Goal: Transaction & Acquisition: Purchase product/service

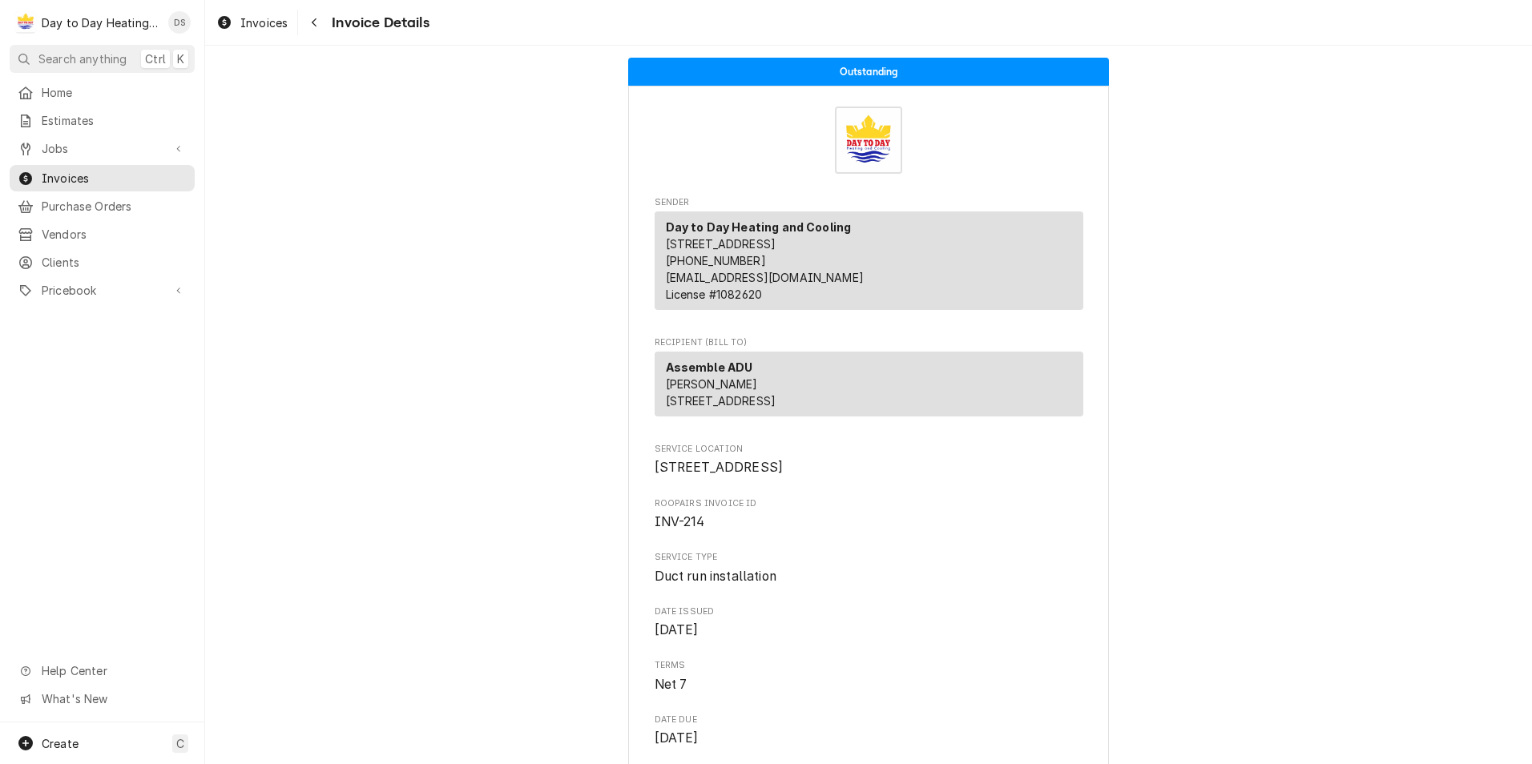
scroll to position [320, 0]
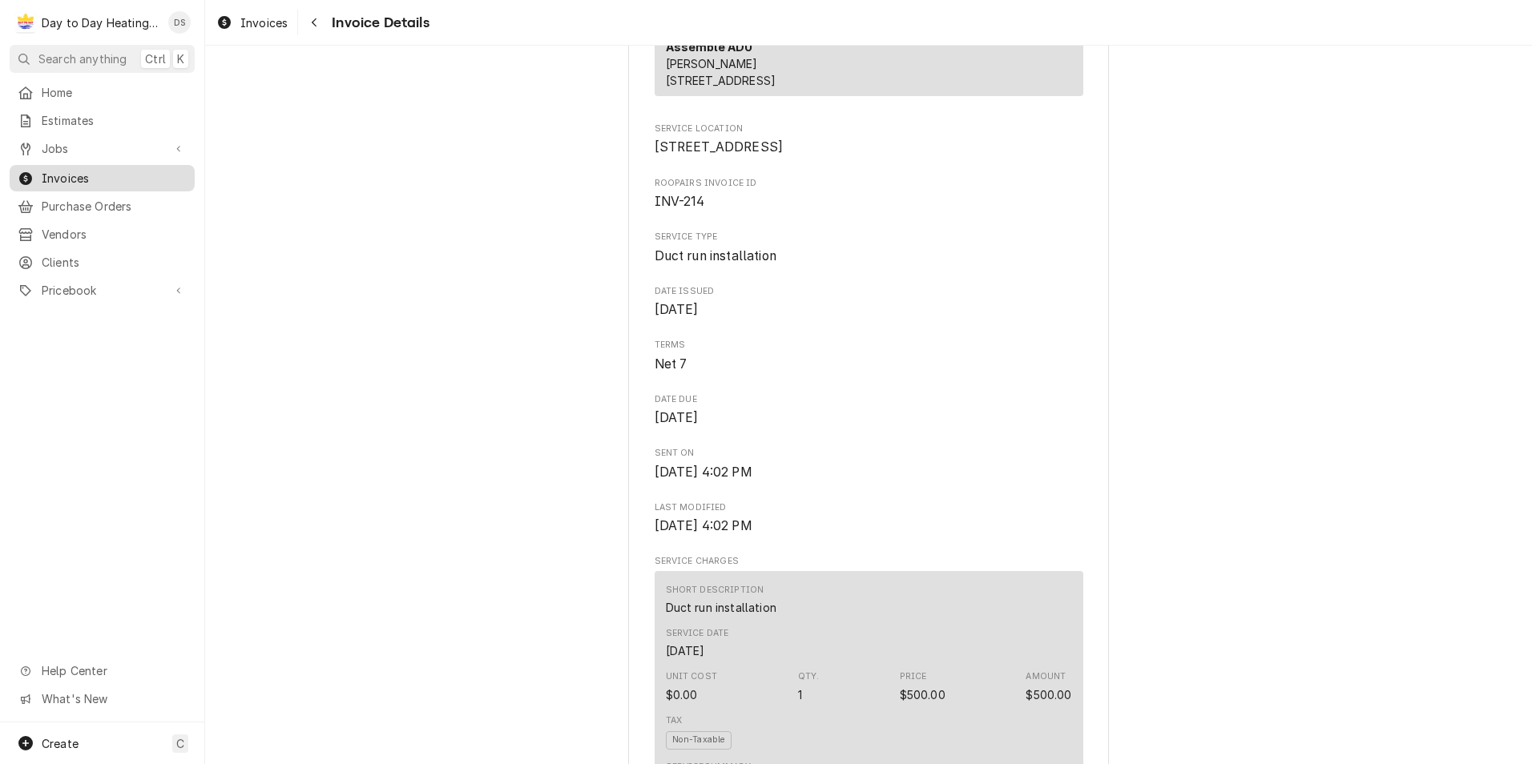
click at [87, 174] on span "Invoices" at bounding box center [114, 178] width 145 height 17
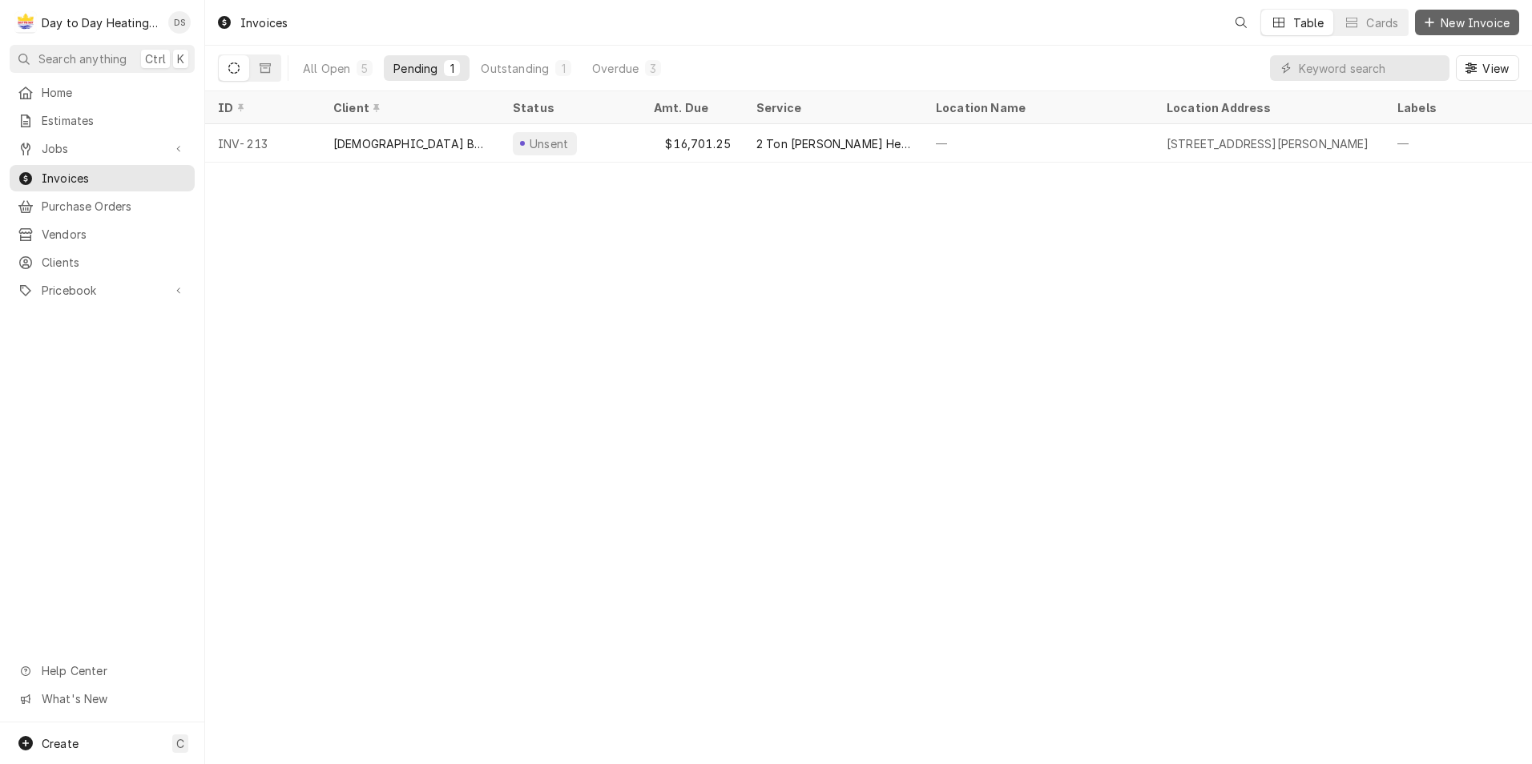
click at [1451, 30] on button "New Invoice" at bounding box center [1467, 23] width 104 height 26
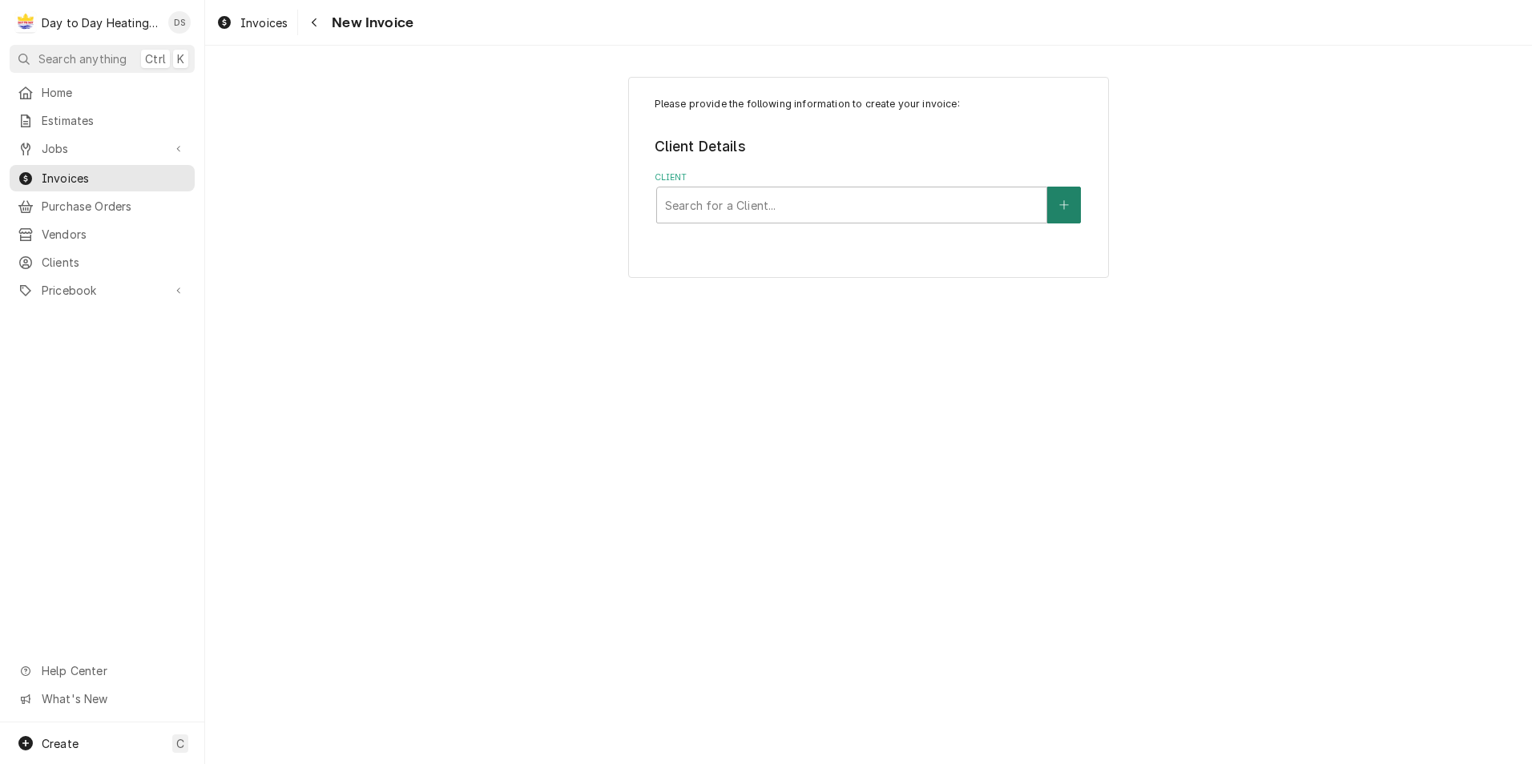
click at [1071, 195] on button "Client" at bounding box center [1064, 205] width 34 height 37
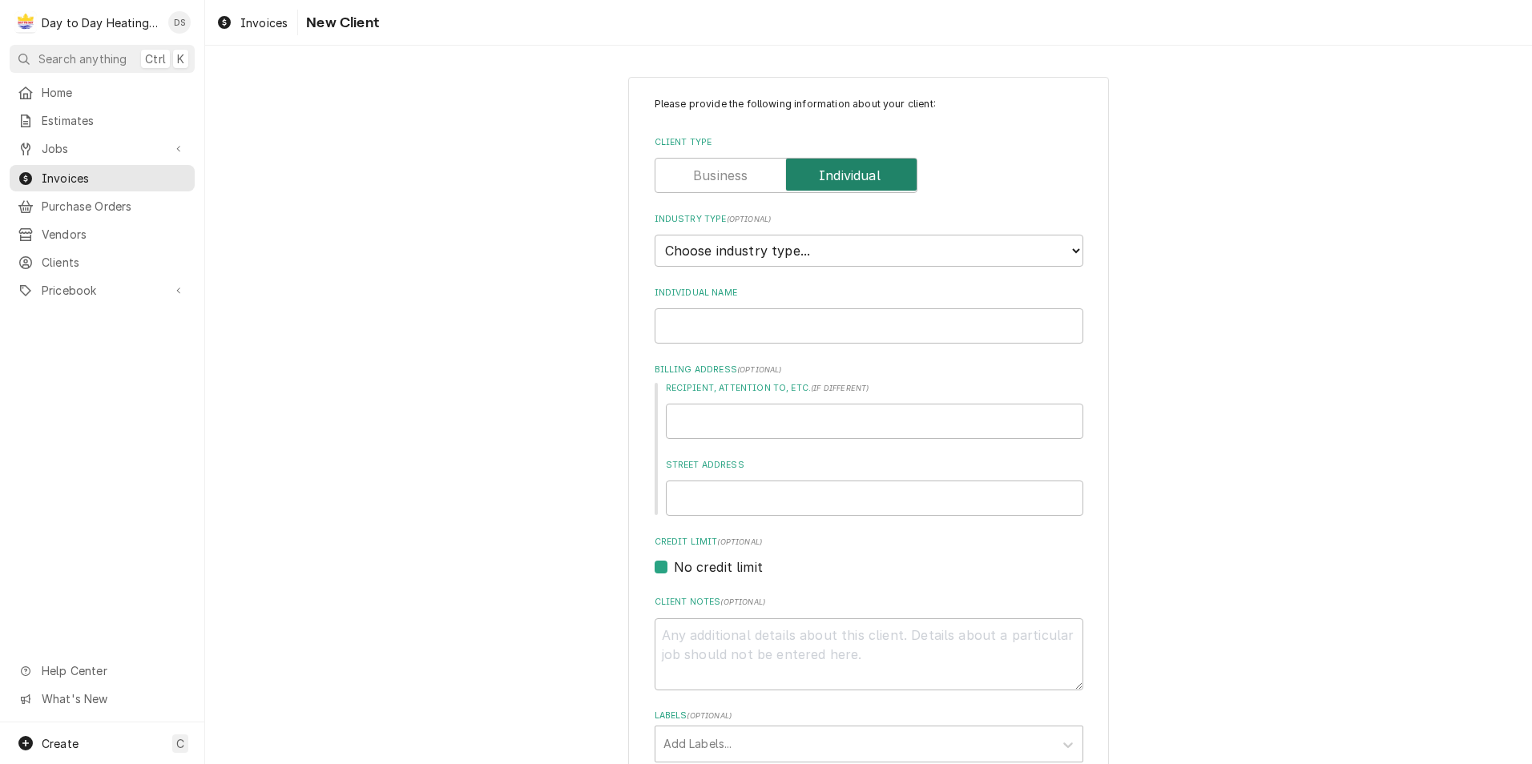
click at [747, 183] on input "Client Type" at bounding box center [786, 175] width 248 height 35
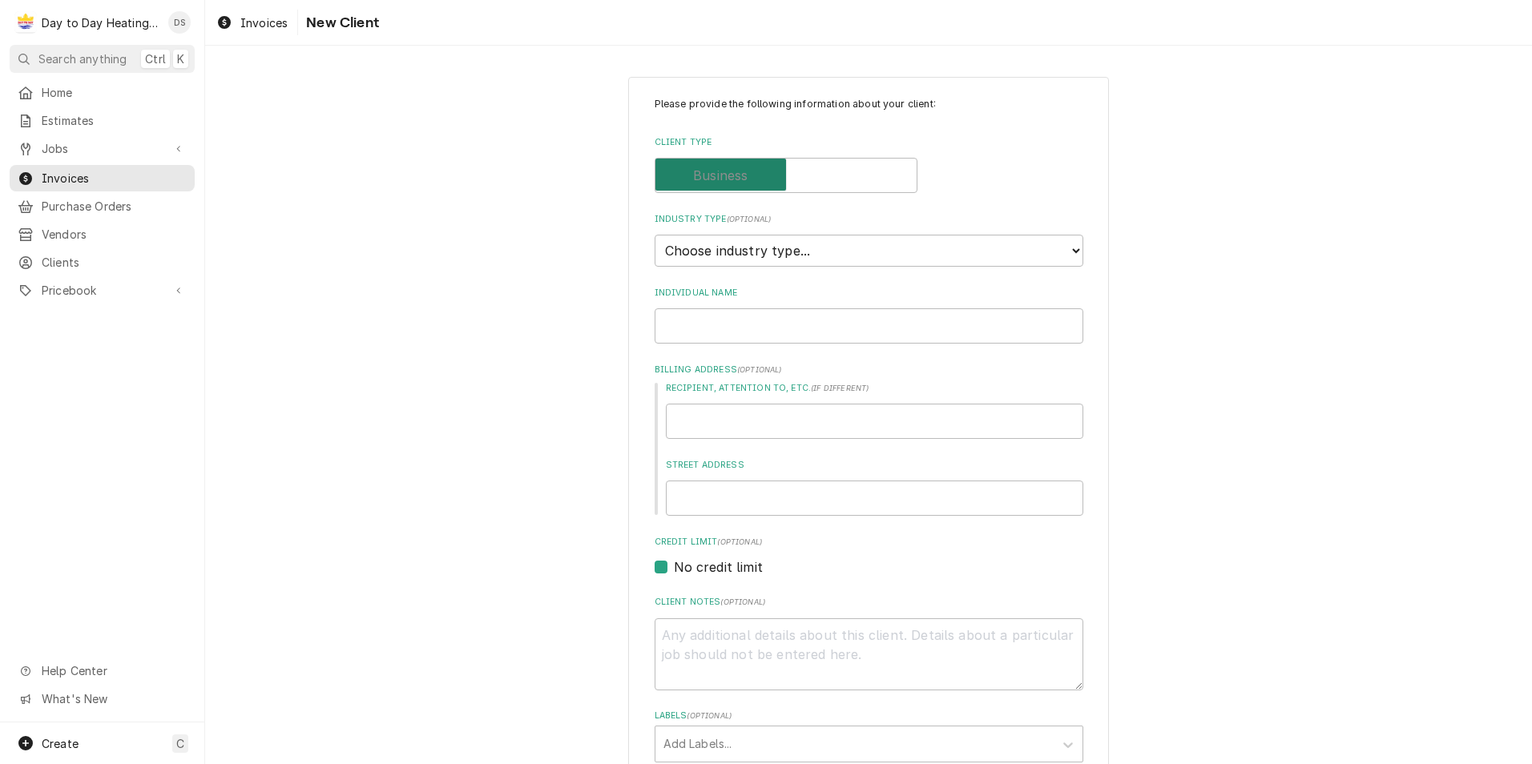
checkbox input "false"
type textarea "x"
click at [751, 256] on select "Choose industry type... Residential Commercial Industrial Government" at bounding box center [869, 251] width 429 height 32
select select "2"
click at [655, 235] on select "Choose industry type... Residential Commercial Industrial Government" at bounding box center [869, 251] width 429 height 32
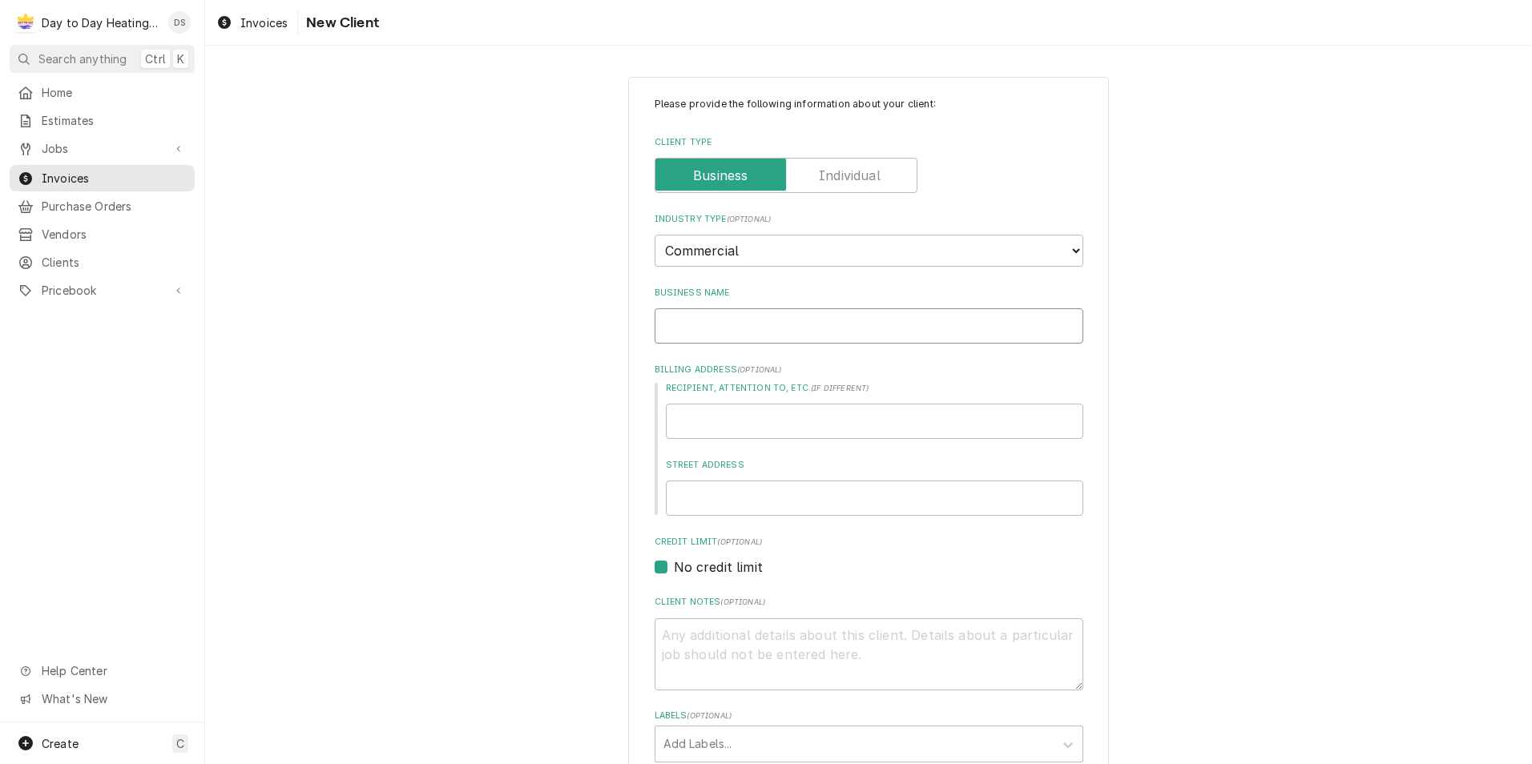
click at [739, 328] on input "Business Name" at bounding box center [869, 325] width 429 height 35
type textarea "x"
type input "F"
type textarea "x"
type input "Fo"
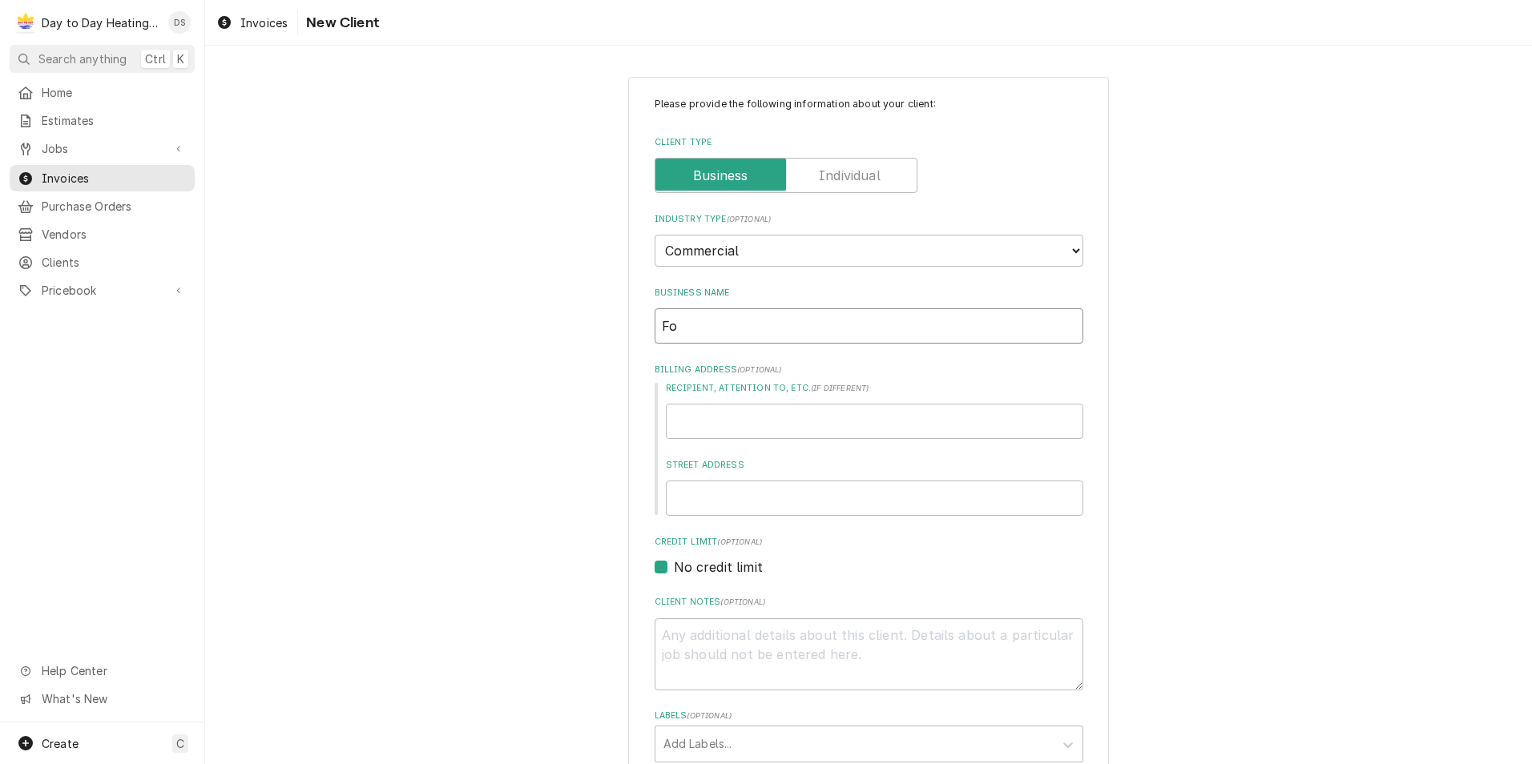
type textarea "x"
type input "Fox"
type textarea "x"
type input "Fox"
type textarea "x"
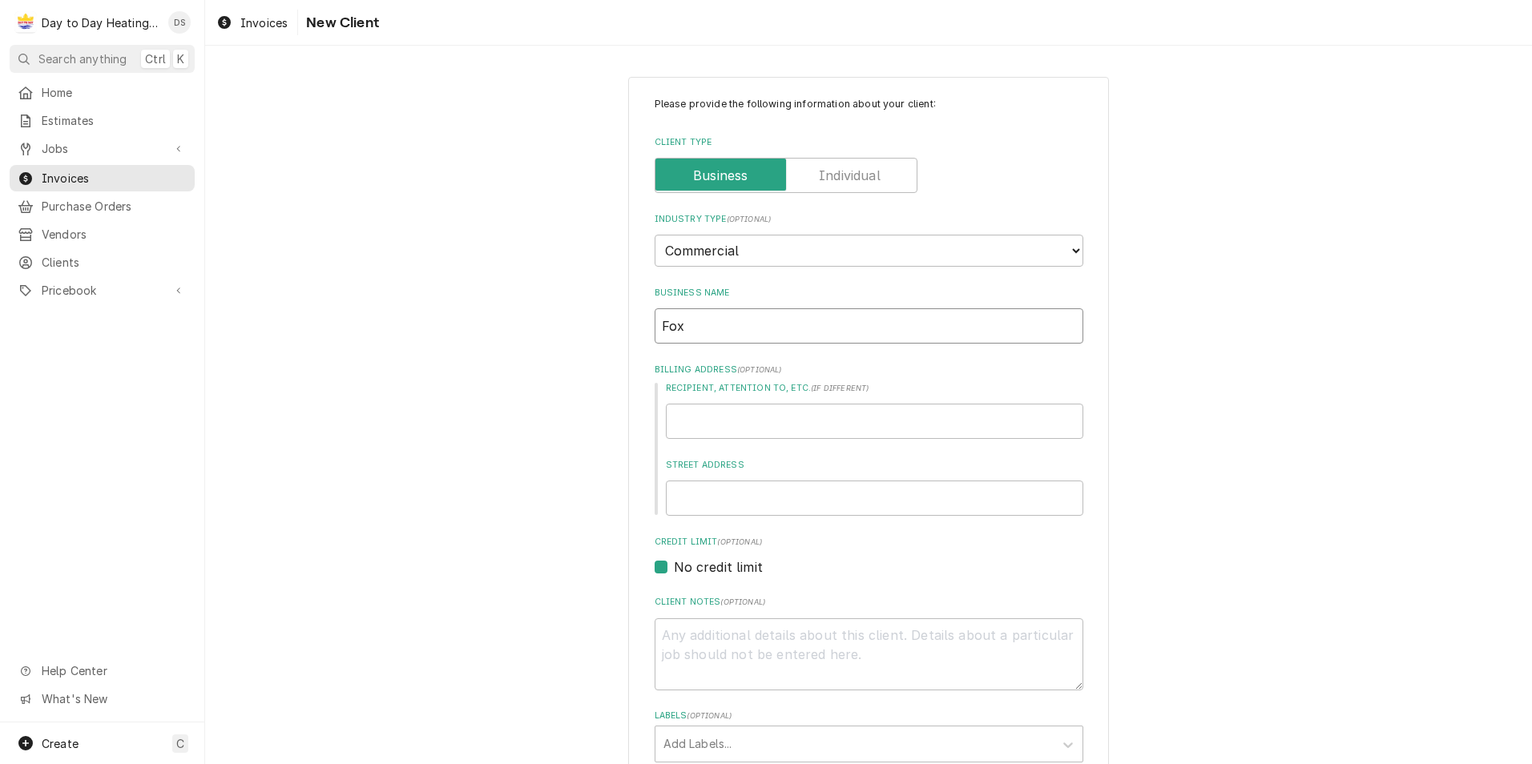
type input "Fox R"
type textarea "x"
type input "Fox Ri"
type textarea "x"
type input "Fox Rid"
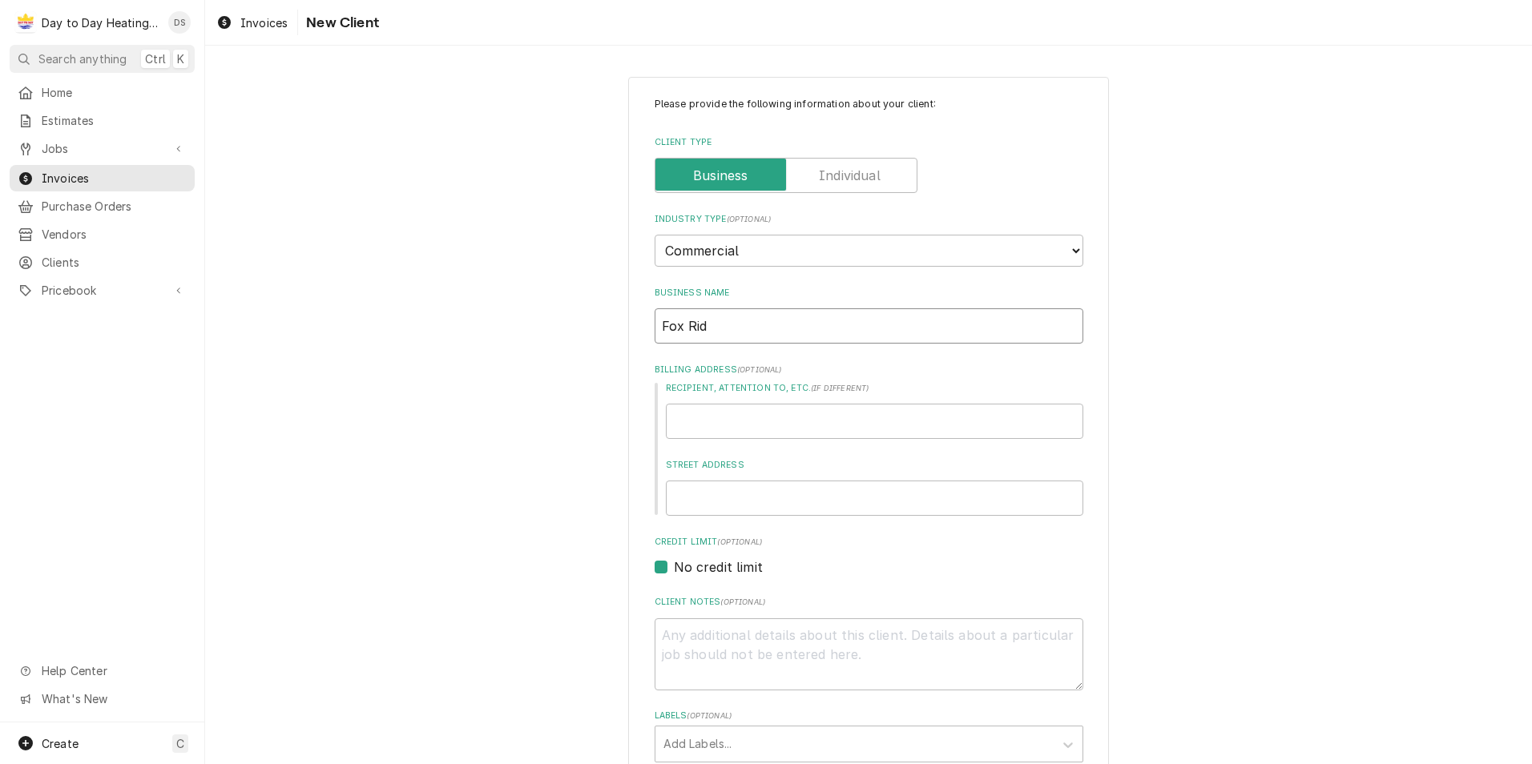
type textarea "x"
type input "Fox Ridg"
type textarea "x"
type input "Fox Ridge"
type textarea "x"
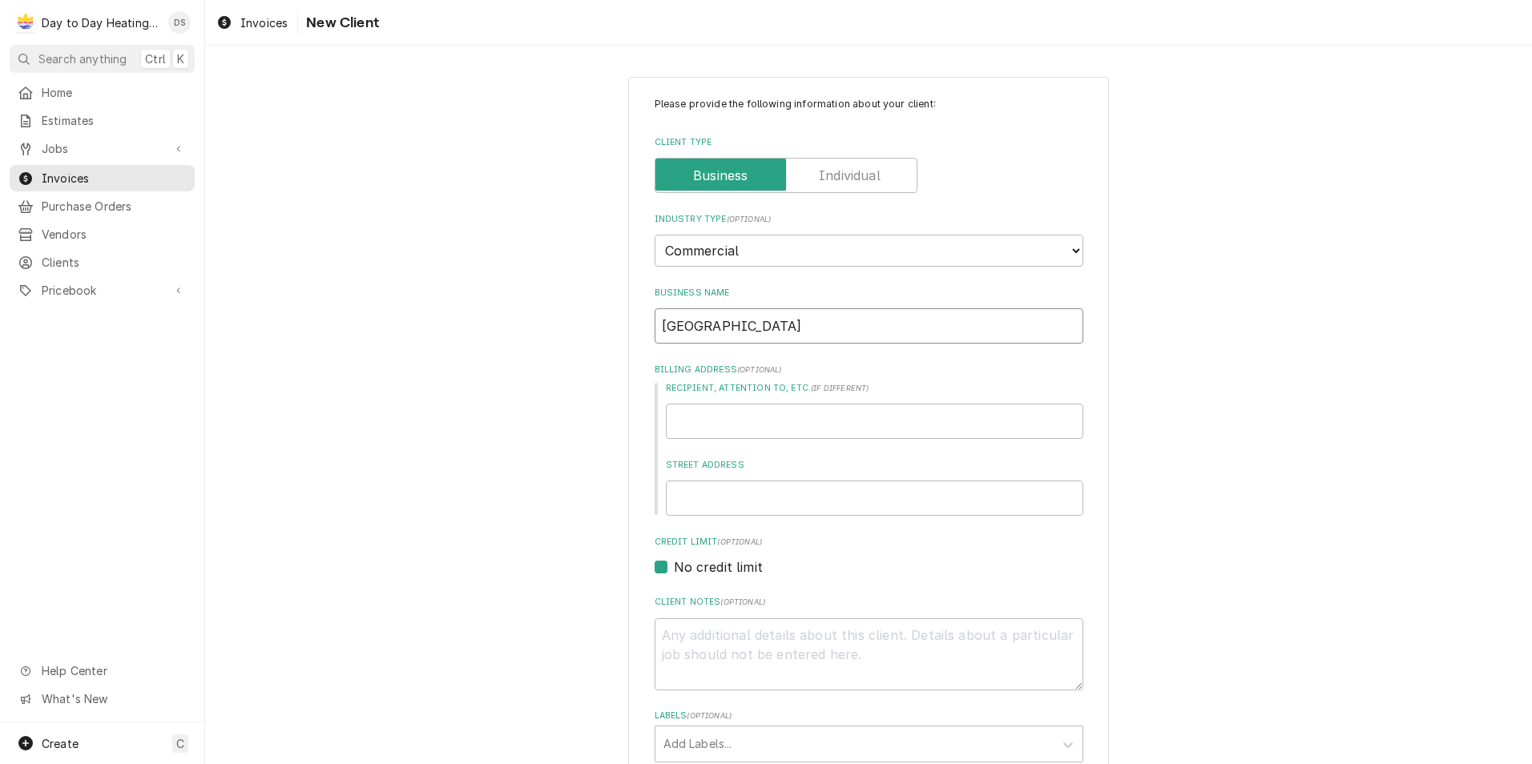
type input "Fox Ridge"
type textarea "x"
type input "Fox Ridge c"
type textarea "x"
type input "Fox Ridge co"
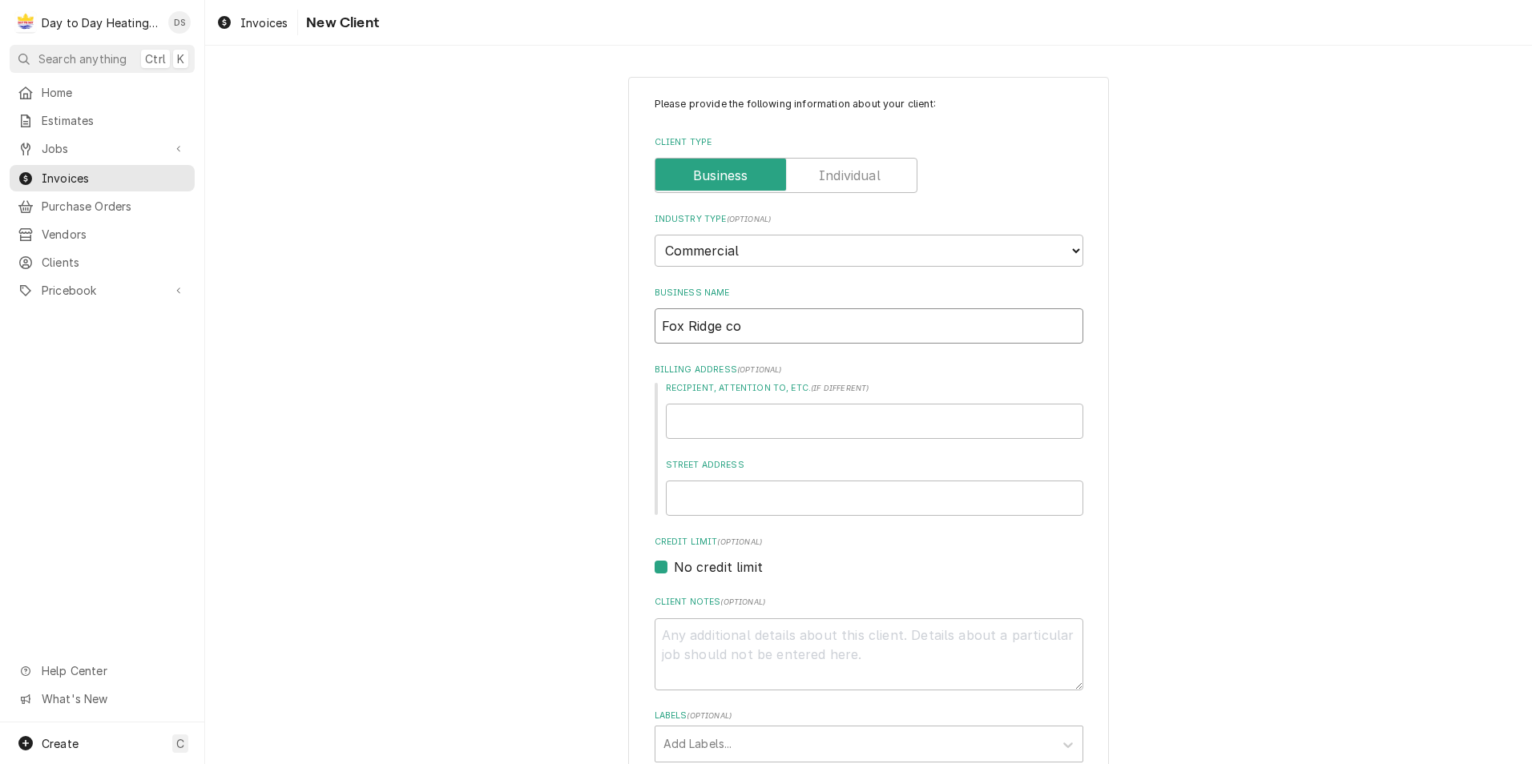
type textarea "x"
type input "Fox Ridge con"
type textarea "x"
type input "Fox Ridge cons"
type textarea "x"
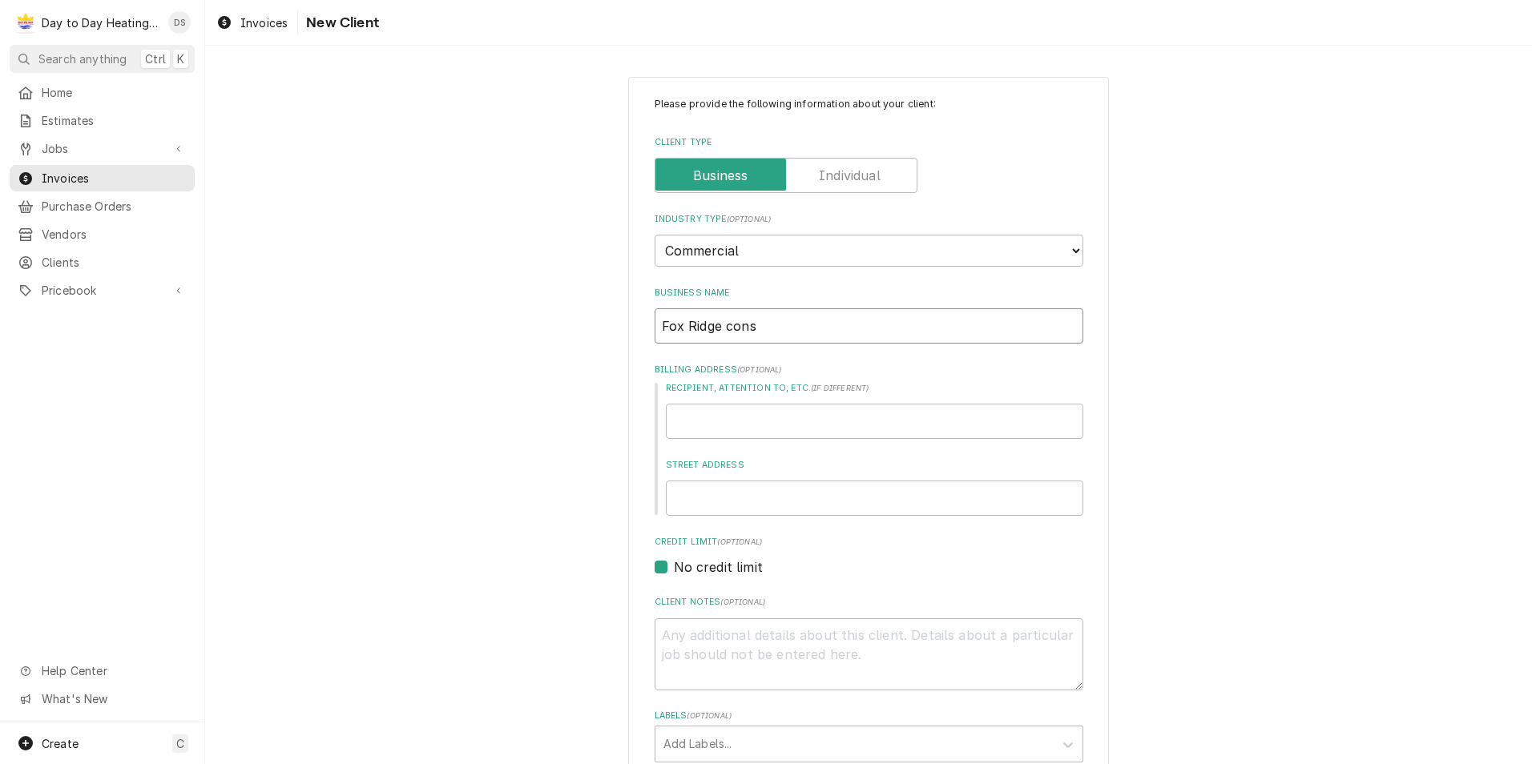
type input "Fox Ridge const"
type textarea "x"
type input "Fox Ridge constr"
type textarea "x"
type input "Fox Ridge constru"
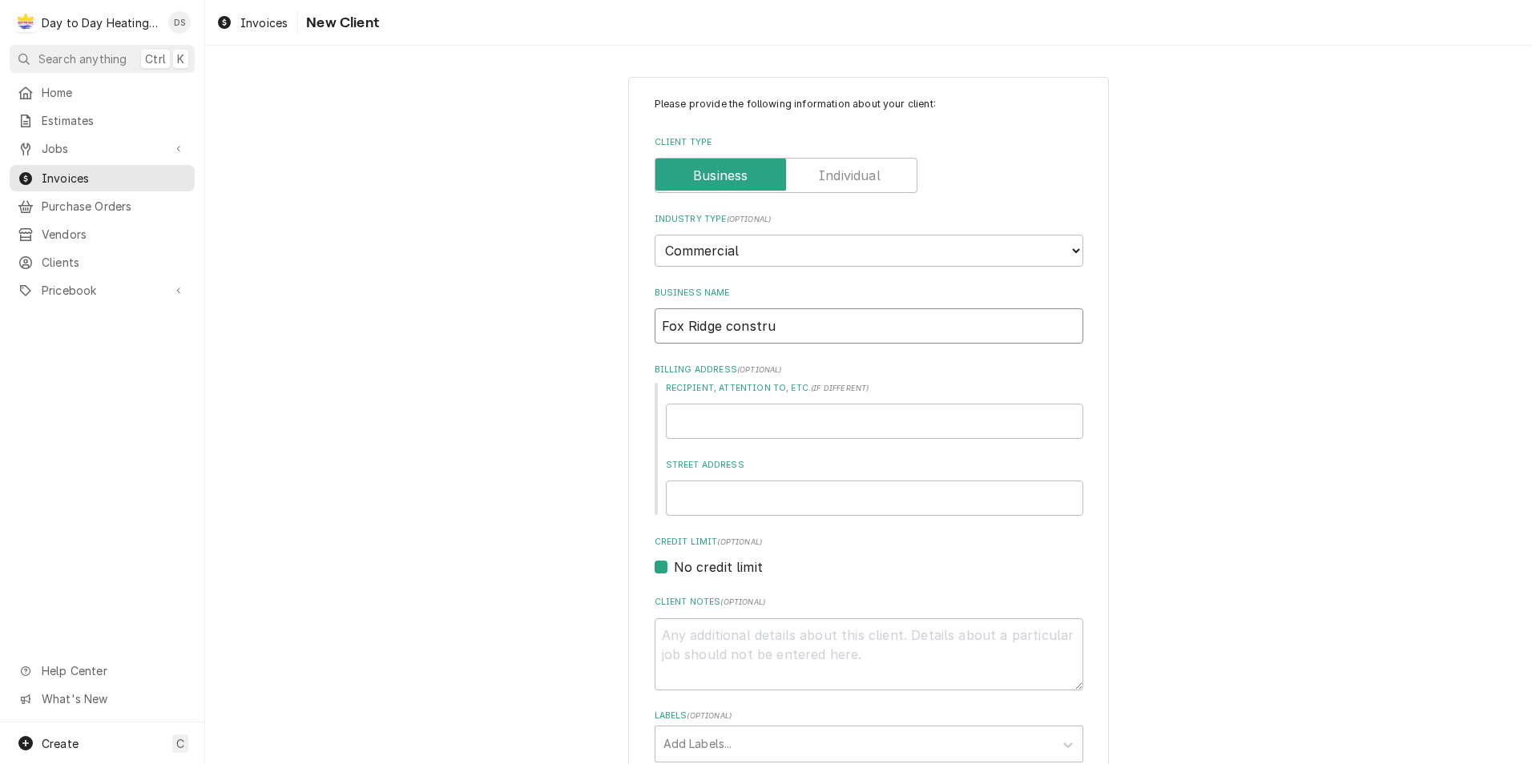
type textarea "x"
type input "Fox Ridge construc"
type textarea "x"
type input "Fox Ridge construct"
type textarea "x"
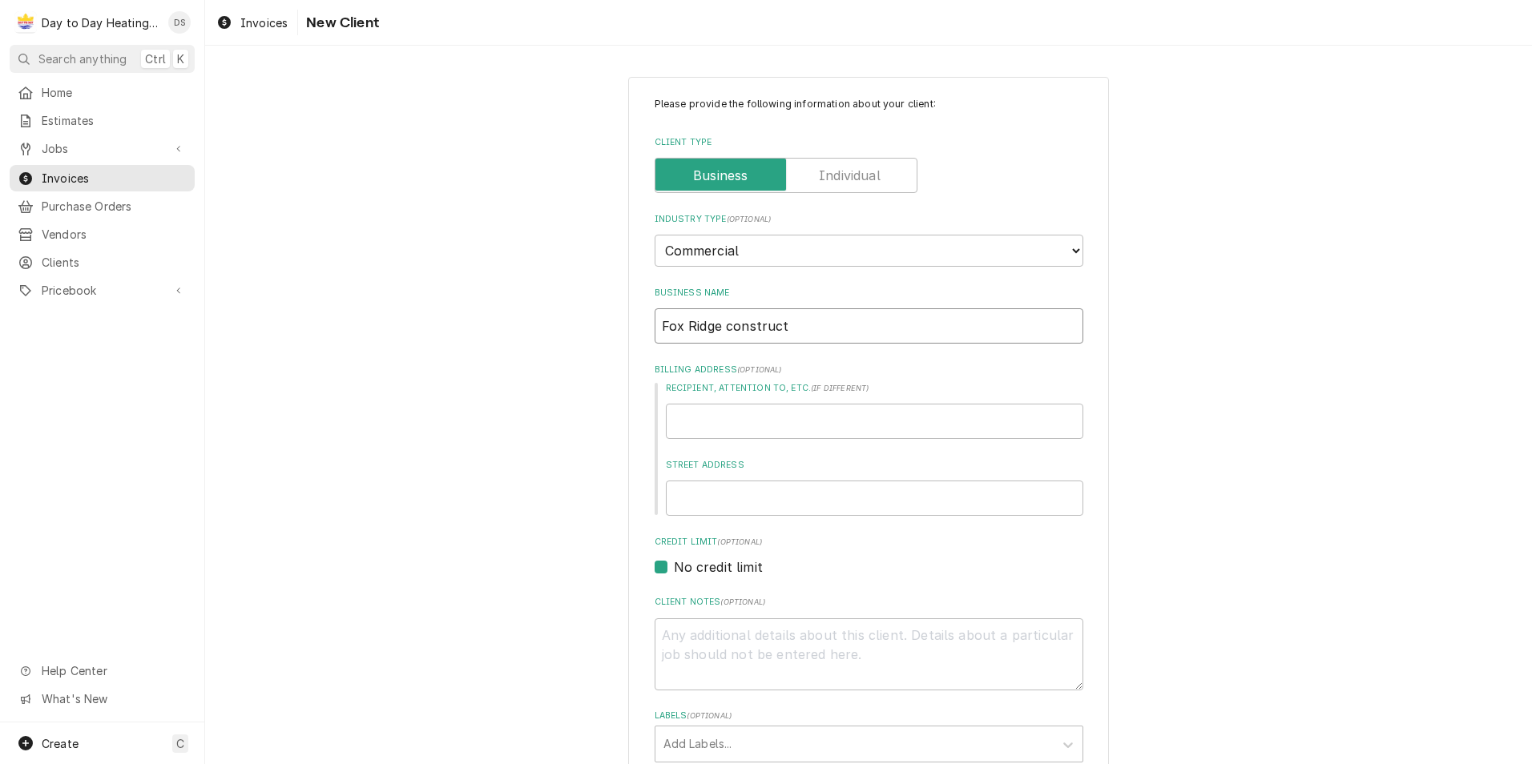
type input "Fox Ridge constructi"
type textarea "x"
type input "Fox Ridge constructio"
type textarea "x"
type input "Fox Ridge construction"
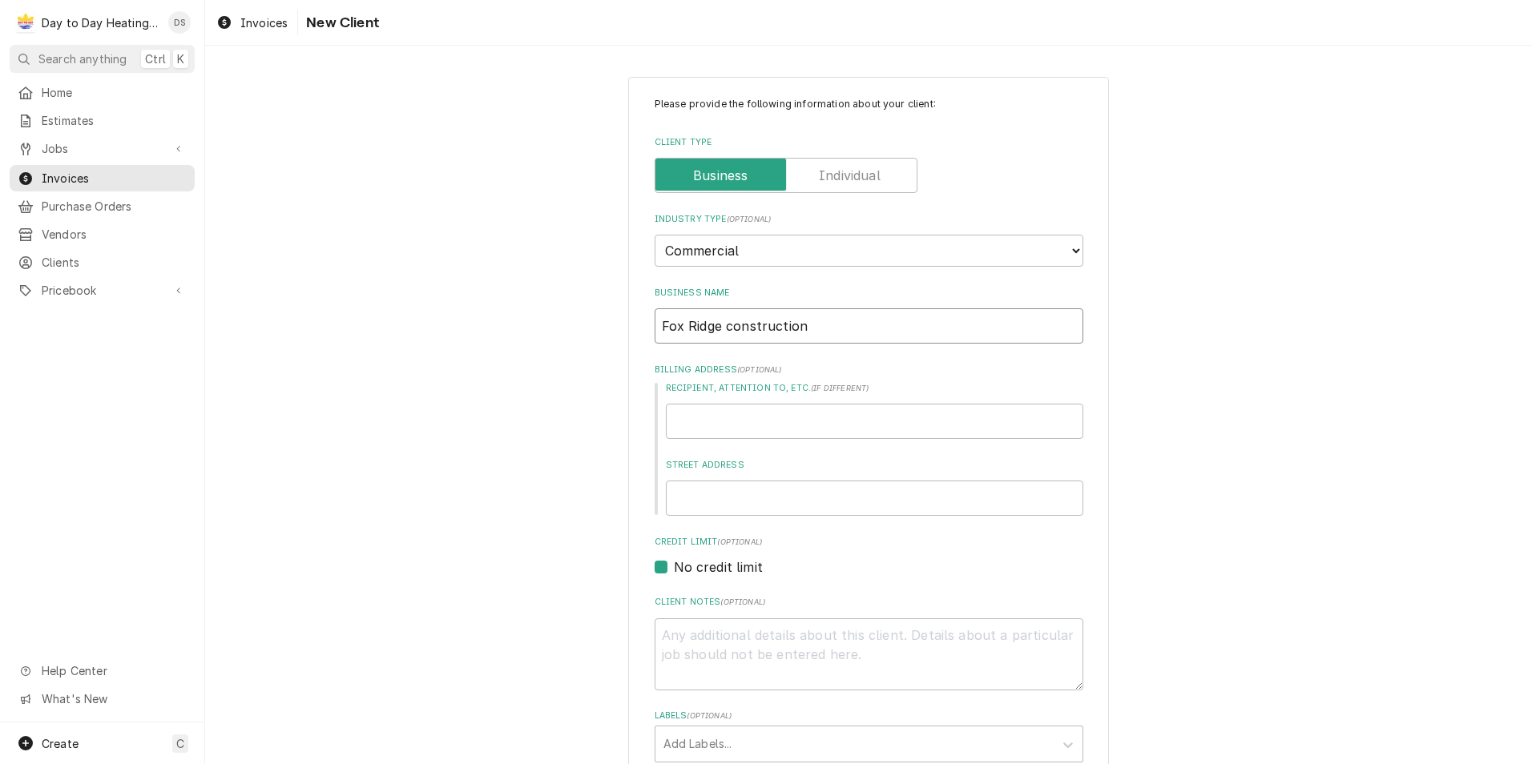
type textarea "x"
type input "Fox Ridge construction"
type textarea "x"
type input "Fox Ridge construction I"
type textarea "x"
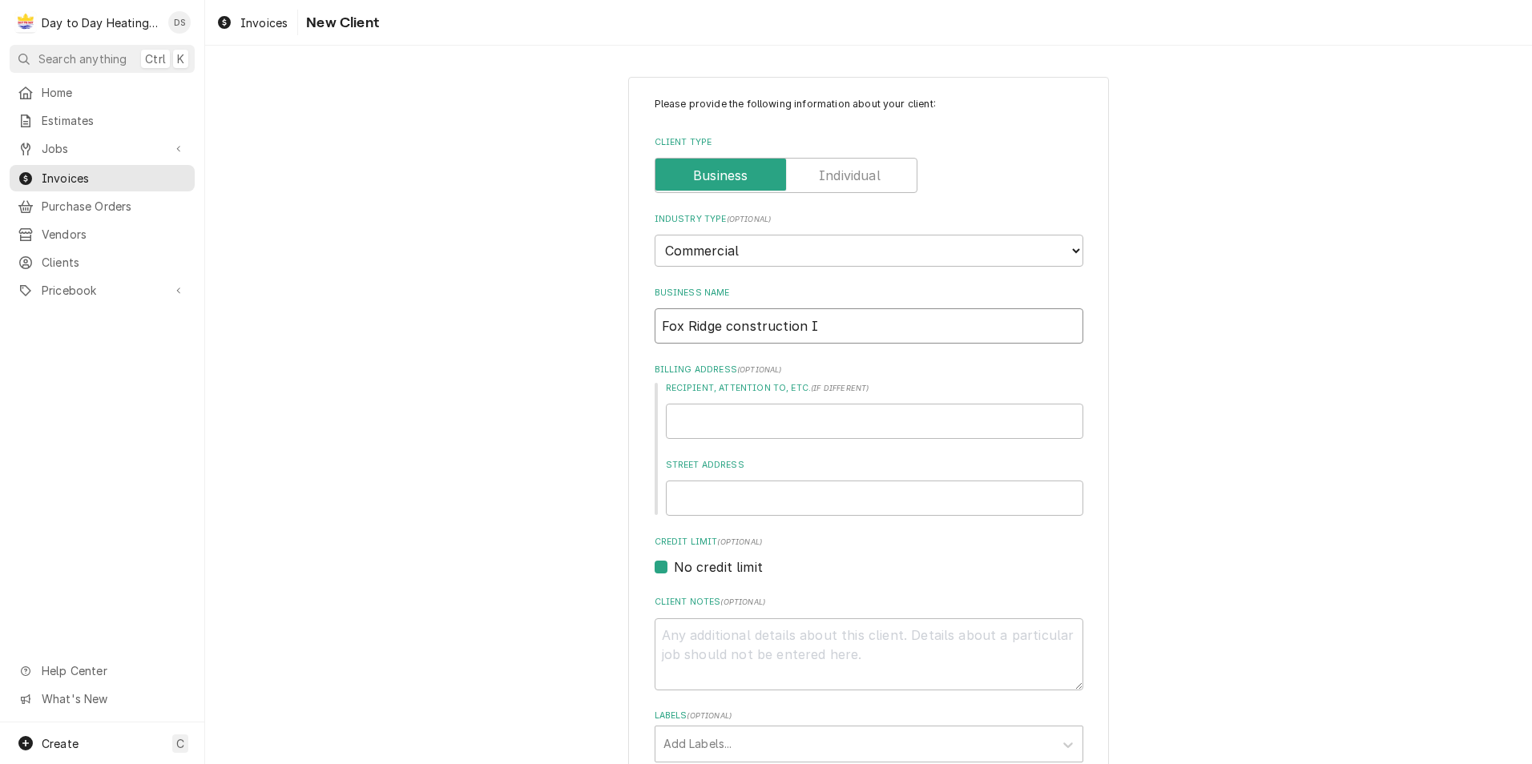
type input "Fox Ridge construction In"
type textarea "x"
type input "Fox Ridge construction Inc"
click at [670, 430] on input "Recipient, Attention To, etc. ( if different )" at bounding box center [874, 421] width 417 height 35
click at [687, 508] on input "Street Address" at bounding box center [874, 498] width 417 height 35
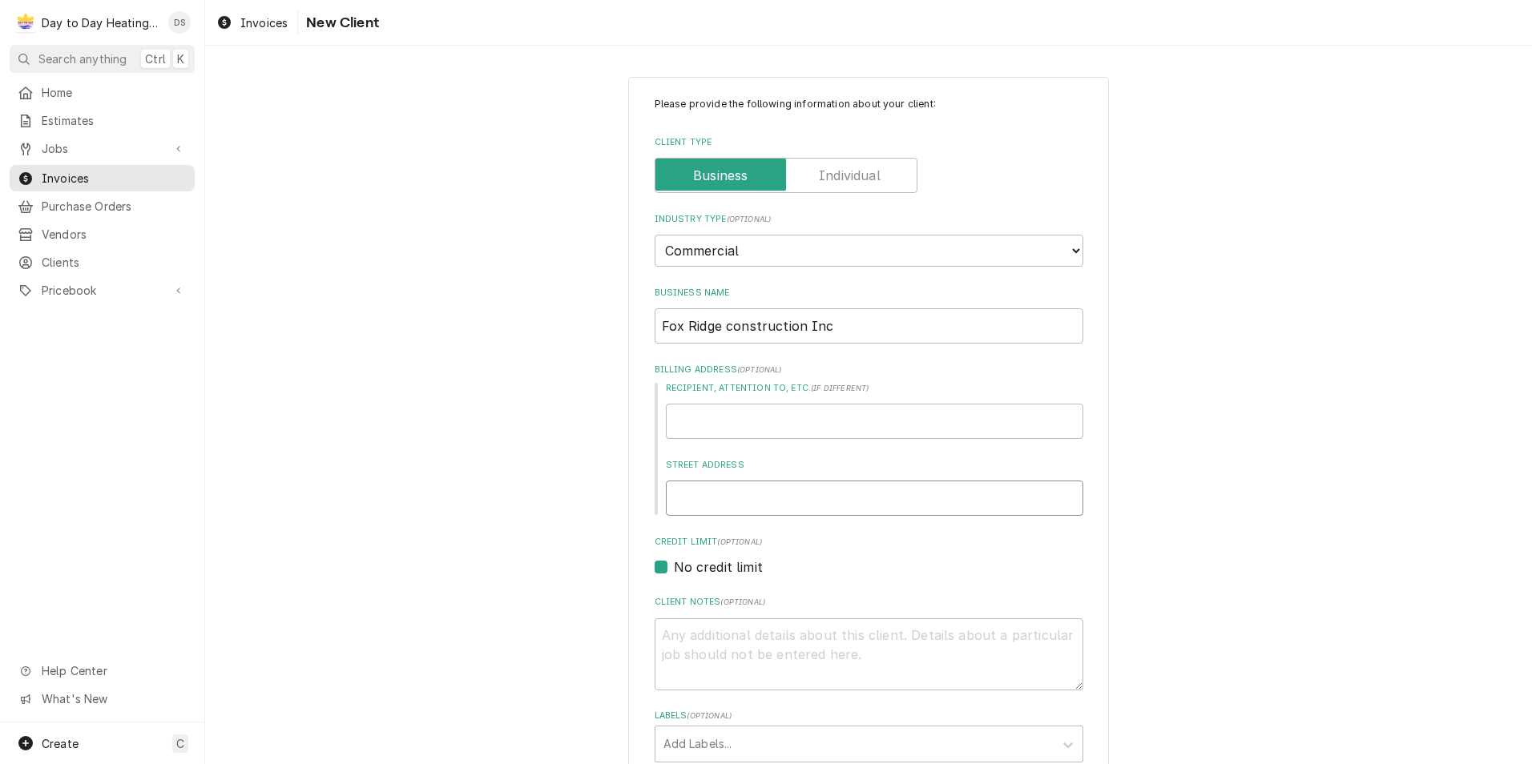
type textarea "x"
type input "6"
type textarea "x"
type input "61"
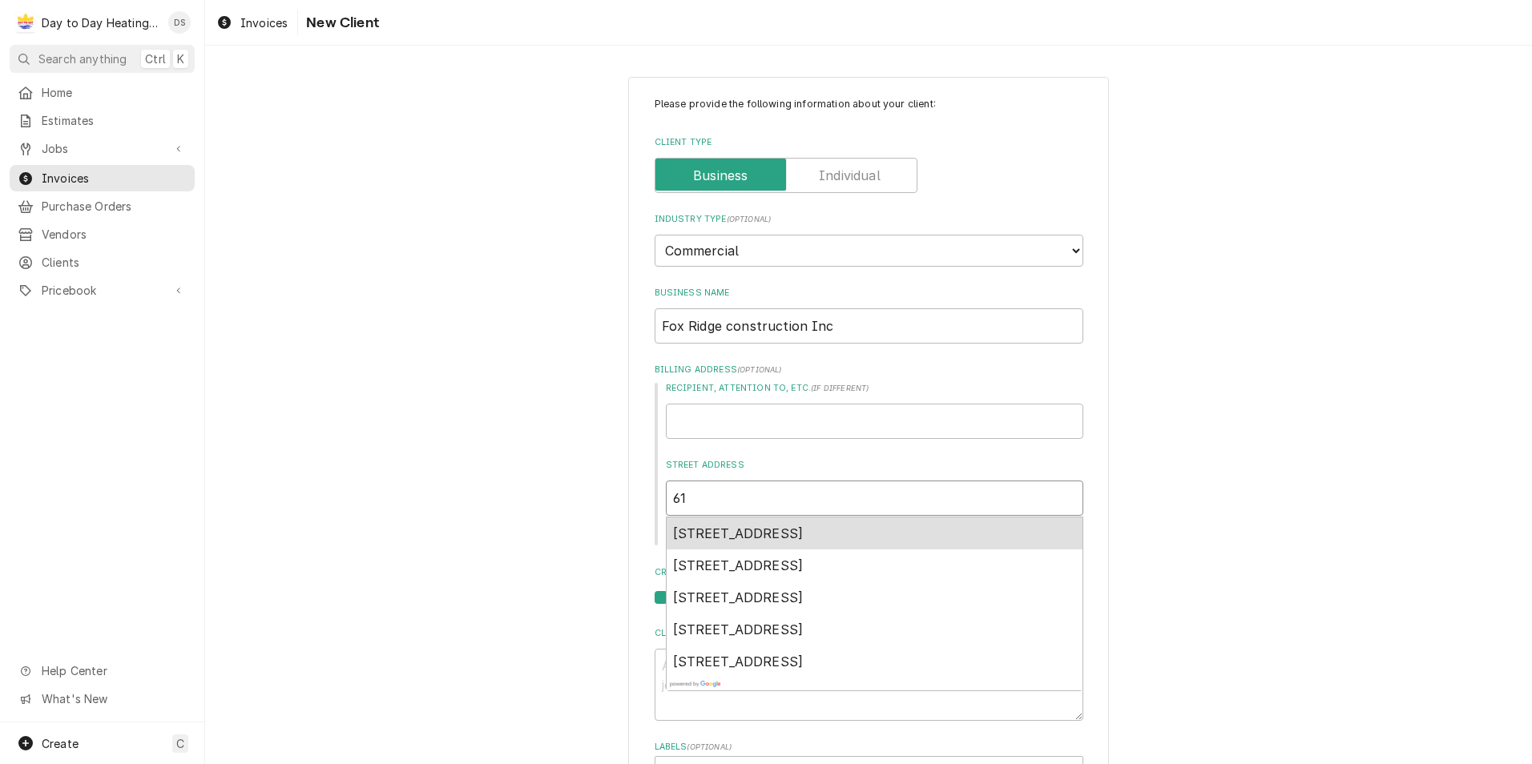
type textarea "x"
type input "619"
type textarea "x"
type input "6190"
type textarea "x"
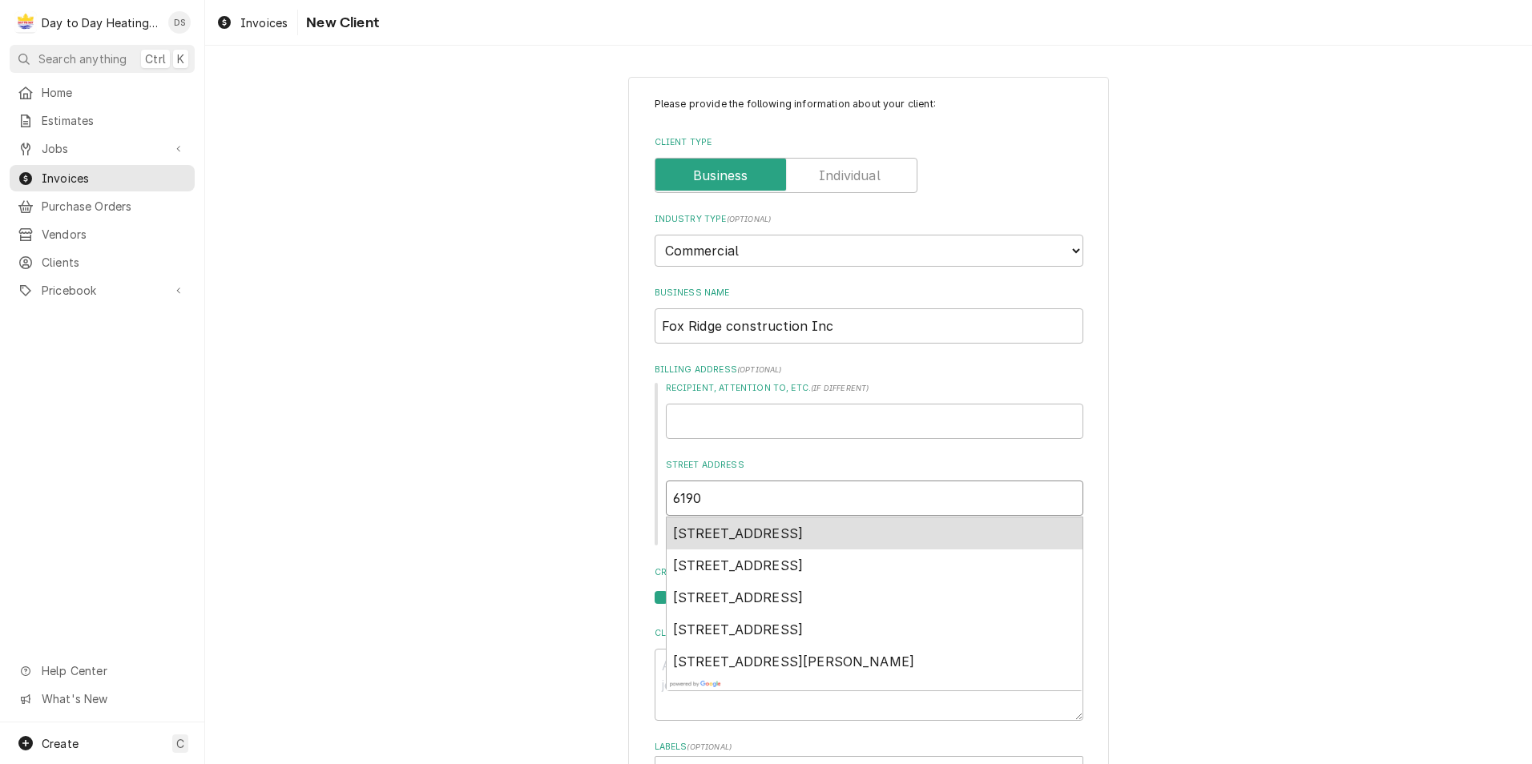
type input "6190"
type textarea "x"
type input "6190 c"
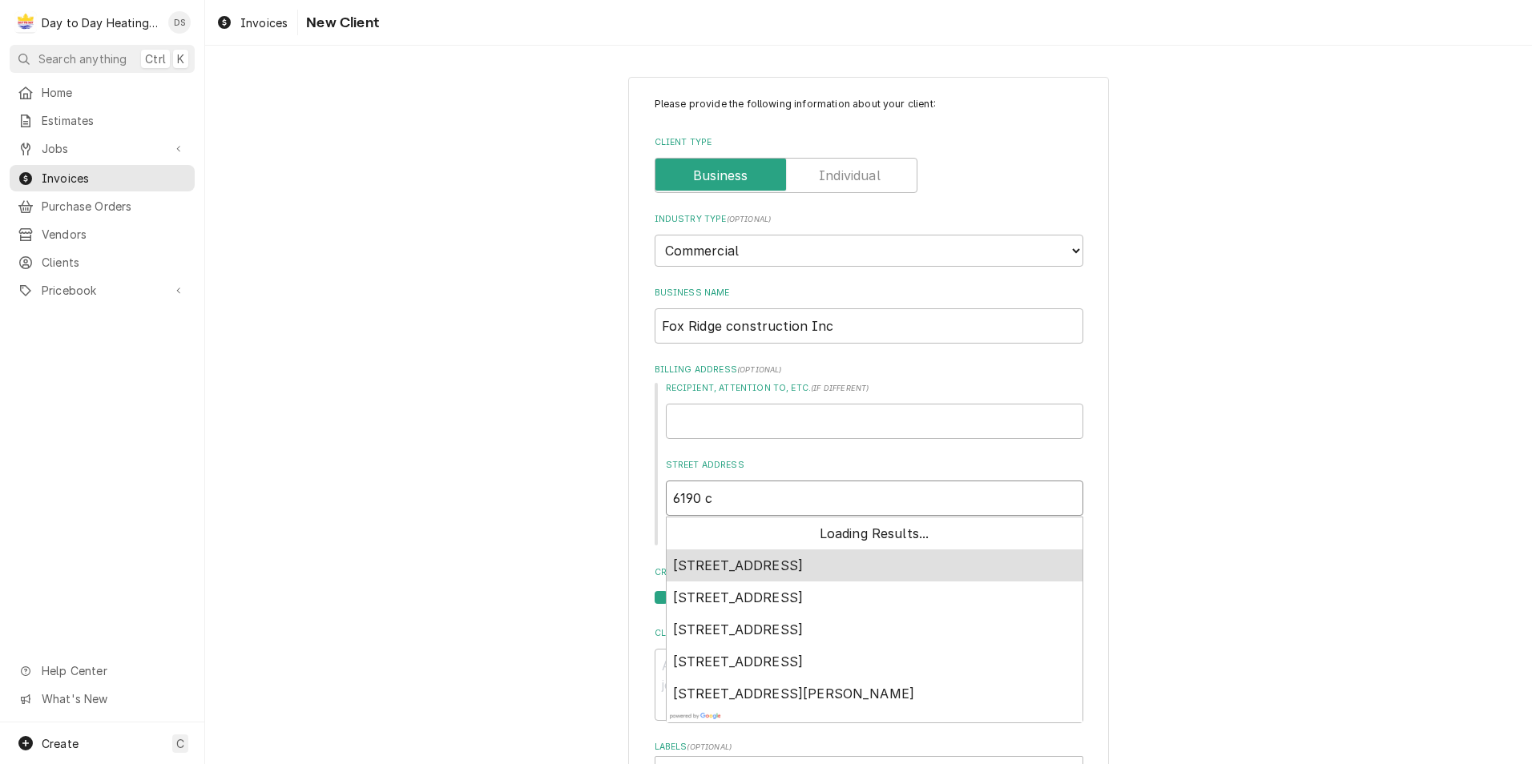
type textarea "x"
type input "6190 ca"
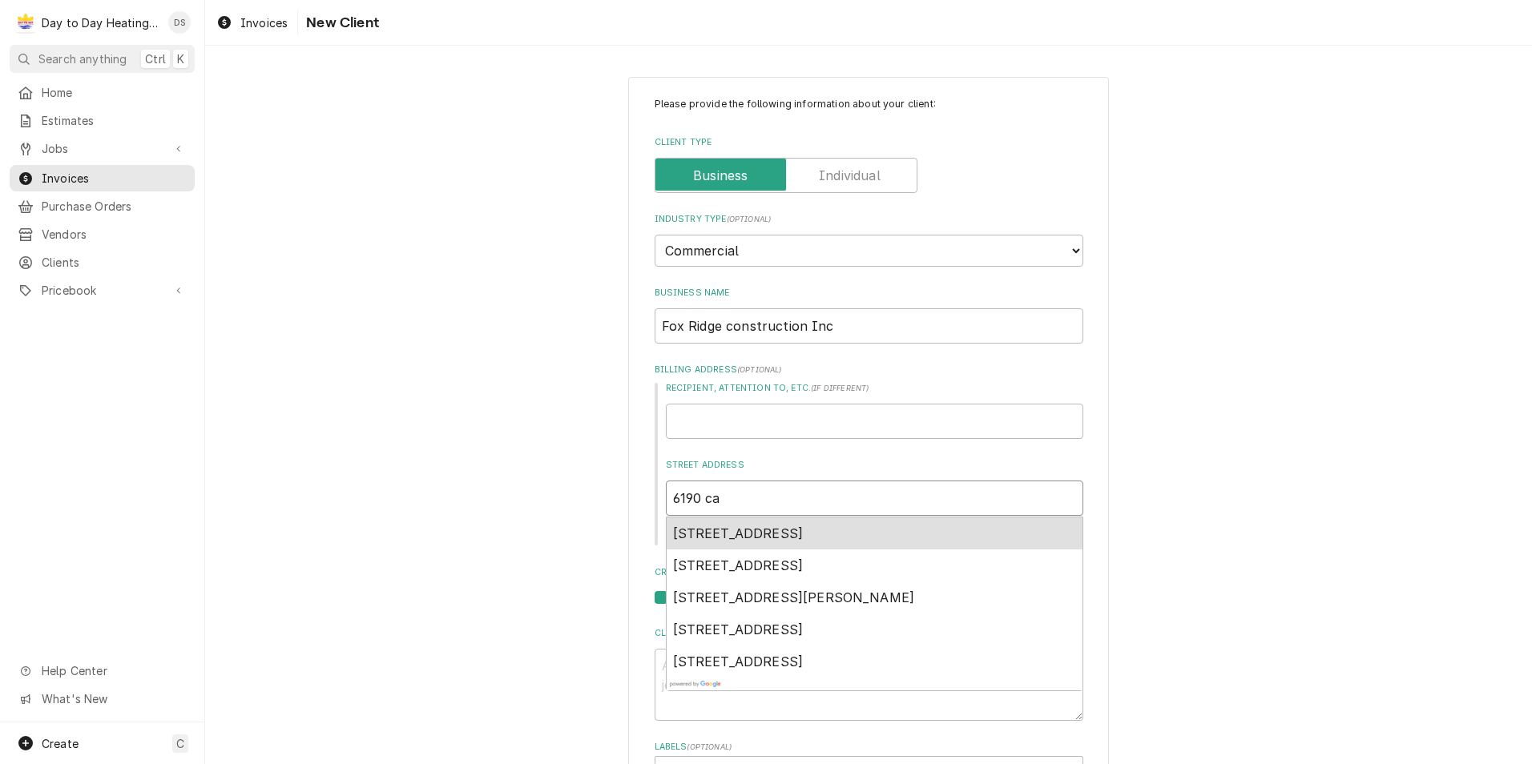
type textarea "x"
type input "6190 cab"
type textarea "x"
type input "6190 caba"
type textarea "x"
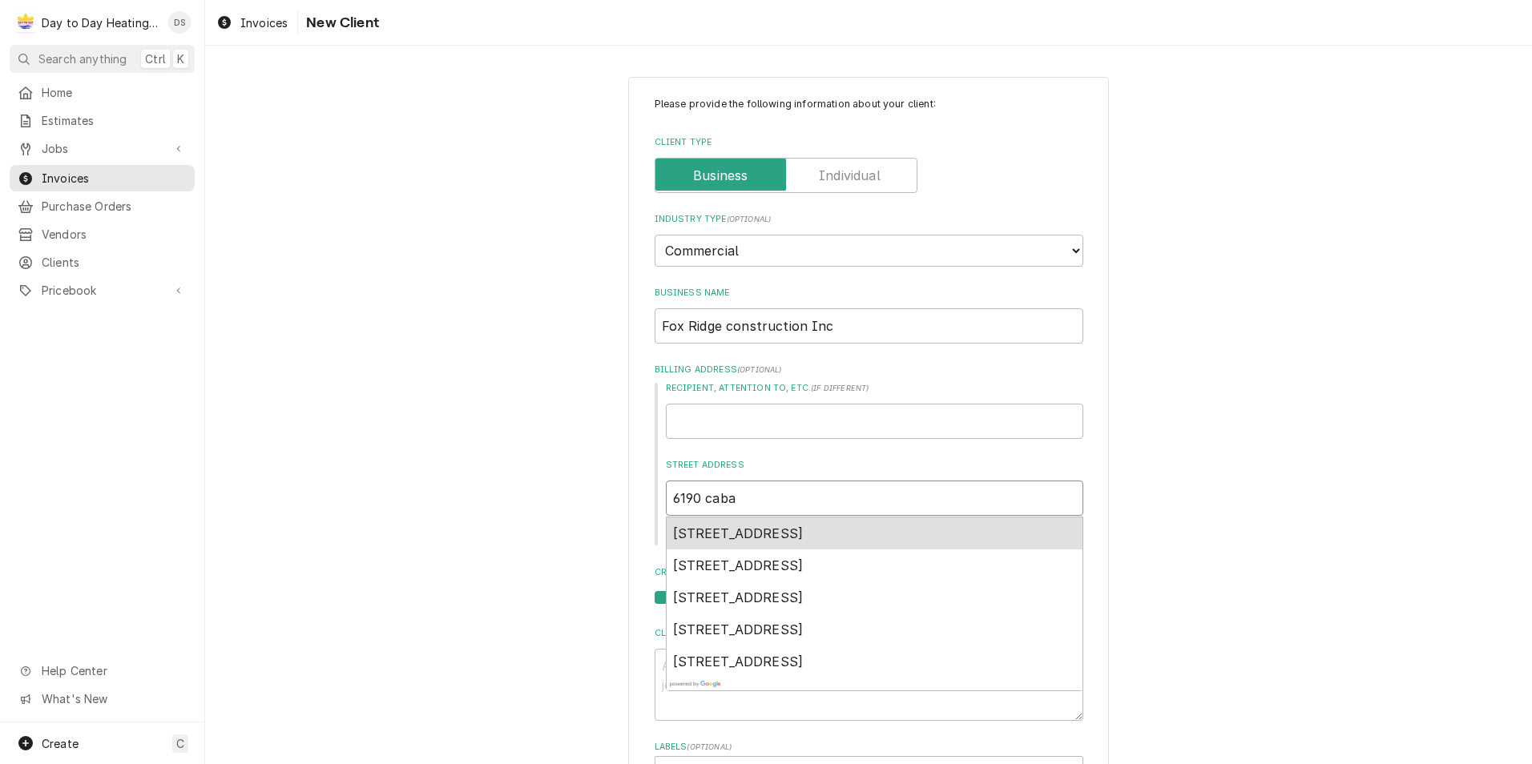
type input "6190 cabar"
type textarea "x"
type input "6190 cabare"
type textarea "x"
type input "6190 cabaret"
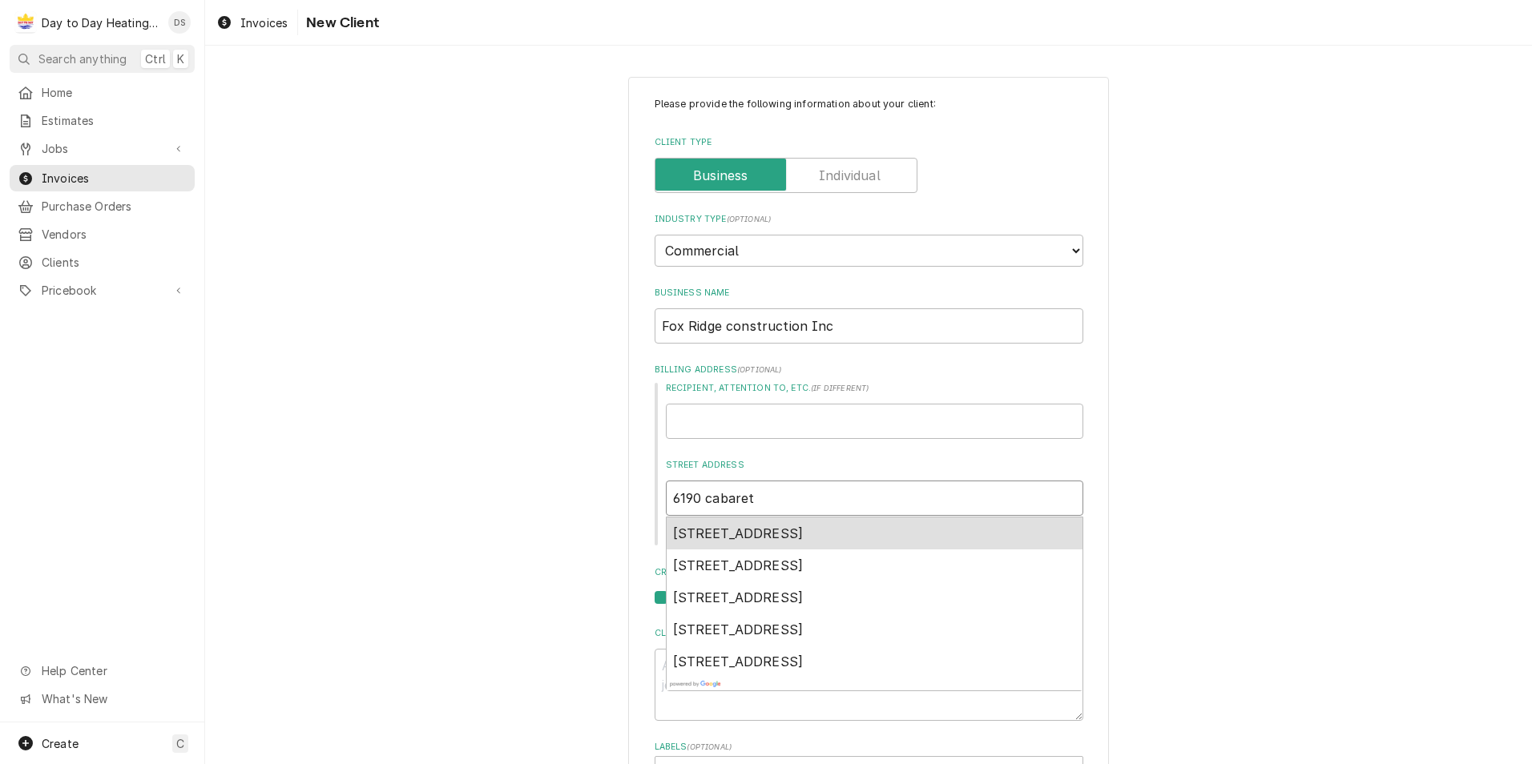
type textarea "x"
type input "6190 cabaret"
type textarea "x"
type input "6190 cabaret s"
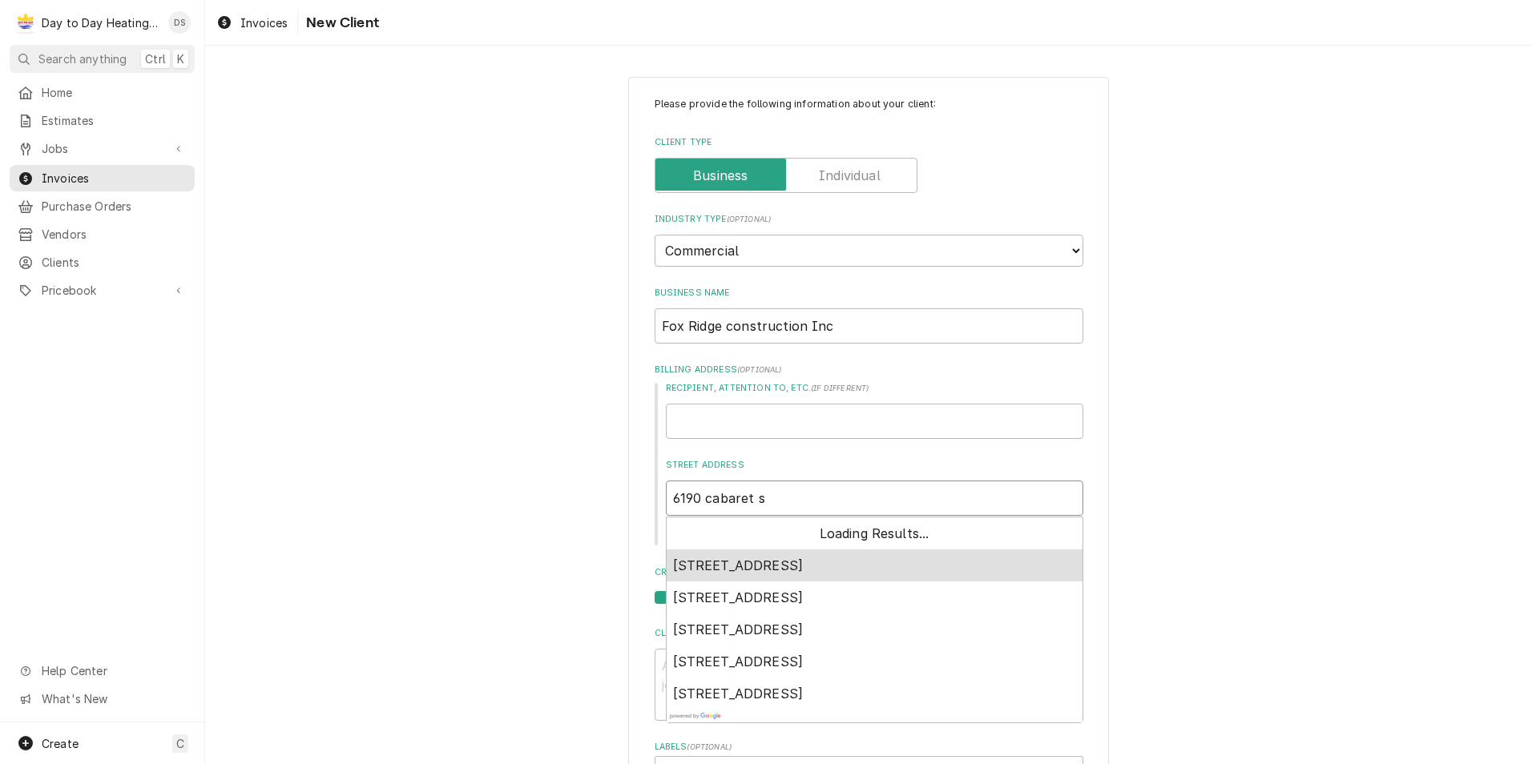
type textarea "x"
type input "6190 cabaret st"
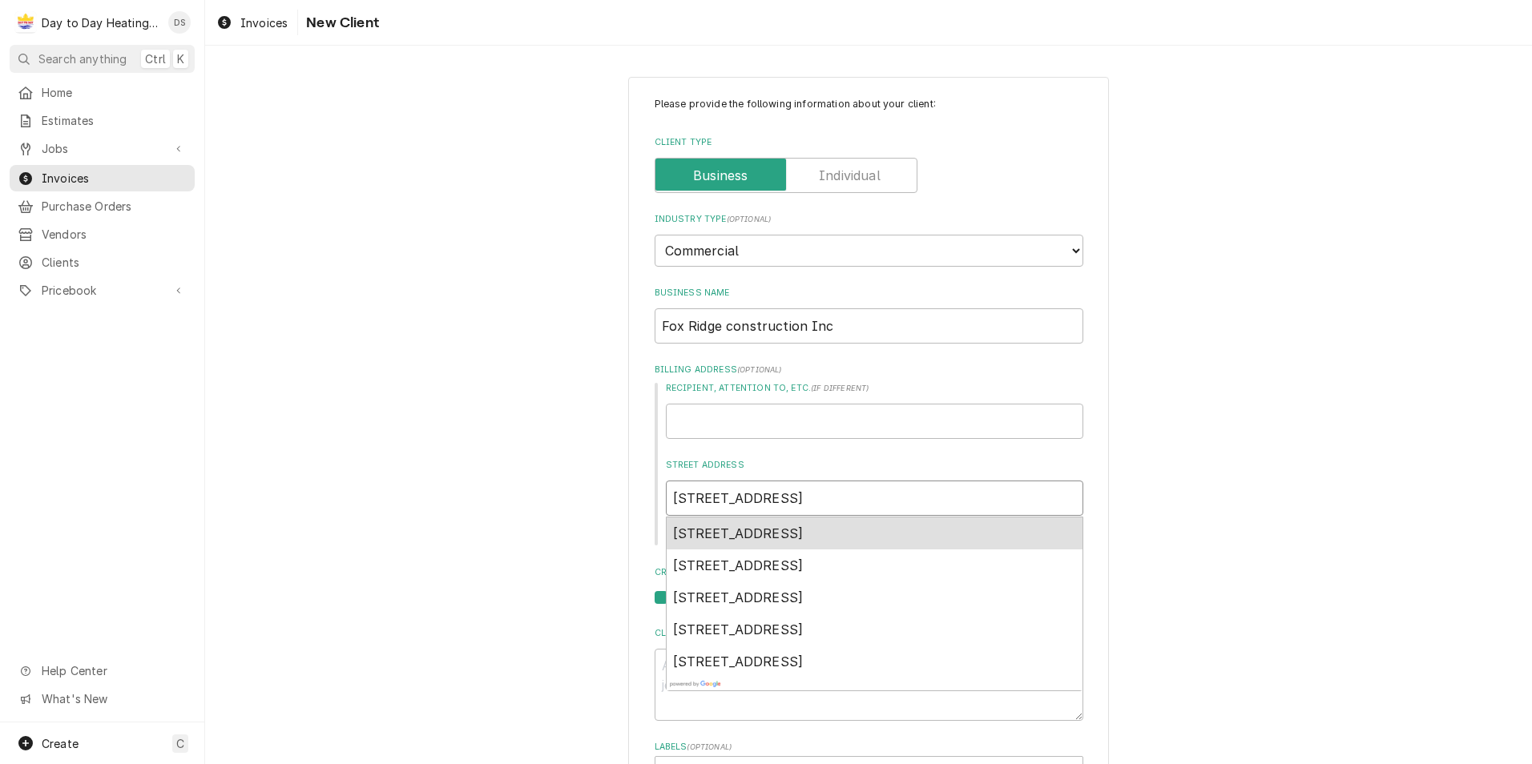
click at [723, 529] on span "6190 Cabaret Street, San Diego, CA, USA" at bounding box center [738, 534] width 131 height 16
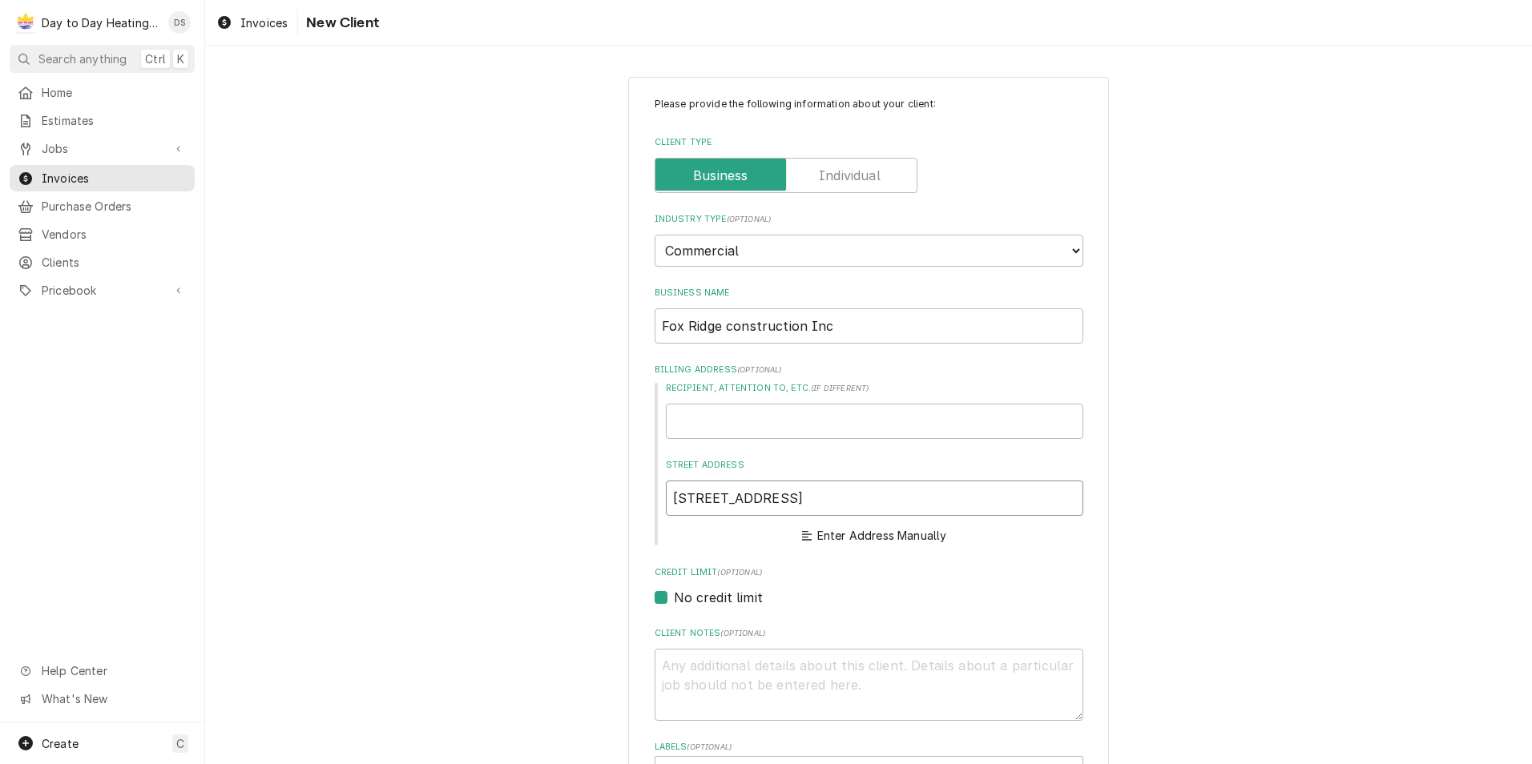
type textarea "x"
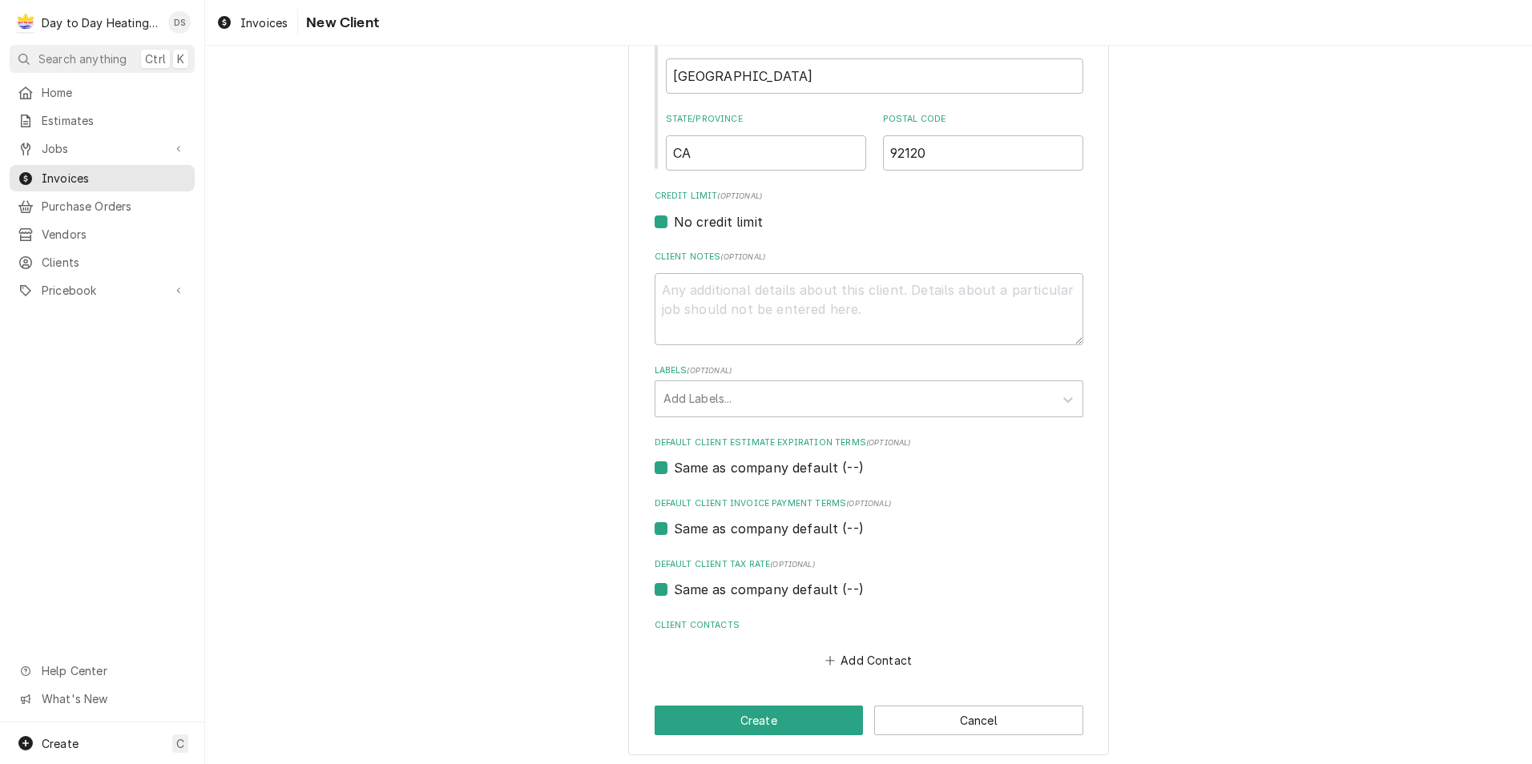
scroll to position [582, 0]
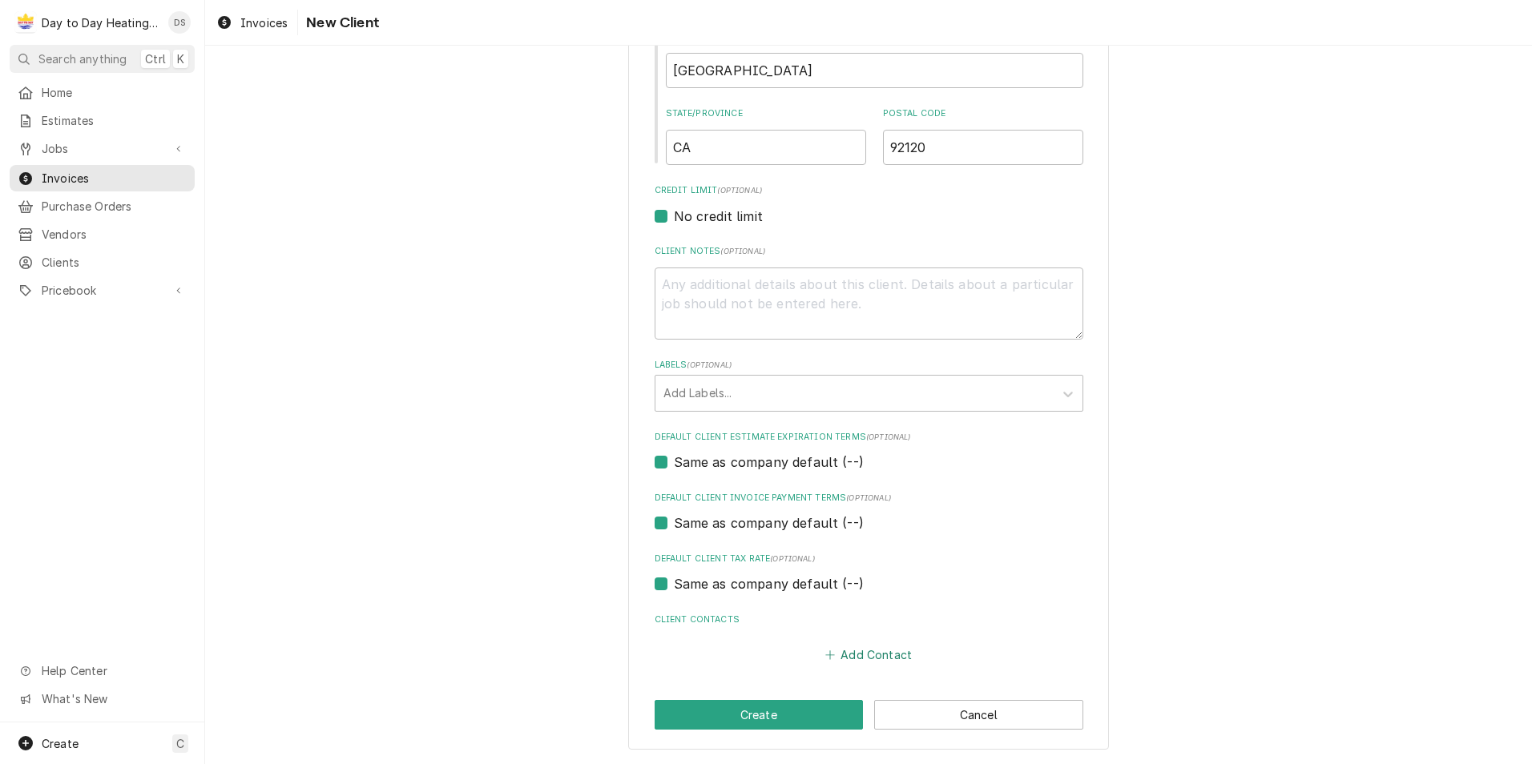
type input "6190 Cabaret St"
click at [845, 659] on button "Add Contact" at bounding box center [868, 655] width 92 height 22
type textarea "x"
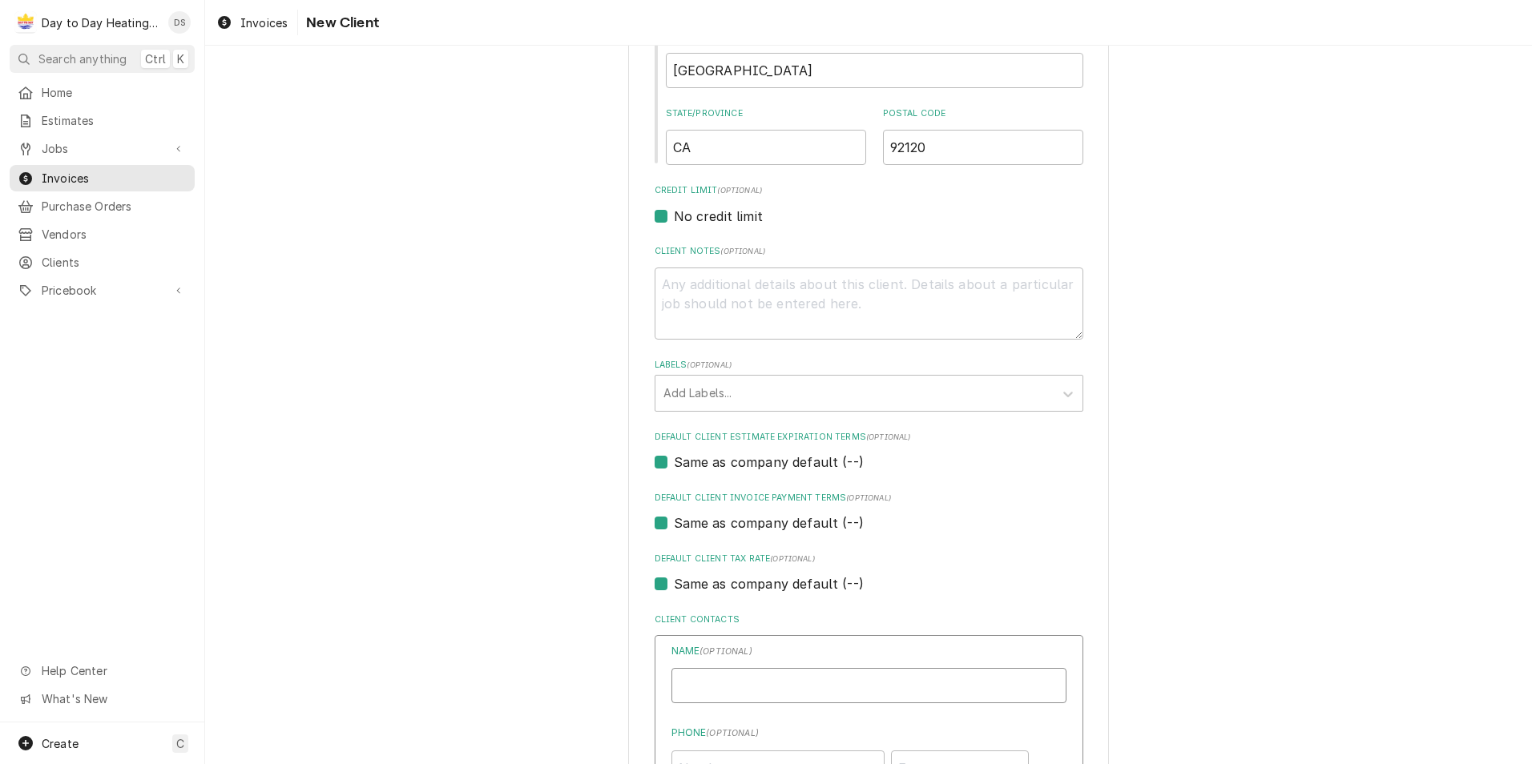
click at [774, 671] on input "Business Name" at bounding box center [868, 685] width 395 height 35
type input "David"
click at [570, 626] on div "Please provide the following information about your client: Client Type Industr…" at bounding box center [868, 390] width 1327 height 1819
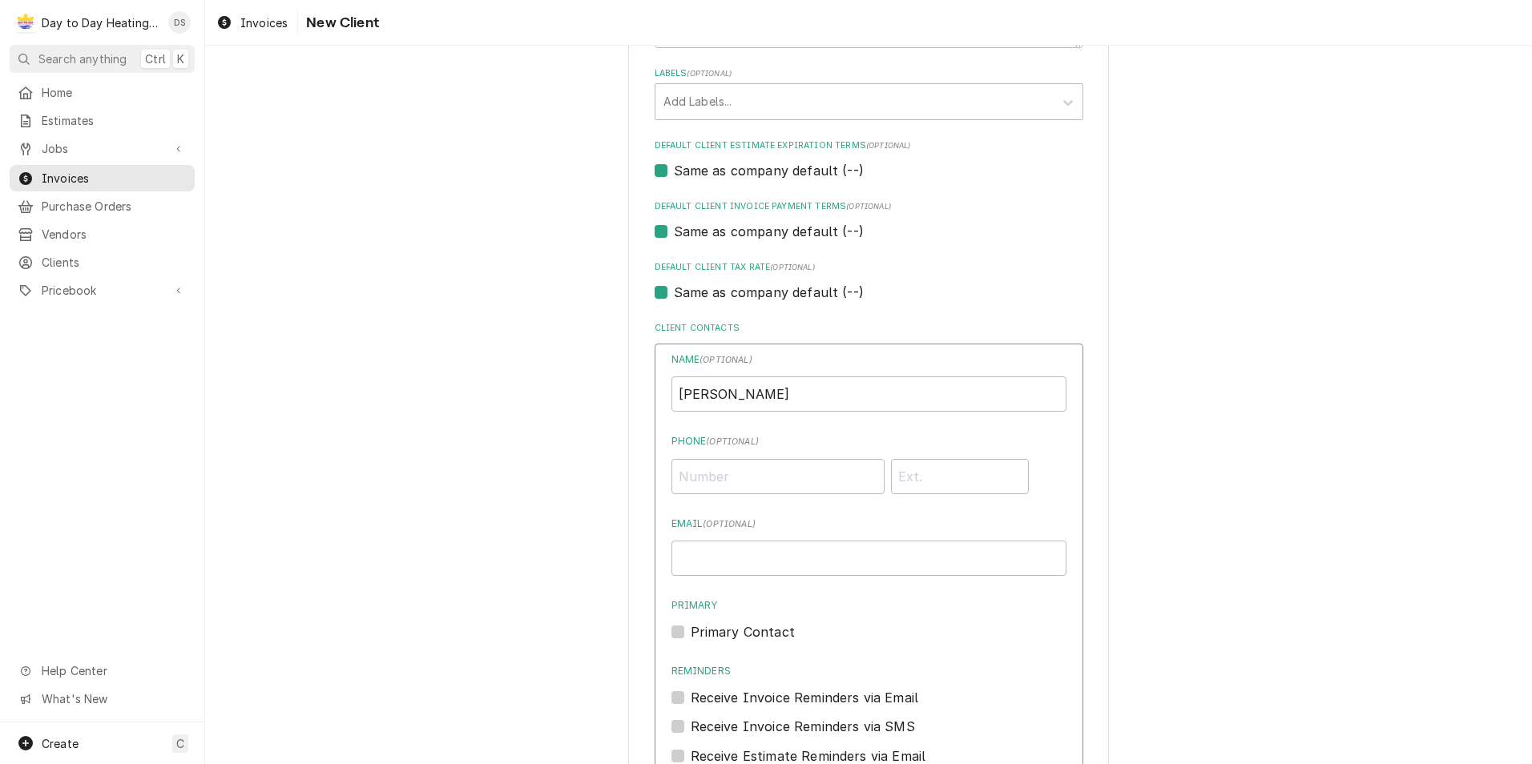
scroll to position [902, 0]
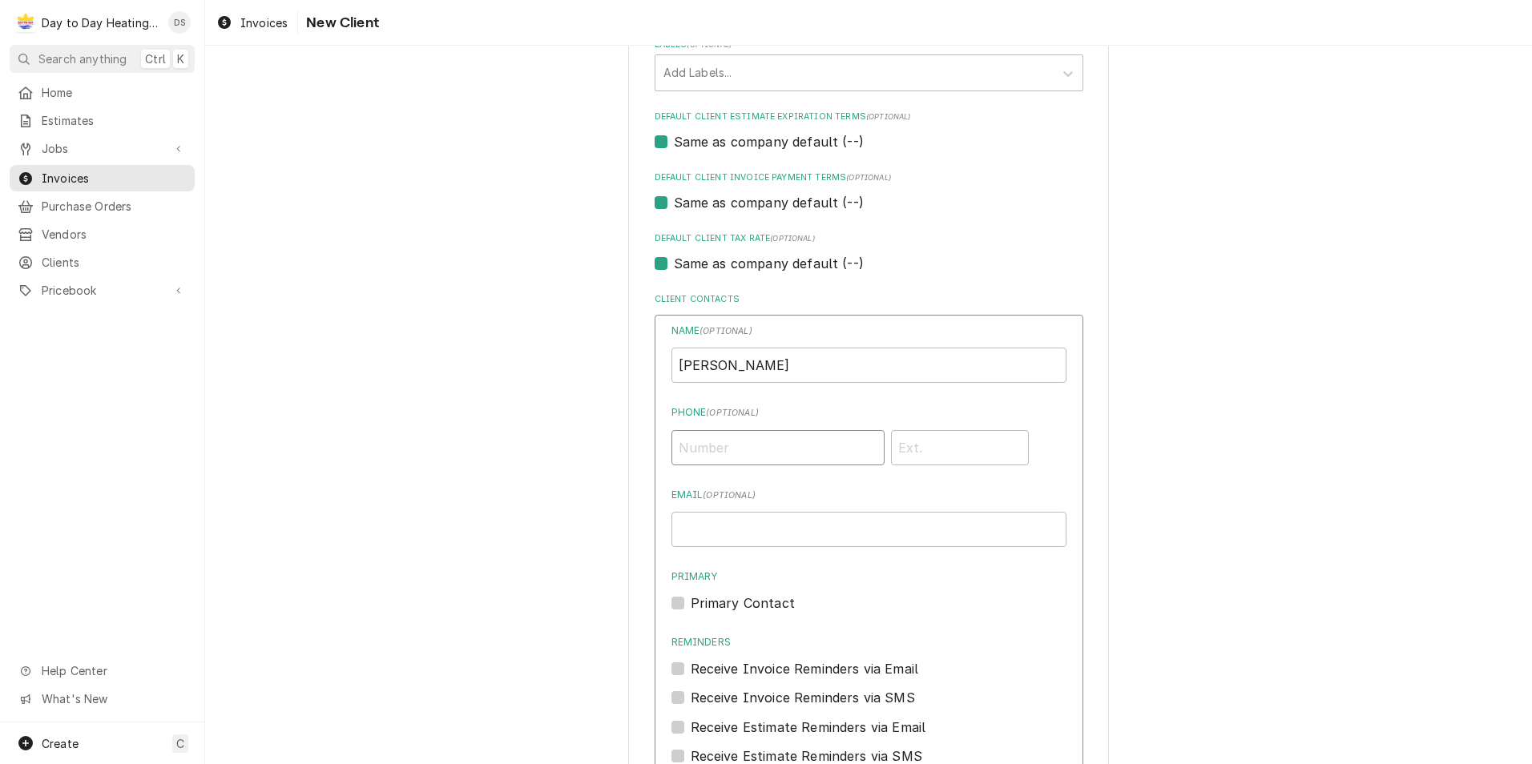
click at [739, 451] on input "Phone ( optional )" at bounding box center [777, 447] width 213 height 35
type input "(619) 764-1160"
click at [676, 528] on input "Email ( optional )" at bounding box center [868, 529] width 395 height 35
type input "foxridgecon@gmail.com"
click at [691, 602] on label "Primary Contact" at bounding box center [743, 603] width 104 height 19
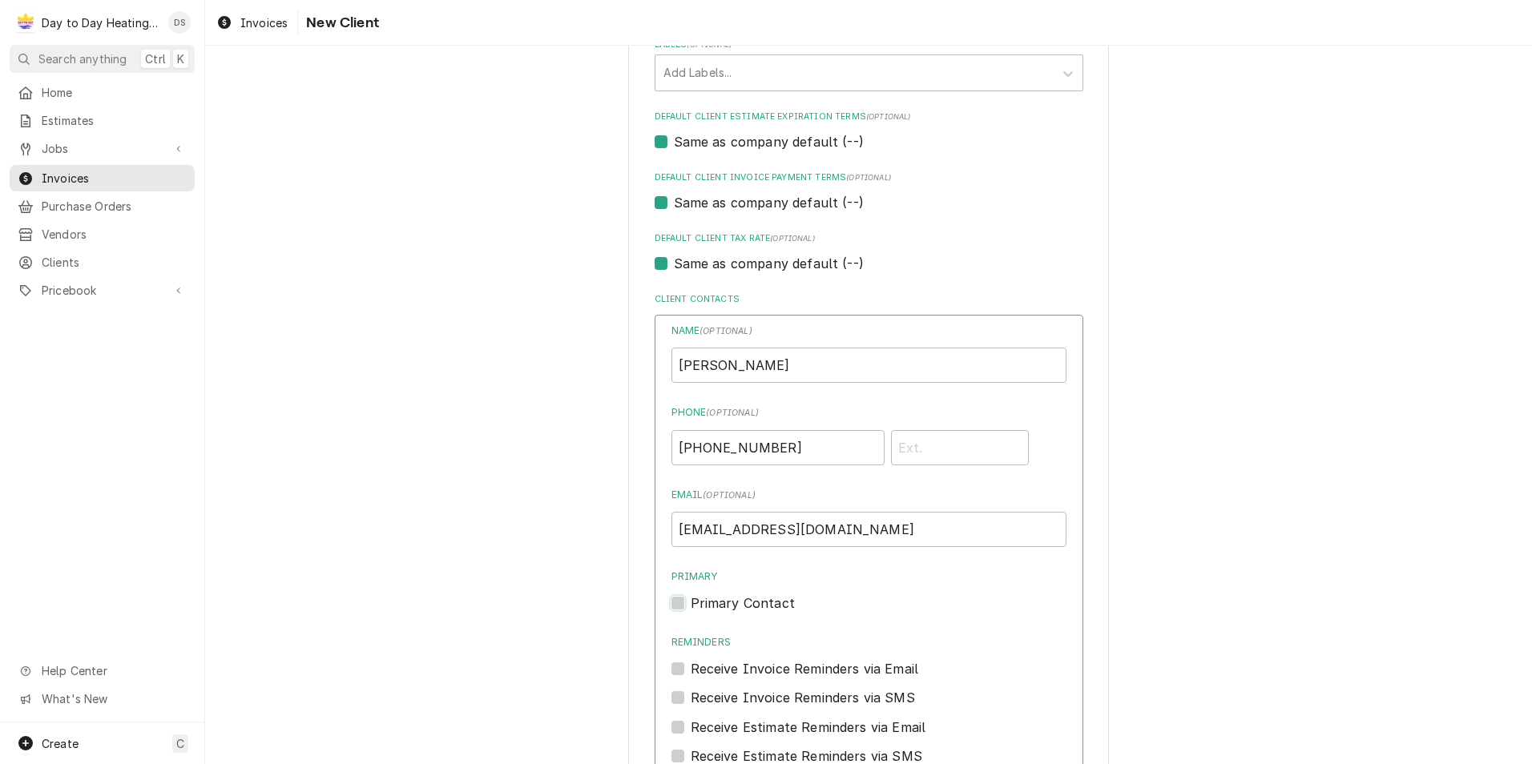
click at [691, 602] on input "Primary" at bounding box center [888, 611] width 395 height 35
checkbox input "true"
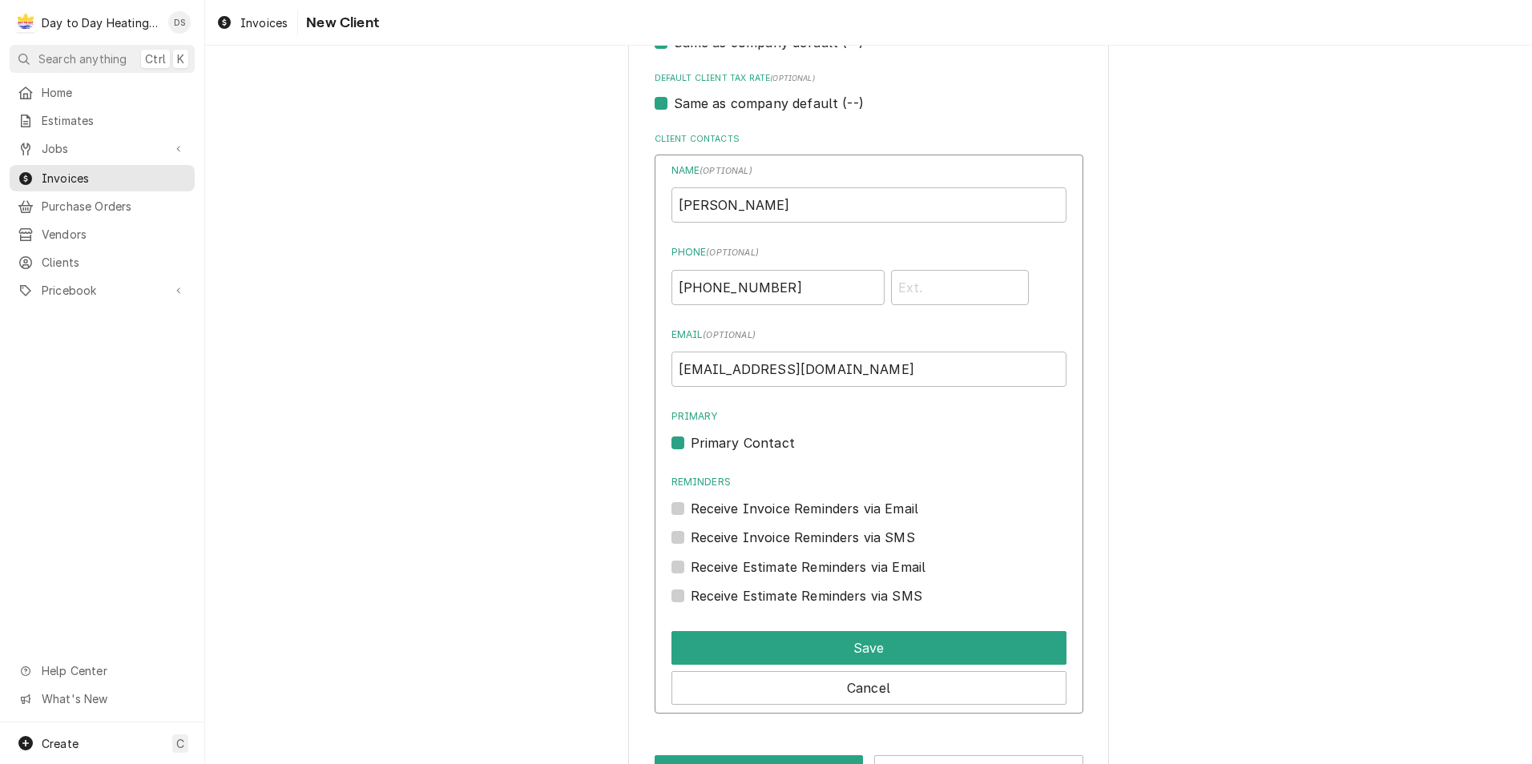
click at [691, 510] on label "Receive Invoice Reminders via Email" at bounding box center [805, 508] width 228 height 19
click at [691, 510] on input "Reminders" at bounding box center [888, 516] width 395 height 35
checkbox input "true"
click at [691, 538] on label "Receive Invoice Reminders via SMS" at bounding box center [803, 537] width 224 height 19
click at [691, 538] on input "Contact Edit Form" at bounding box center [888, 545] width 395 height 35
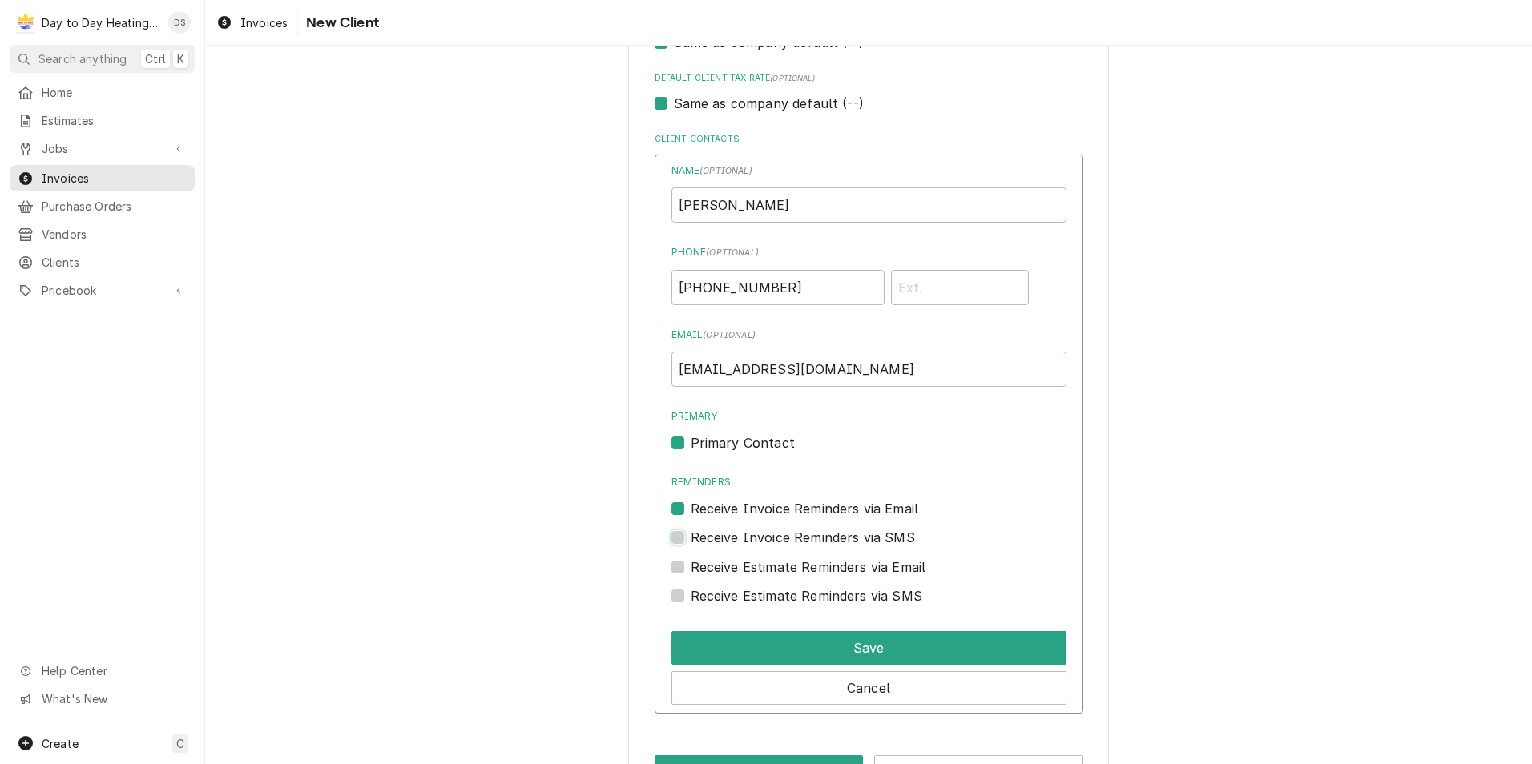
checkbox input "true"
click at [691, 572] on label "Receive Estimate Reminders via Email" at bounding box center [809, 567] width 236 height 19
click at [691, 572] on input "Contact Edit Form" at bounding box center [888, 575] width 395 height 35
checkbox input "true"
click at [691, 594] on label "Receive Estimate Reminders via SMS" at bounding box center [807, 595] width 232 height 19
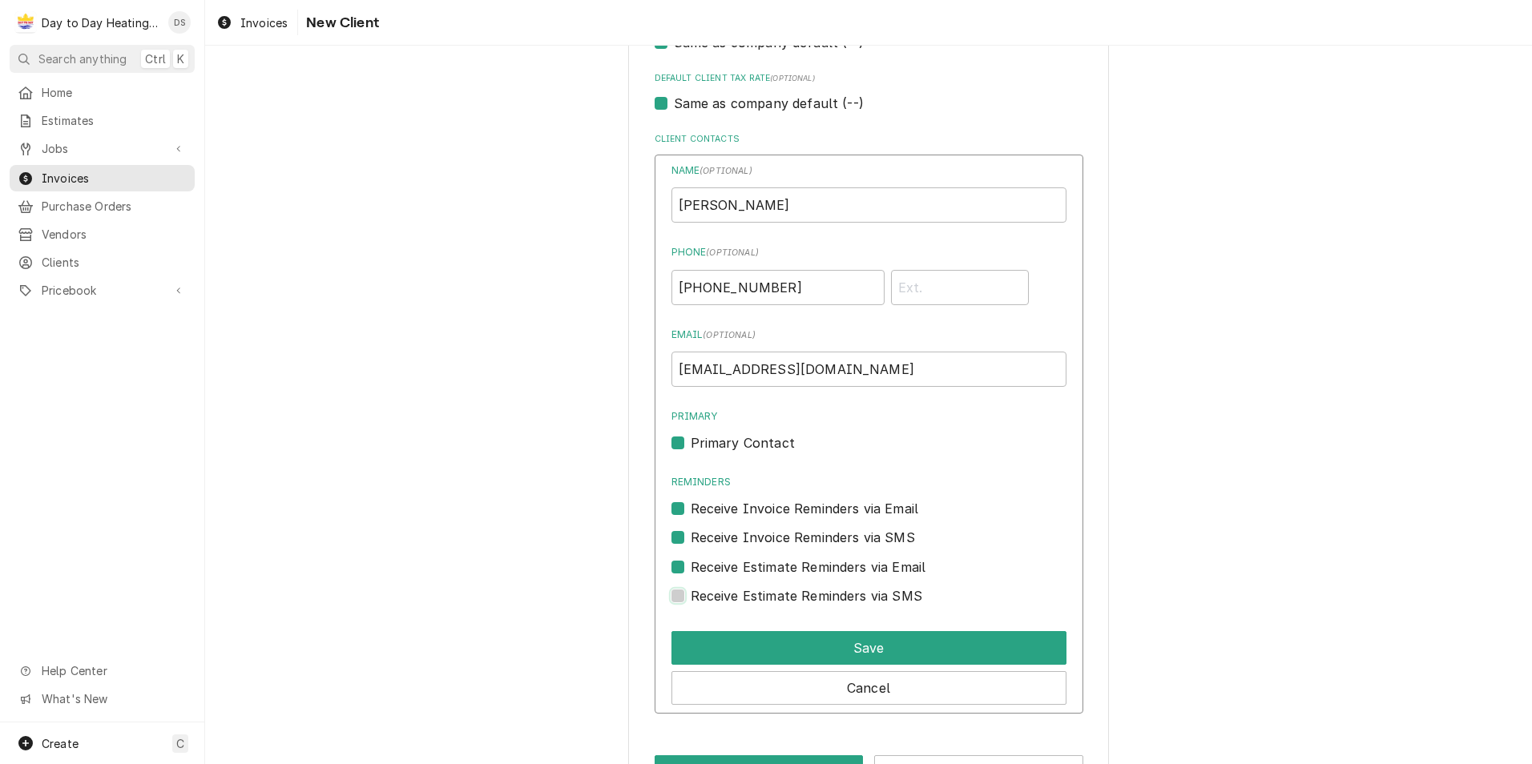
click at [691, 594] on input "Contact Edit Form" at bounding box center [888, 603] width 395 height 35
checkbox input "true"
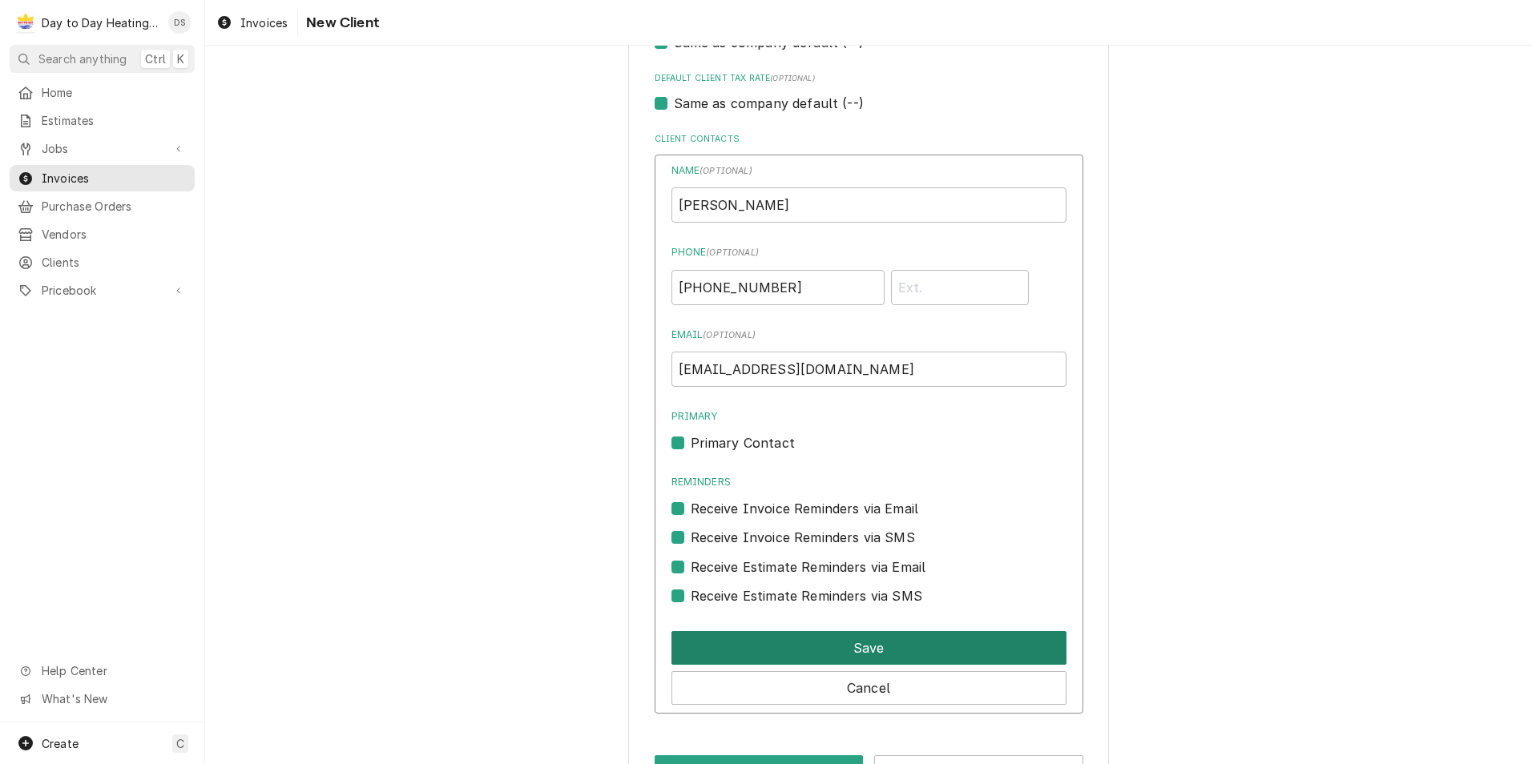
click at [788, 654] on button "Save" at bounding box center [868, 648] width 395 height 34
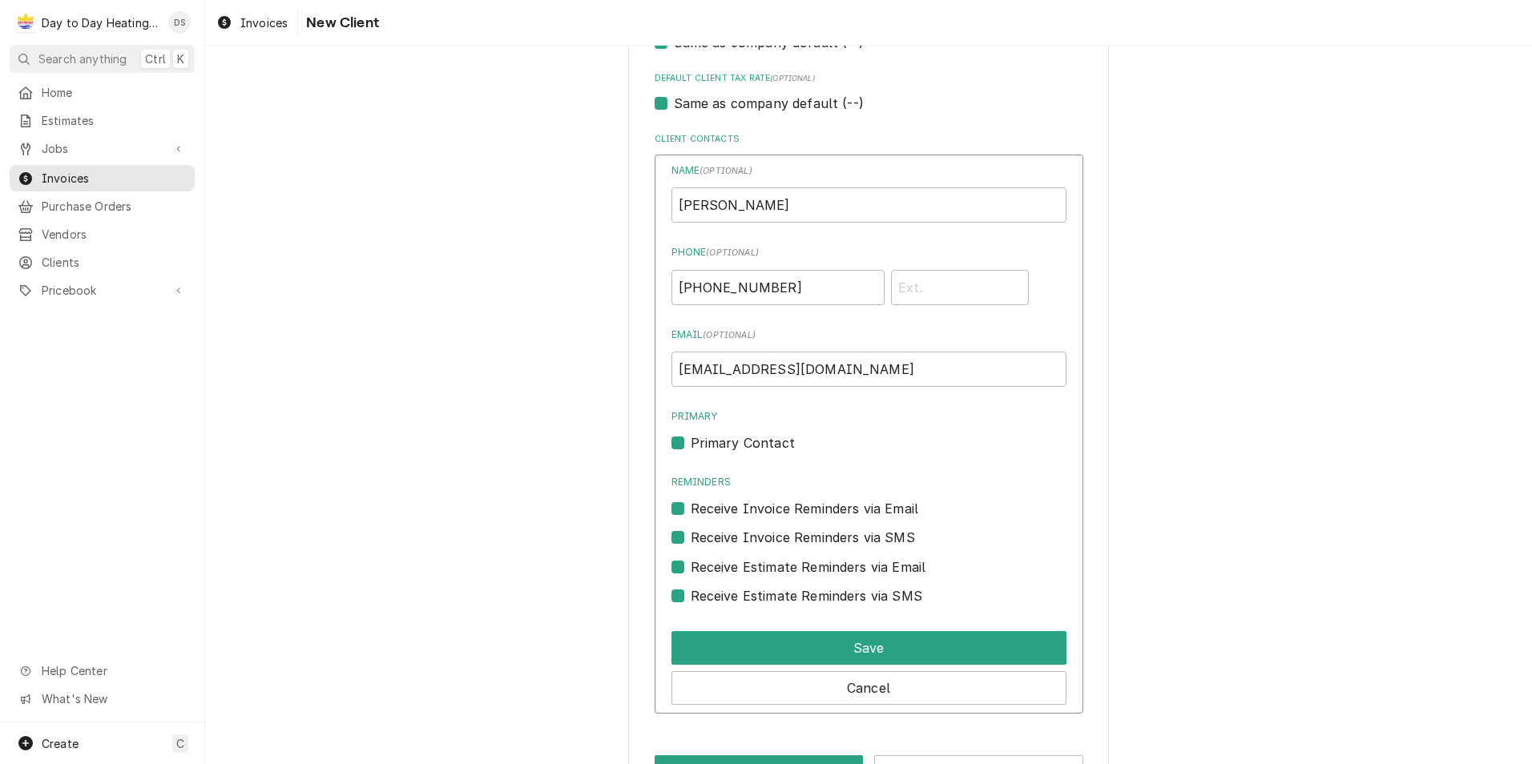
scroll to position [866, 0]
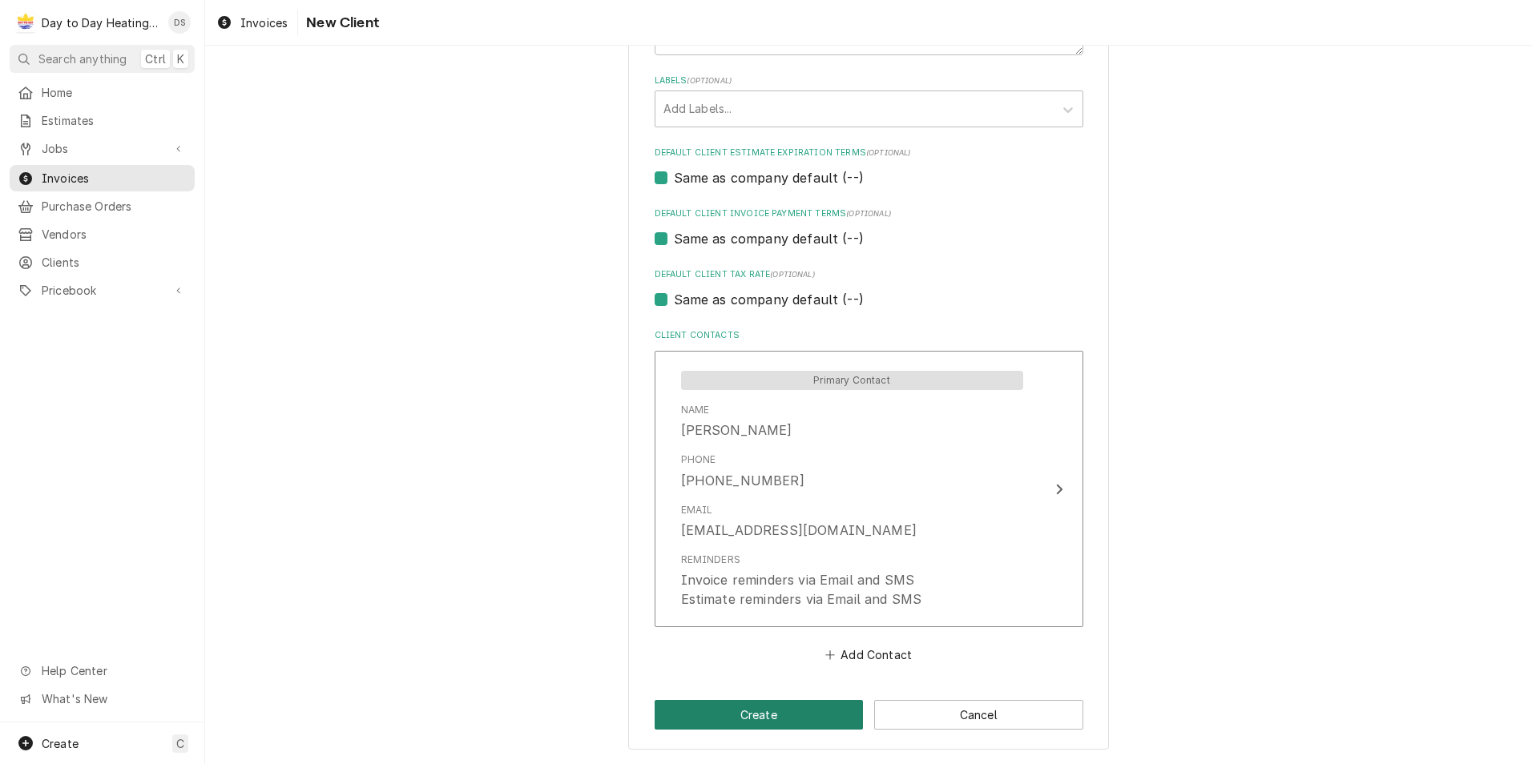
click at [757, 714] on button "Create" at bounding box center [759, 715] width 209 height 30
type textarea "x"
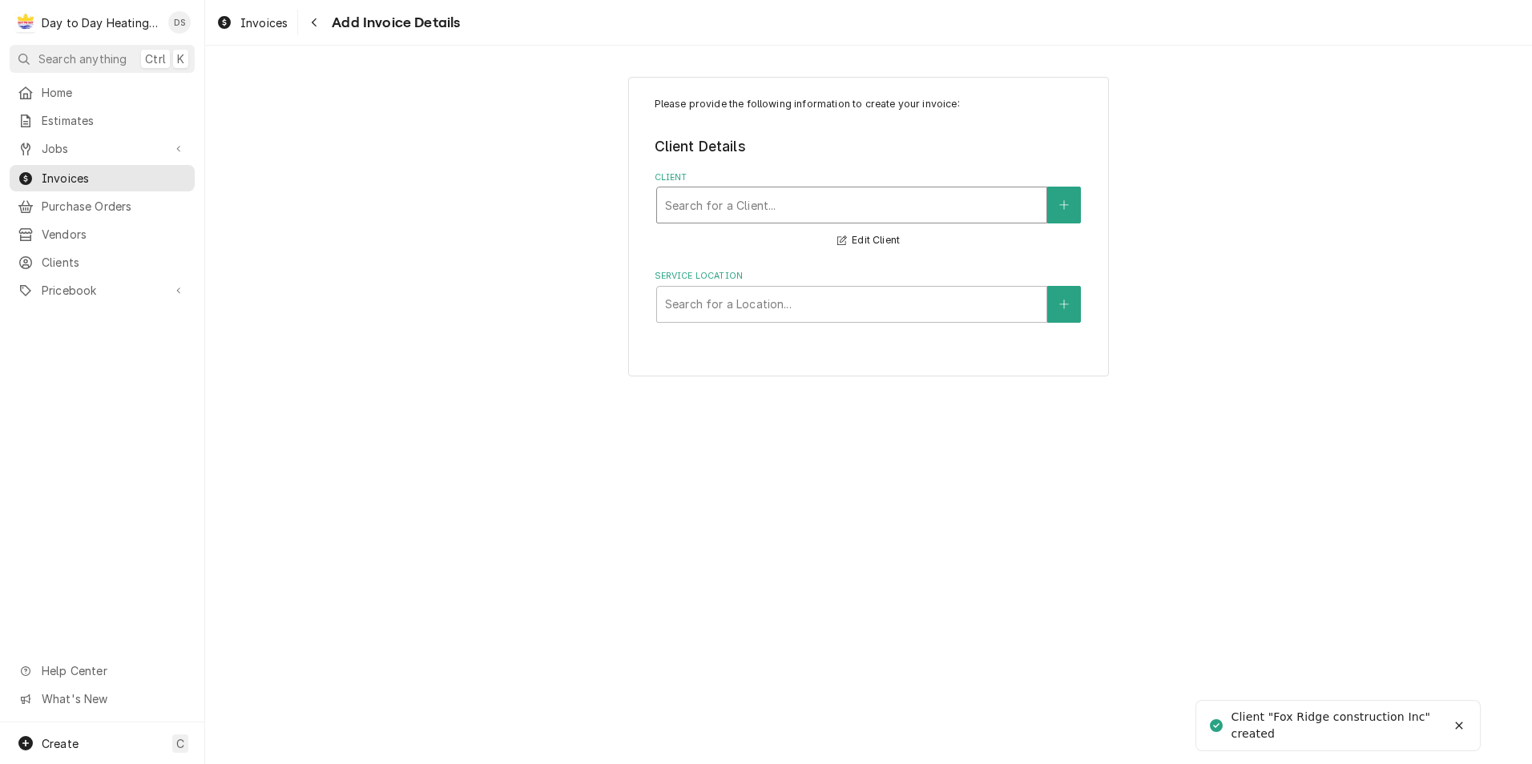
click at [795, 208] on div "Client" at bounding box center [851, 205] width 373 height 29
type input "fox"
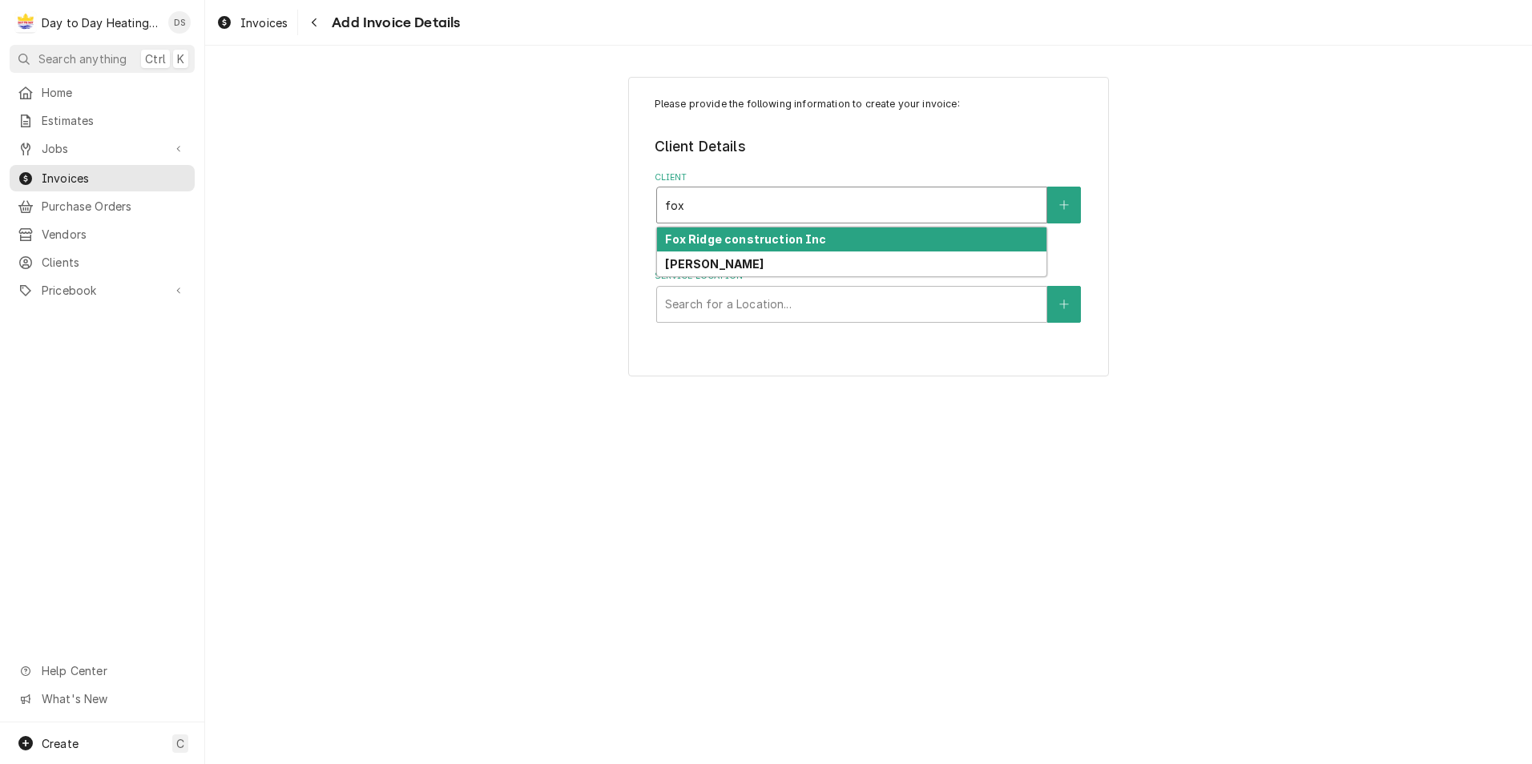
click at [781, 239] on strong "Fox Ridge construction Inc" at bounding box center [745, 239] width 161 height 14
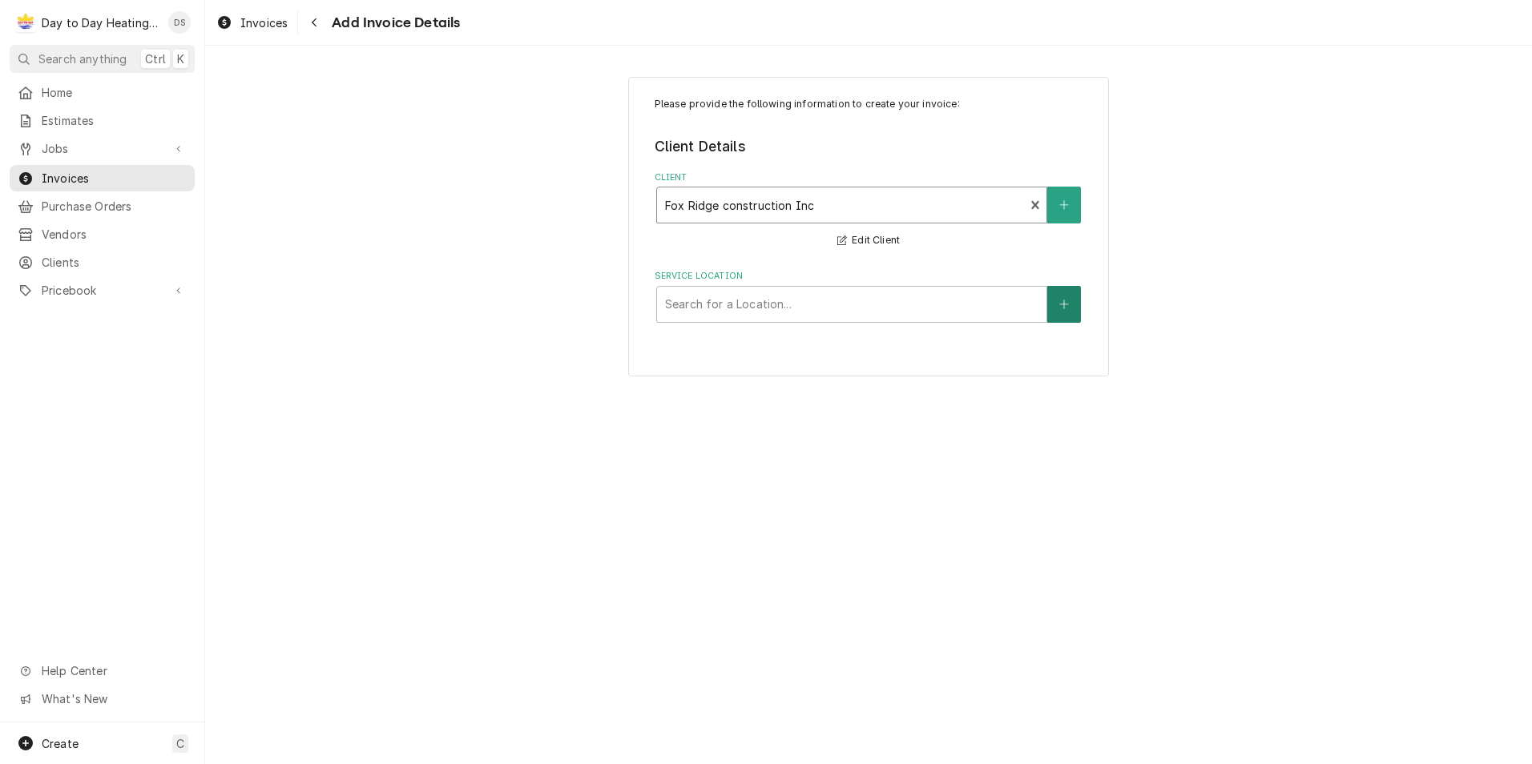
click at [1058, 296] on button "Service Location" at bounding box center [1064, 304] width 34 height 37
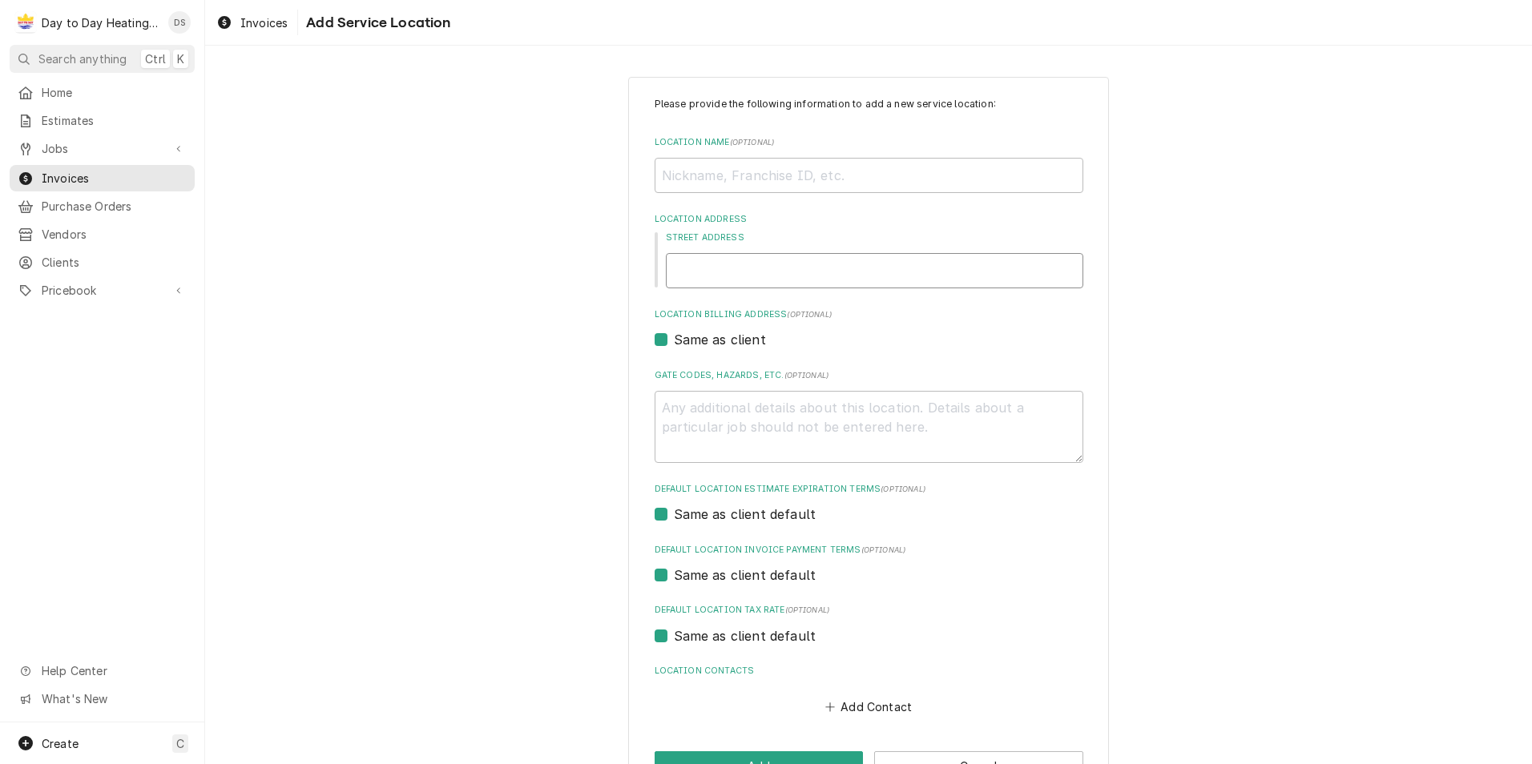
click at [759, 264] on input "Street Address" at bounding box center [874, 270] width 417 height 35
type textarea "x"
type input "1"
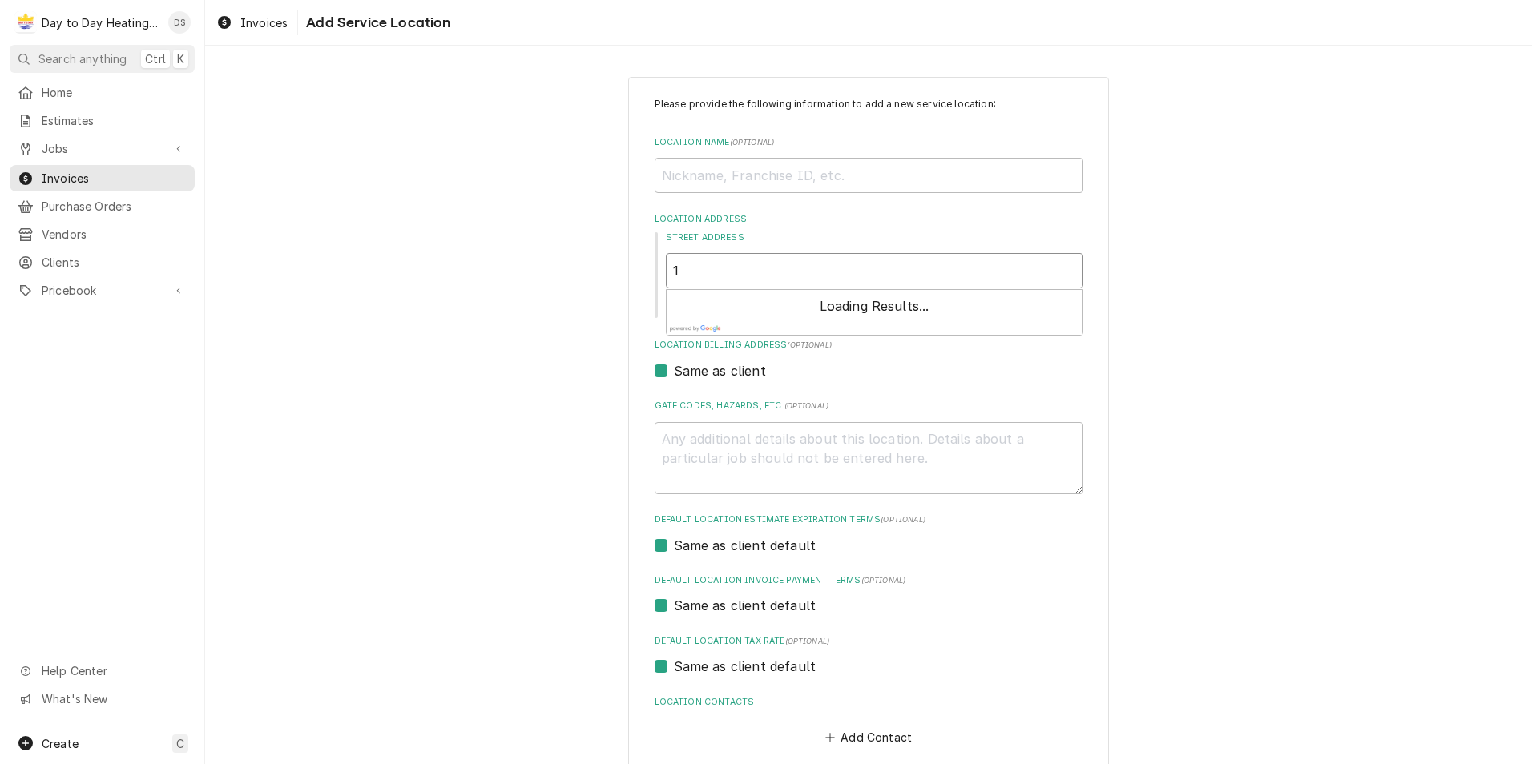
type textarea "x"
type input "17"
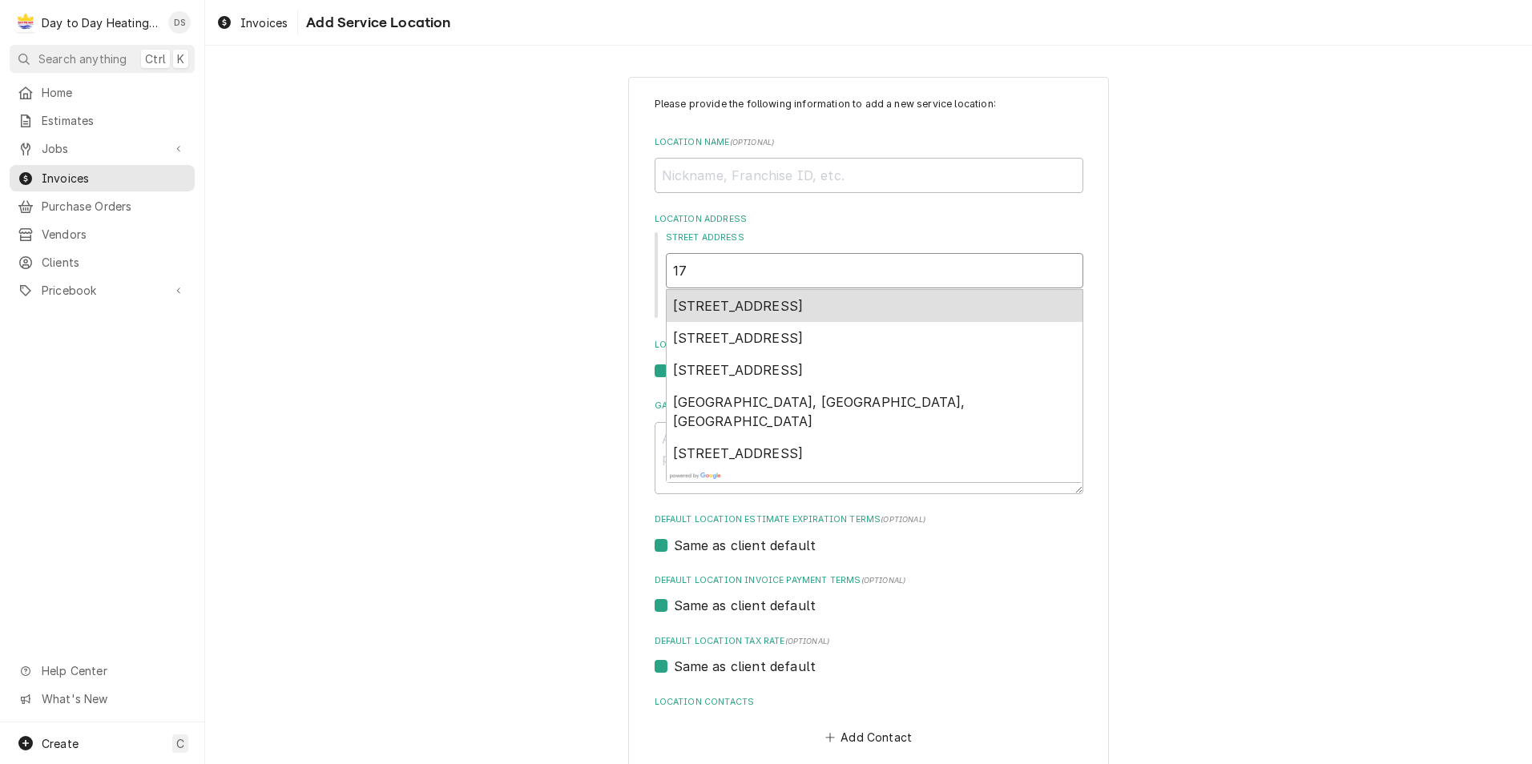
type textarea "x"
type input "173"
type textarea "x"
type input "1735"
type textarea "x"
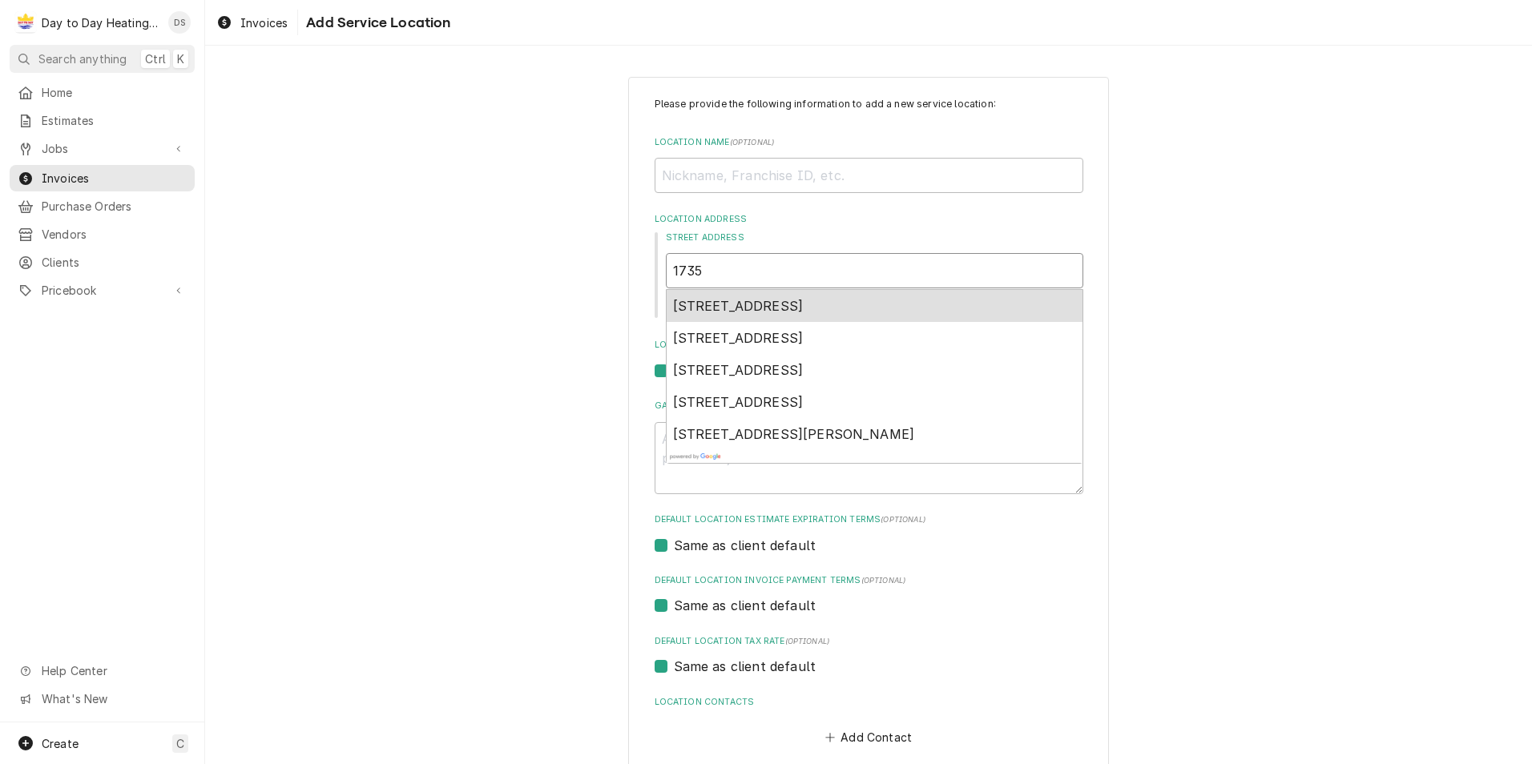
type input "1735"
type textarea "x"
type input "1735 c"
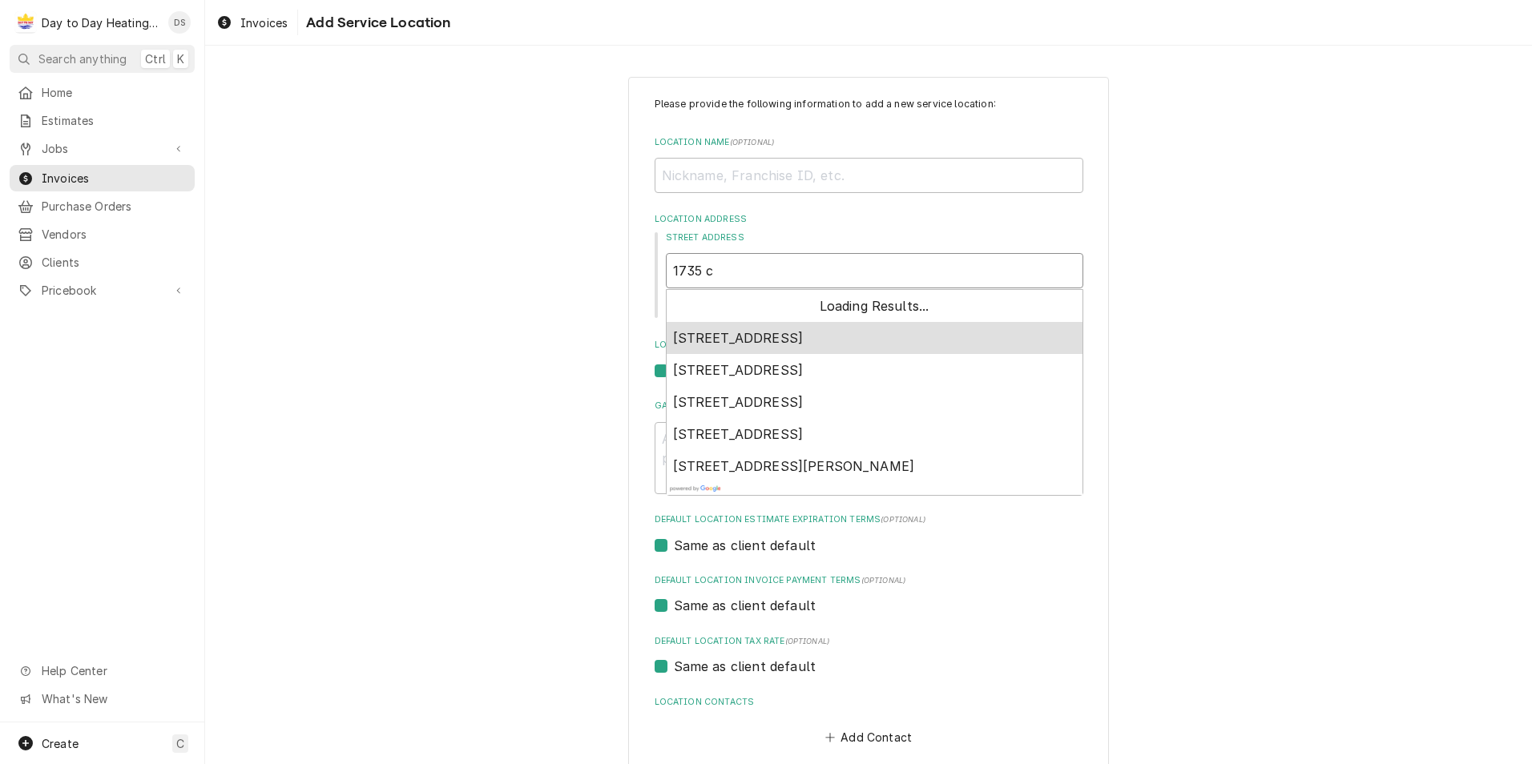
type textarea "x"
type input "1735 ce"
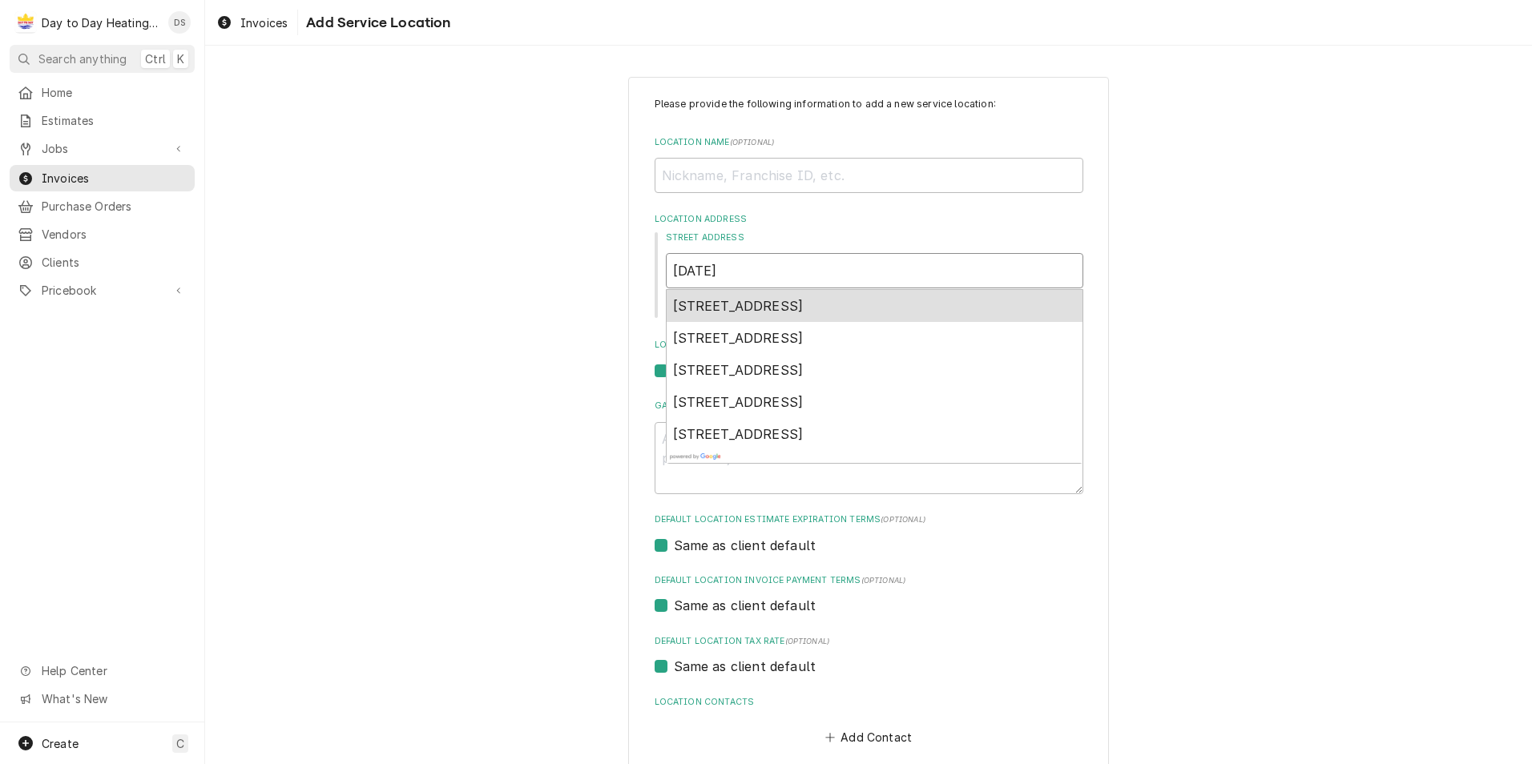
type textarea "x"
type input "1735 cer"
type textarea "x"
type input "1735 cere"
click at [784, 300] on span "1735 Cereus Court, Carlsbad, CA, USA" at bounding box center [738, 306] width 131 height 16
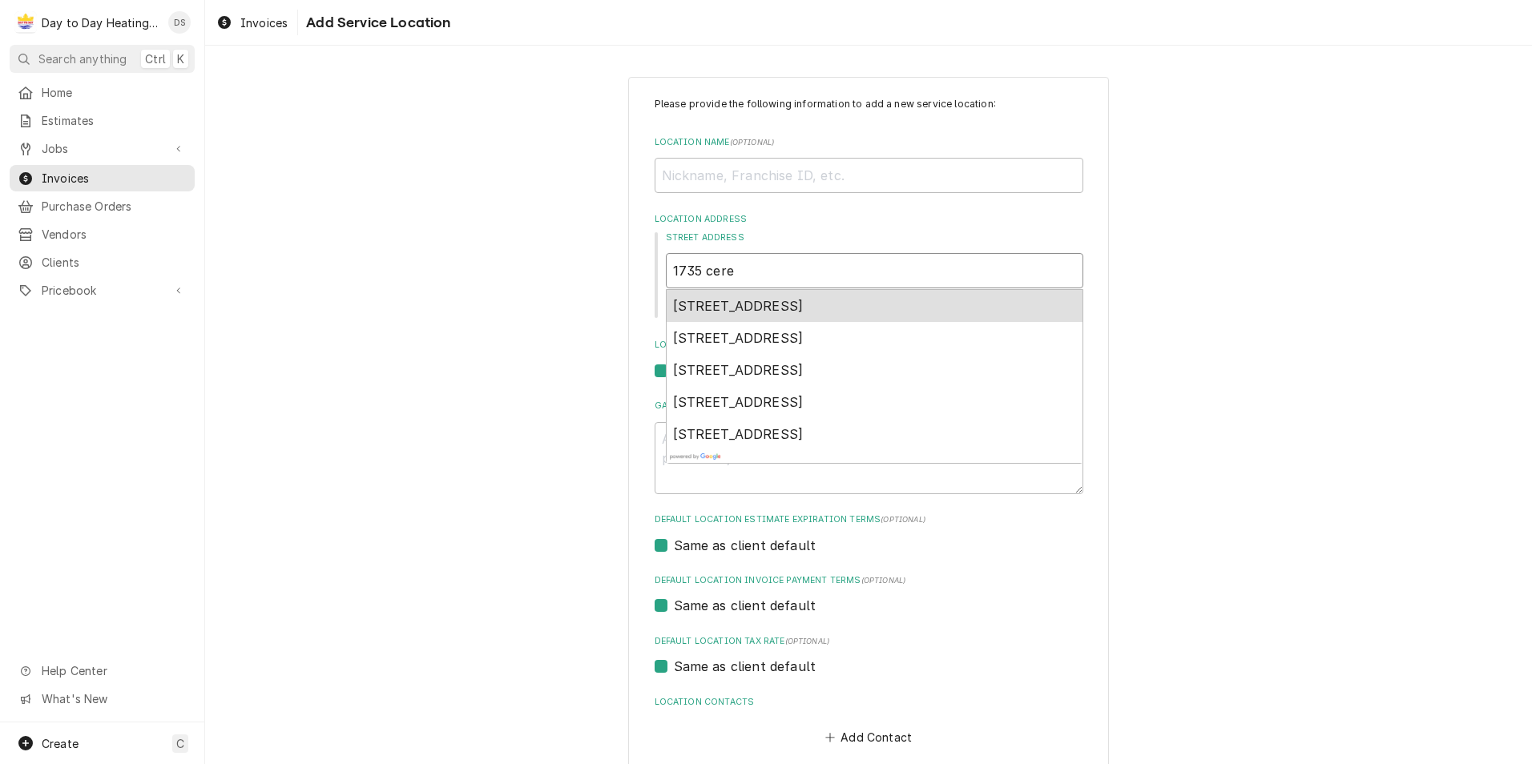
type textarea "x"
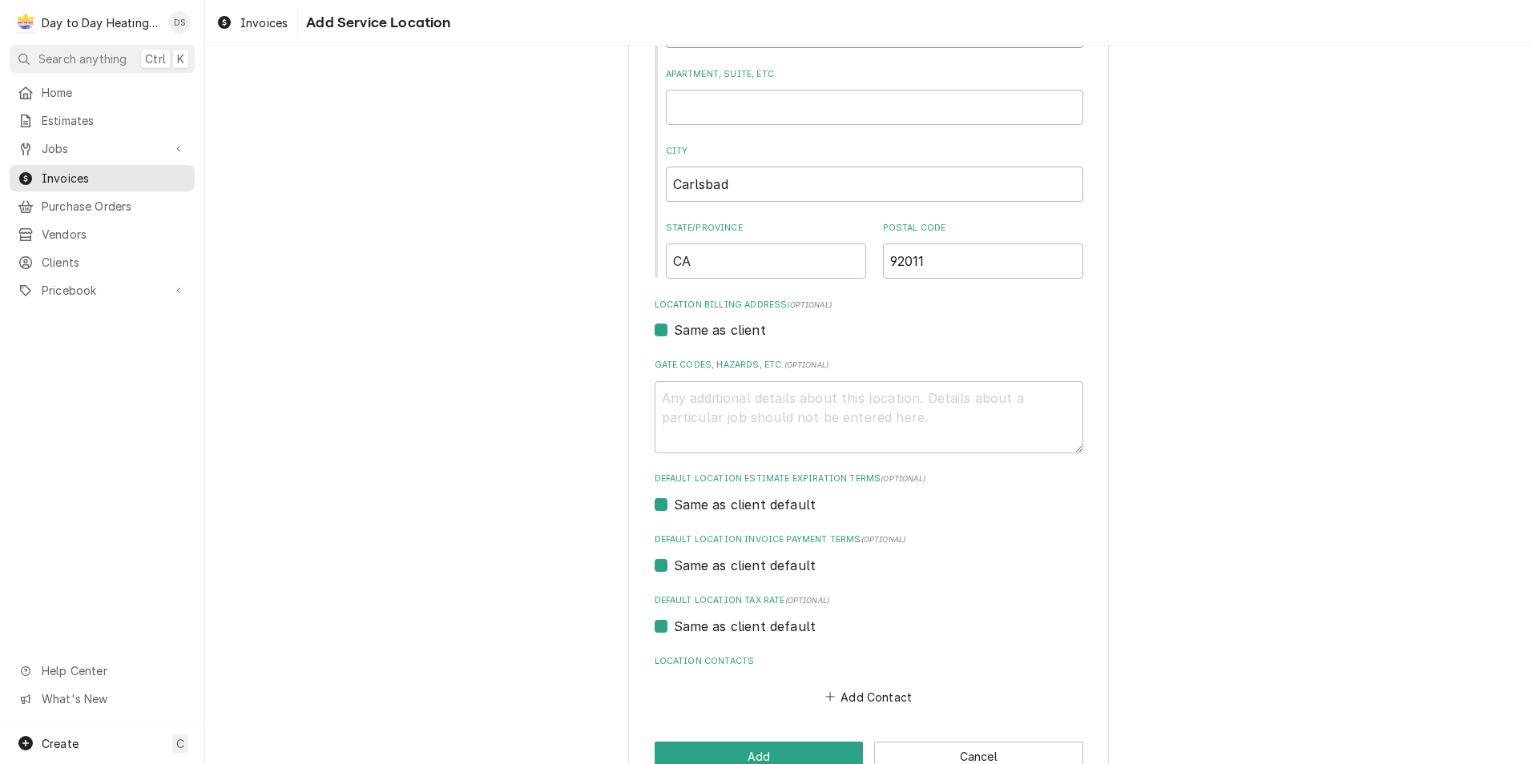
scroll to position [282, 0]
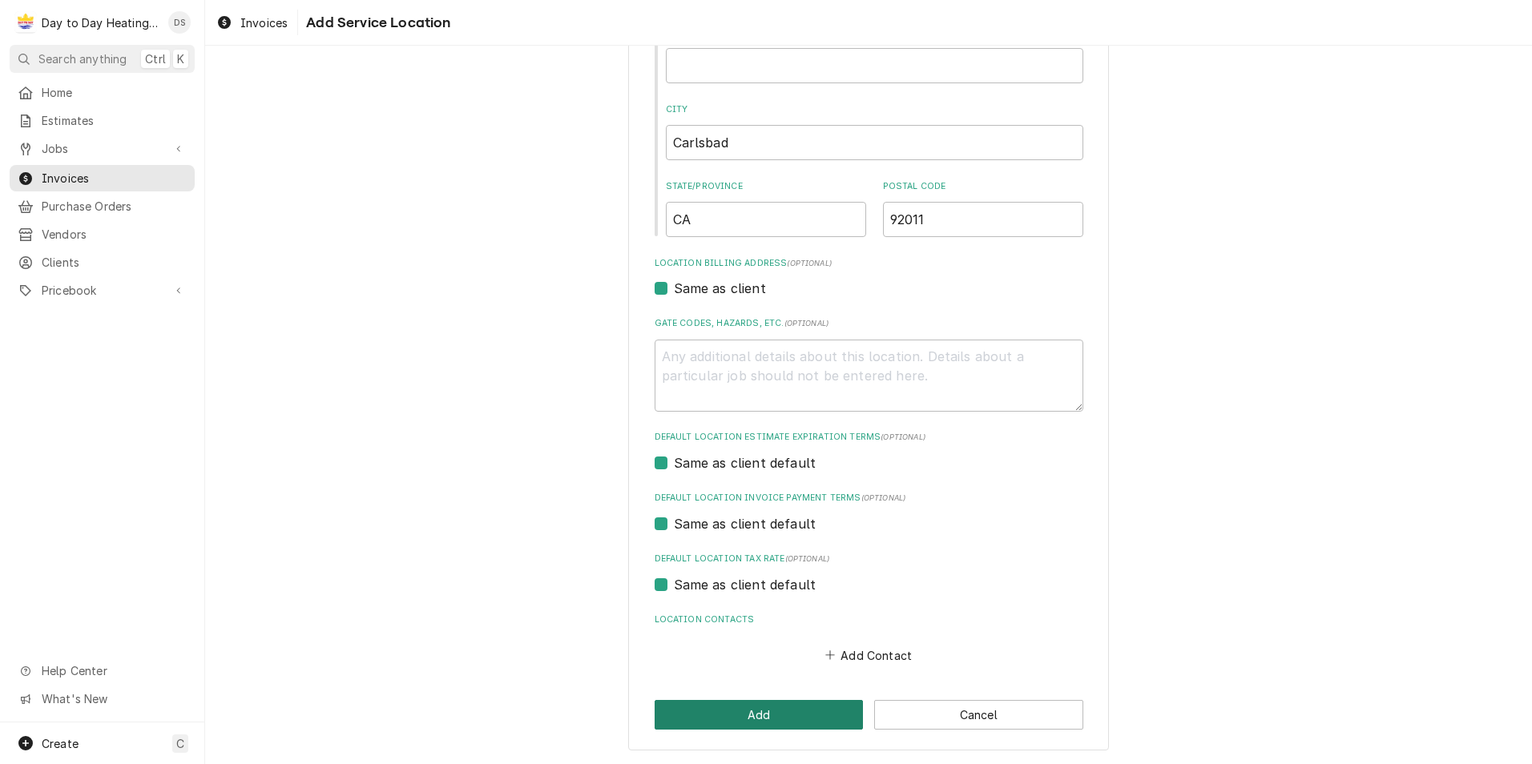
type input "1735 Cereus Ct"
click at [780, 708] on button "Add" at bounding box center [759, 715] width 209 height 30
type textarea "x"
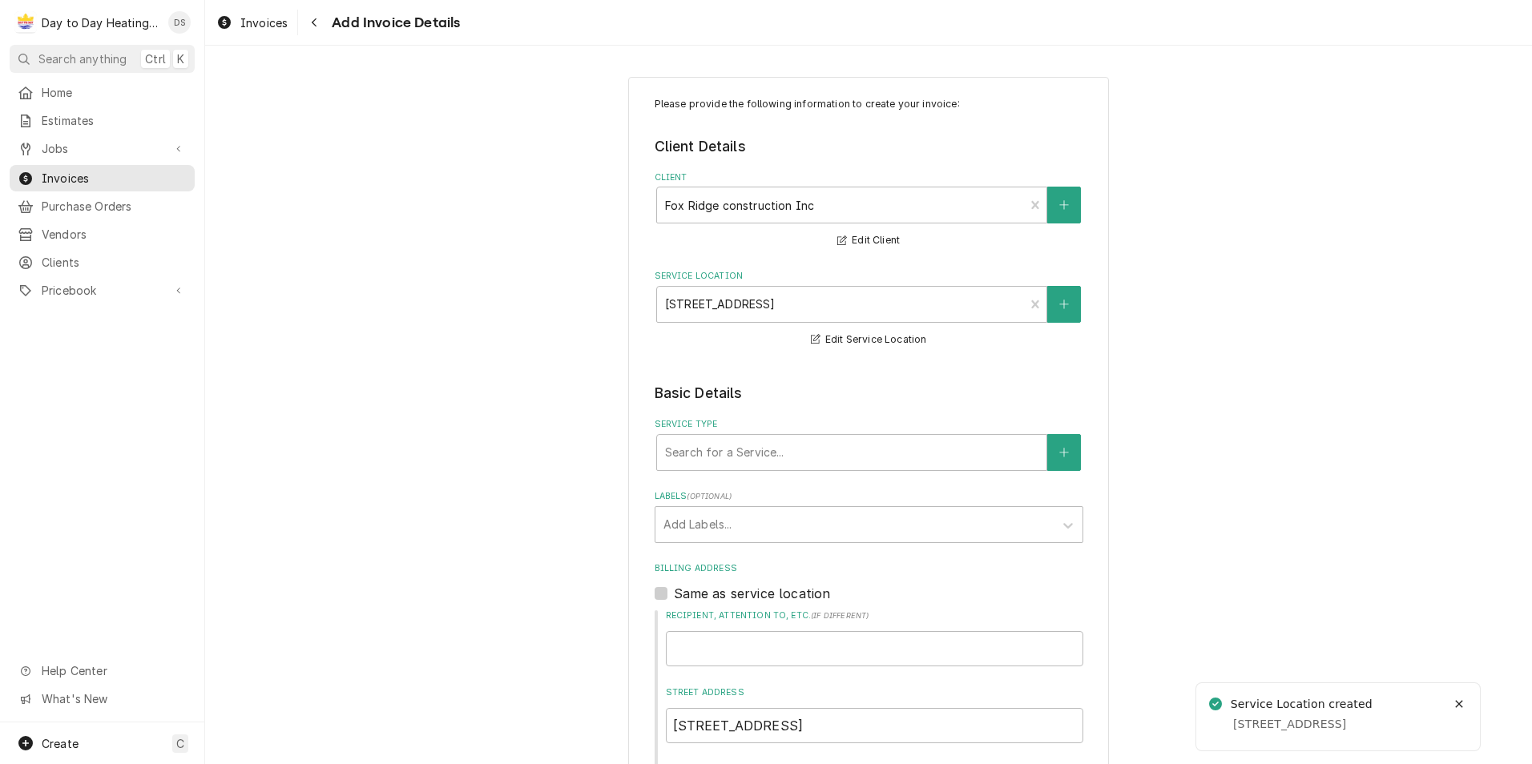
scroll to position [80, 0]
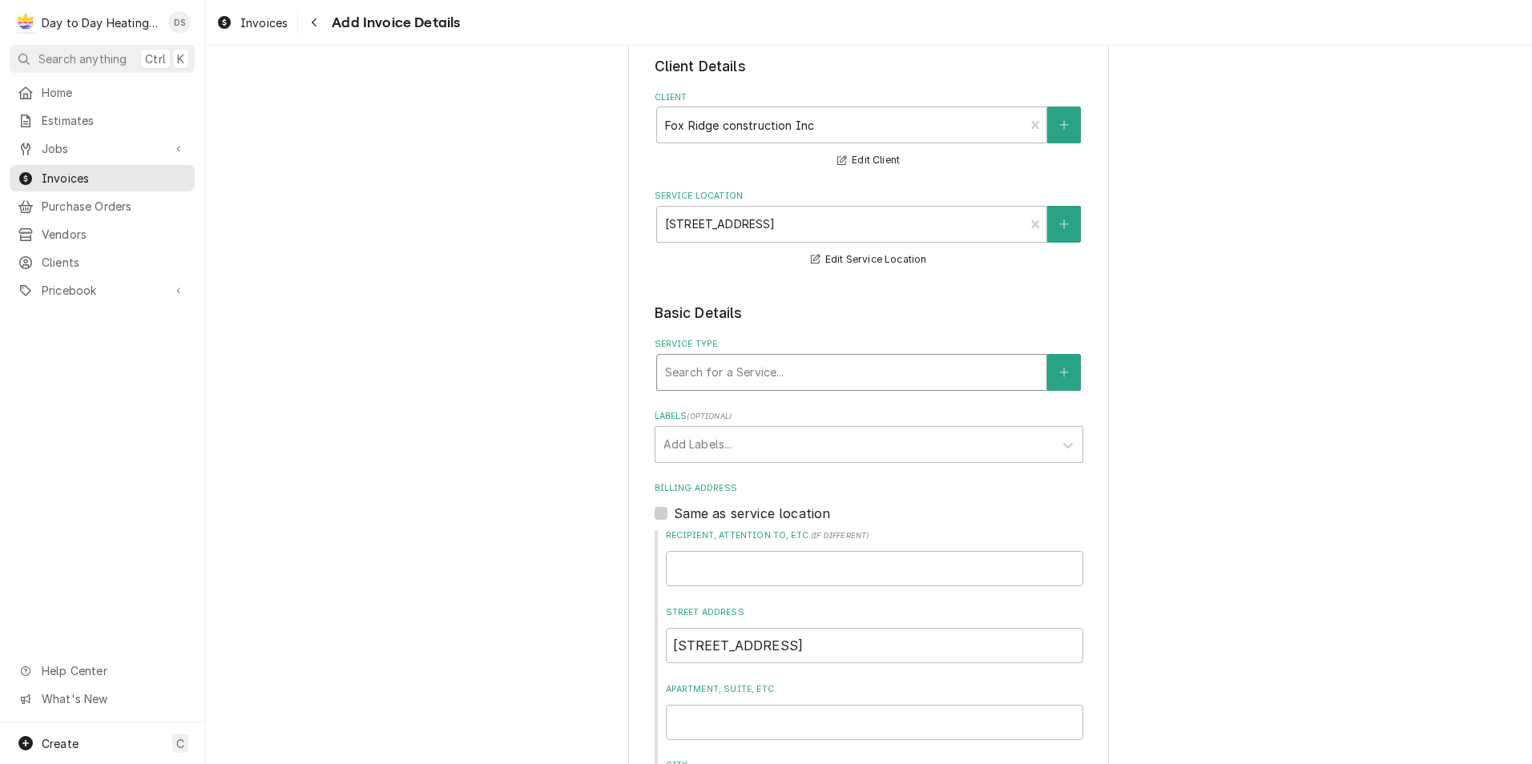
click at [761, 369] on div "Service Type" at bounding box center [851, 372] width 373 height 29
type input "D"
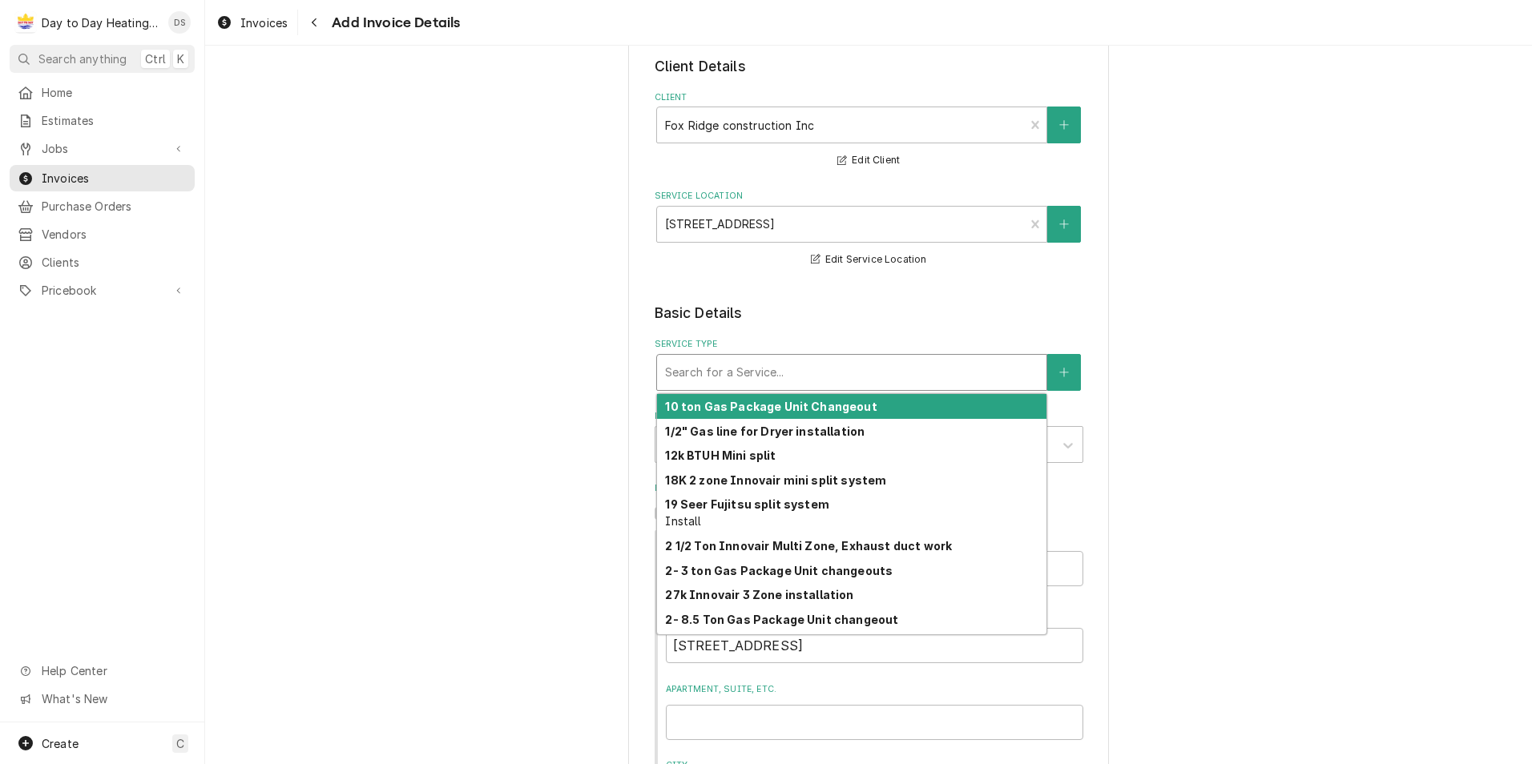
click at [584, 353] on div "Please provide the following information to create your invoice: Client Details…" at bounding box center [868, 615] width 1327 height 1267
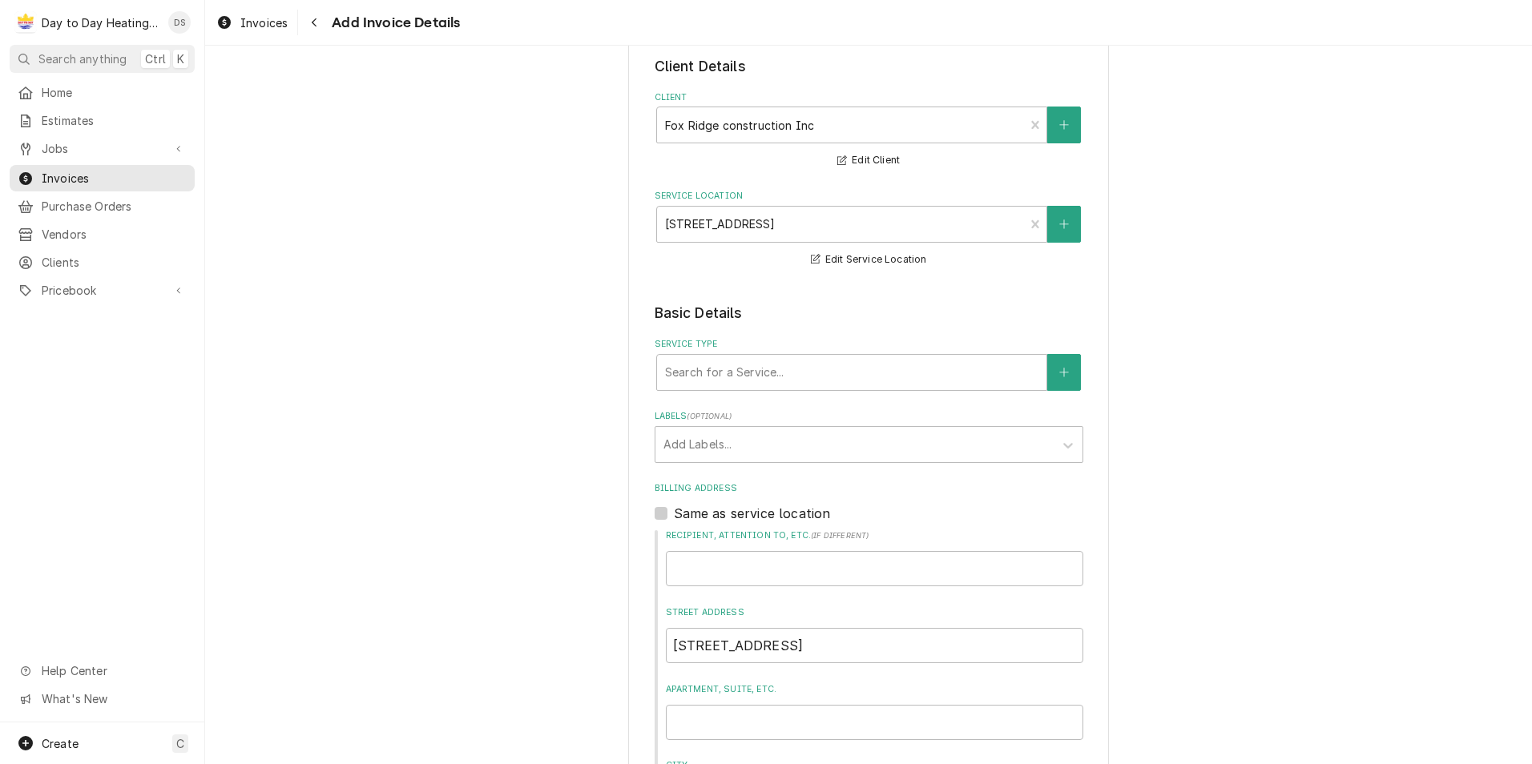
click at [583, 357] on html "D Day to Day Heating and Cooling DS Search anything Ctrl K Home Estimates Jobs …" at bounding box center [766, 382] width 1532 height 764
click at [719, 377] on div "Service Type" at bounding box center [851, 372] width 373 height 29
type input "duct run"
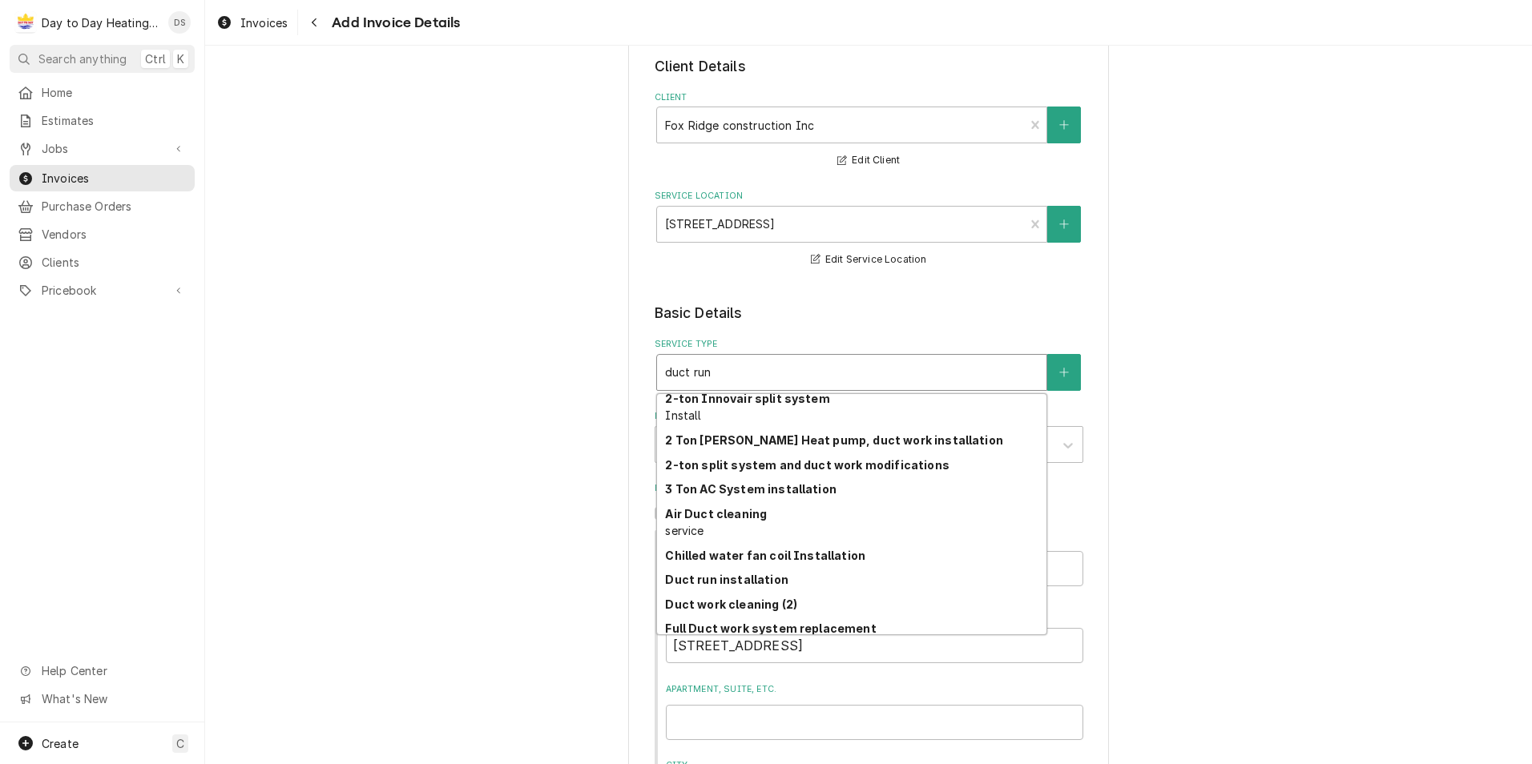
scroll to position [99, 0]
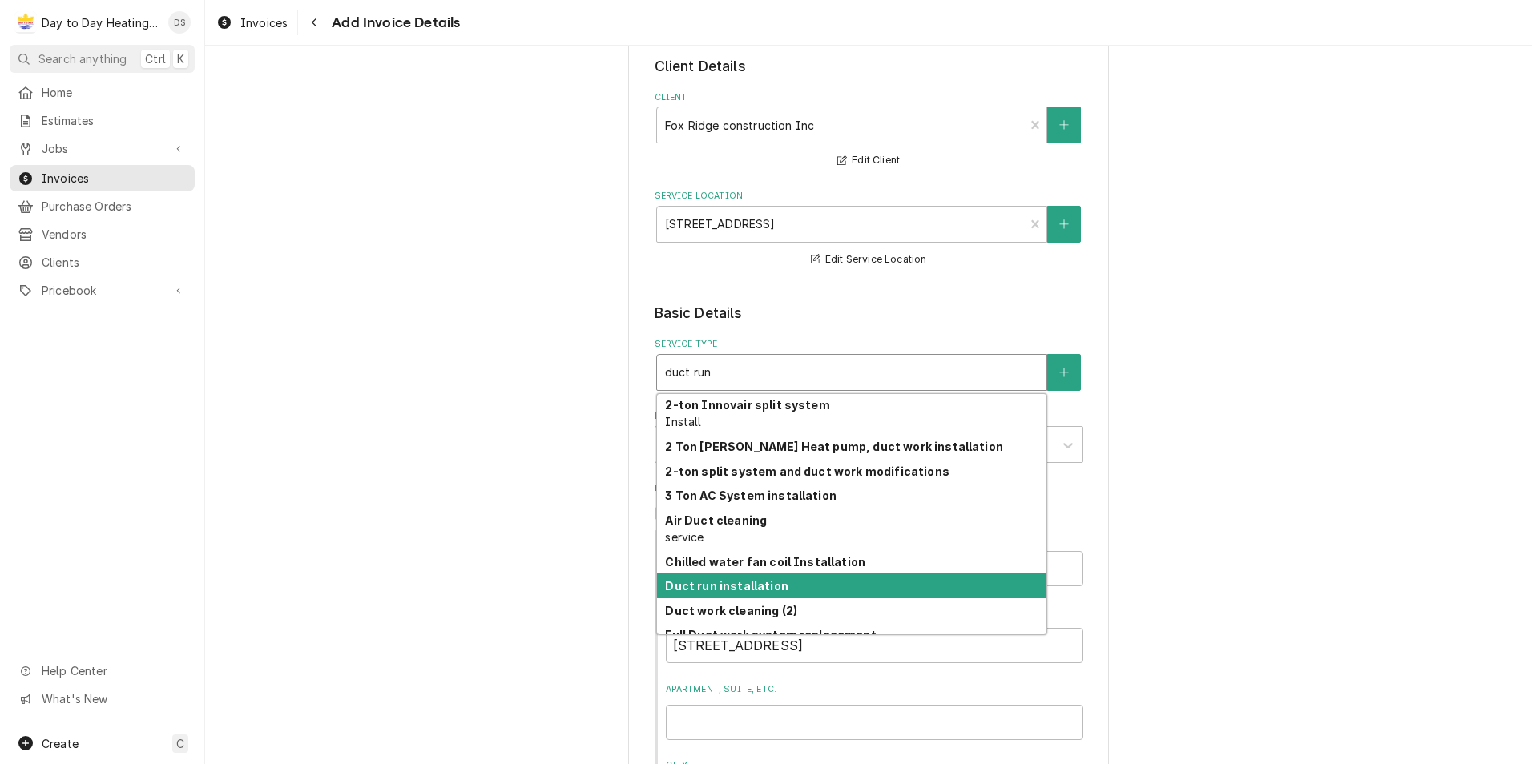
click at [760, 585] on strong "Duct run installation" at bounding box center [726, 586] width 123 height 14
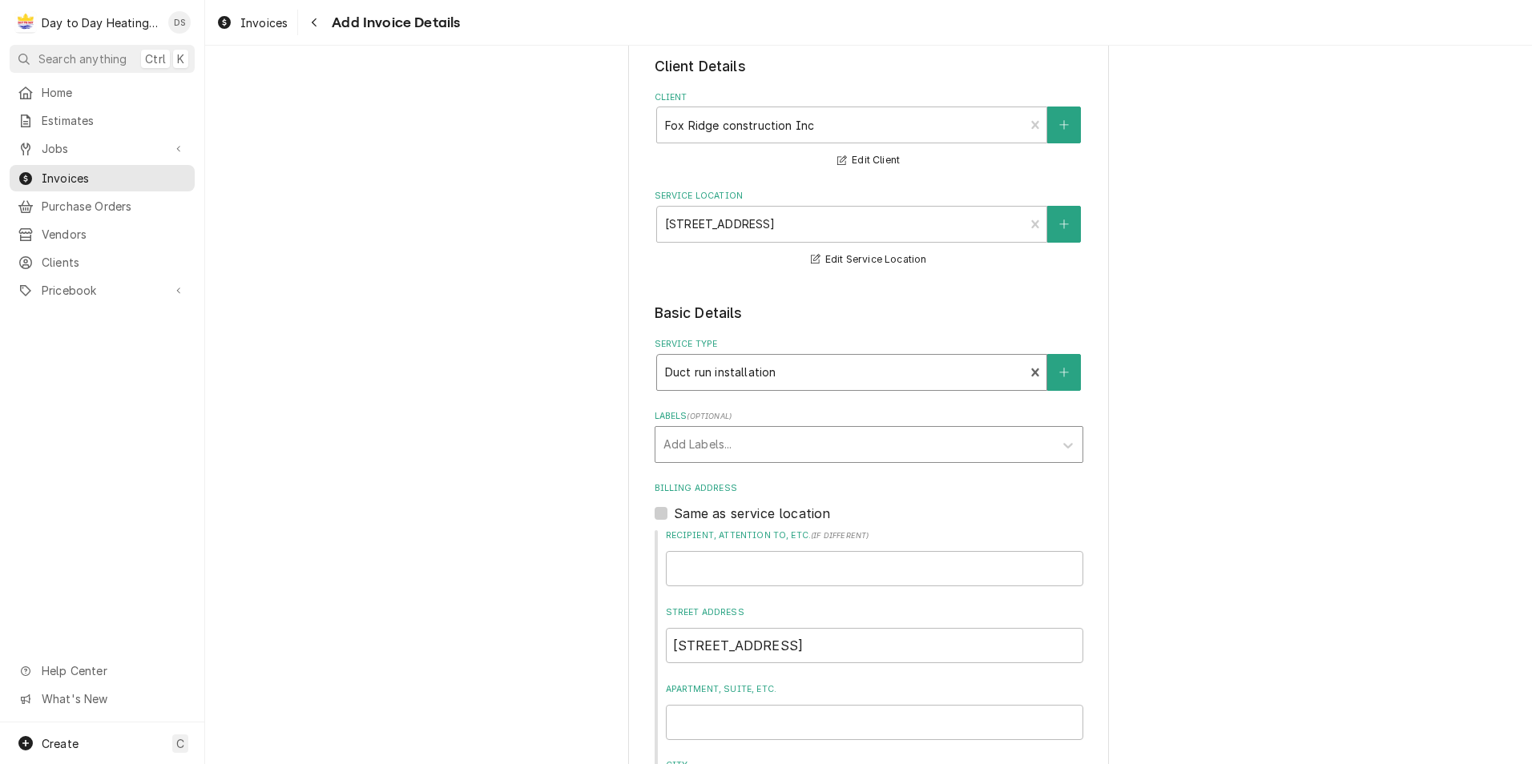
type textarea "x"
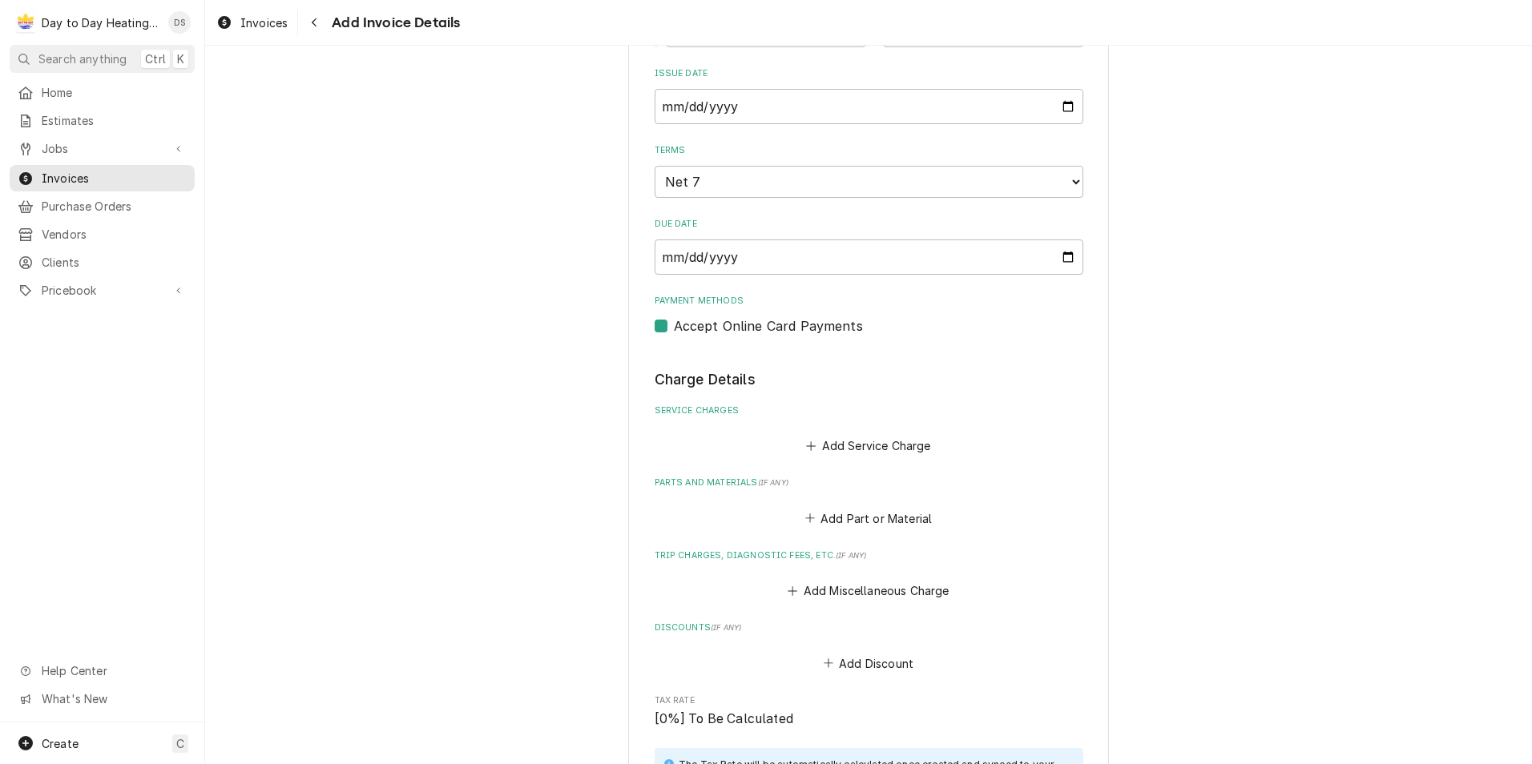
scroll to position [961, 0]
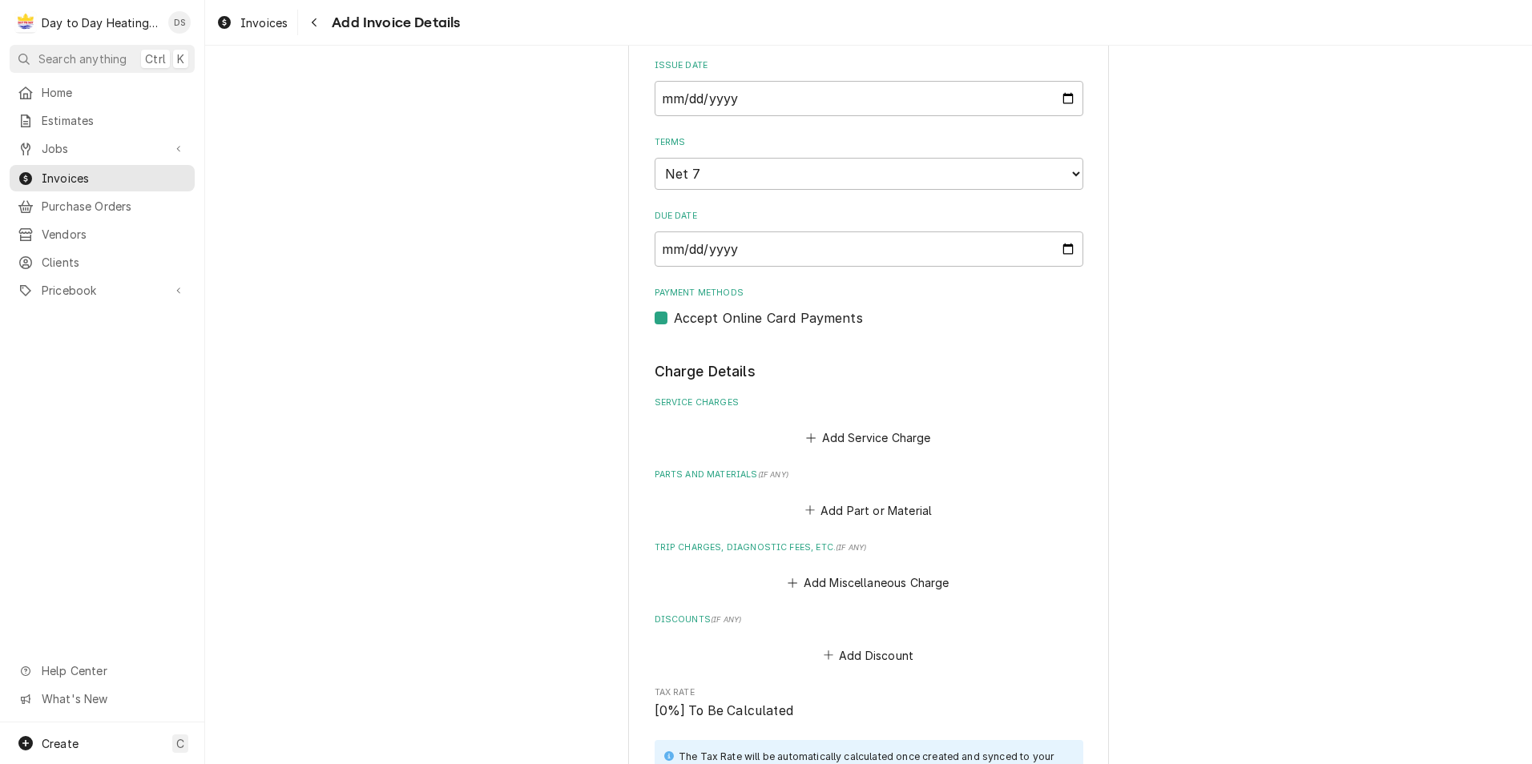
click at [674, 316] on label "Accept Online Card Payments" at bounding box center [768, 317] width 189 height 19
click at [674, 316] on input "Payment Methods" at bounding box center [888, 325] width 429 height 35
checkbox input "false"
type textarea "x"
click at [866, 444] on button "Add Service Charge" at bounding box center [869, 438] width 130 height 22
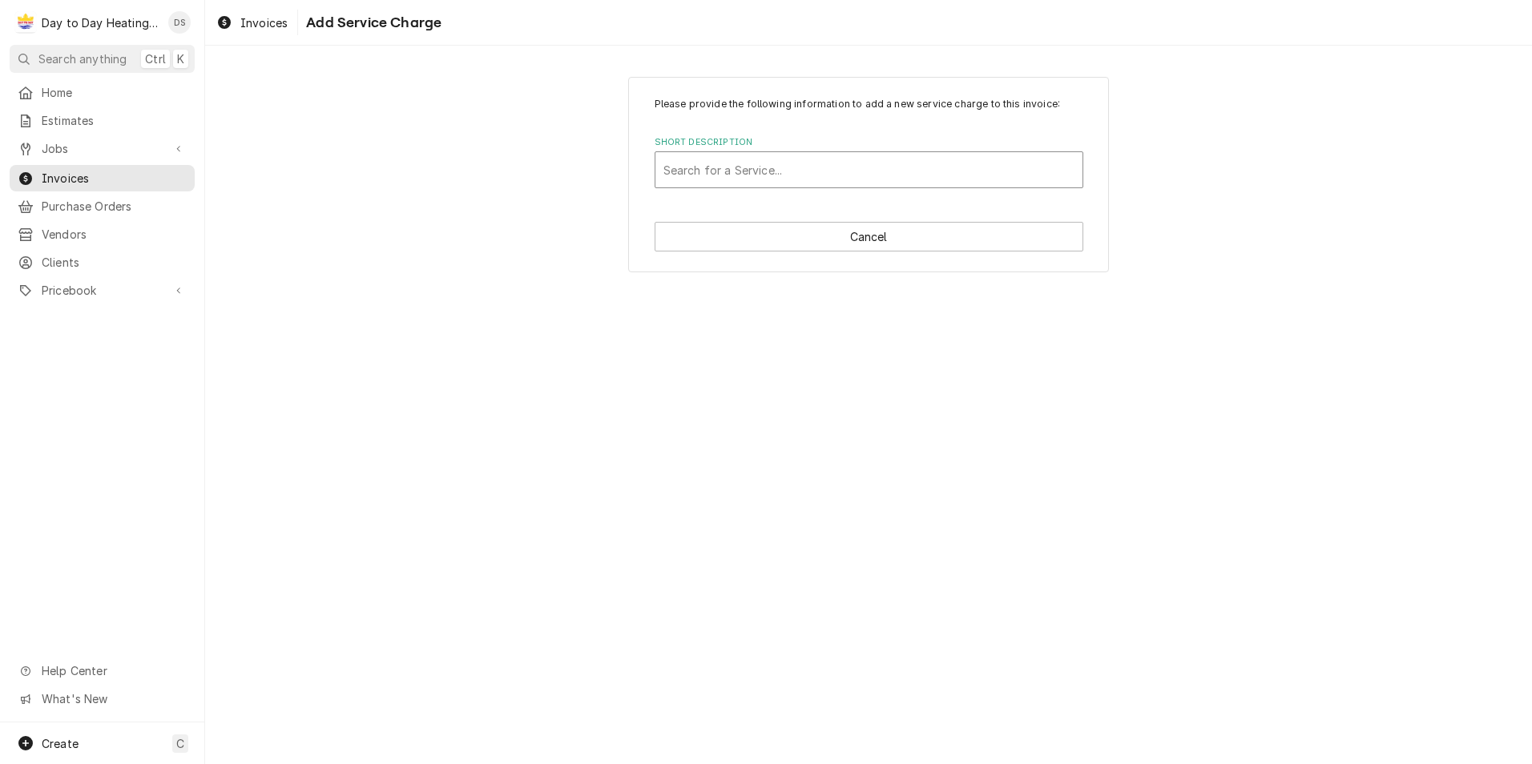
click at [786, 179] on div "Short Description" at bounding box center [868, 169] width 411 height 29
type input "duct run ins"
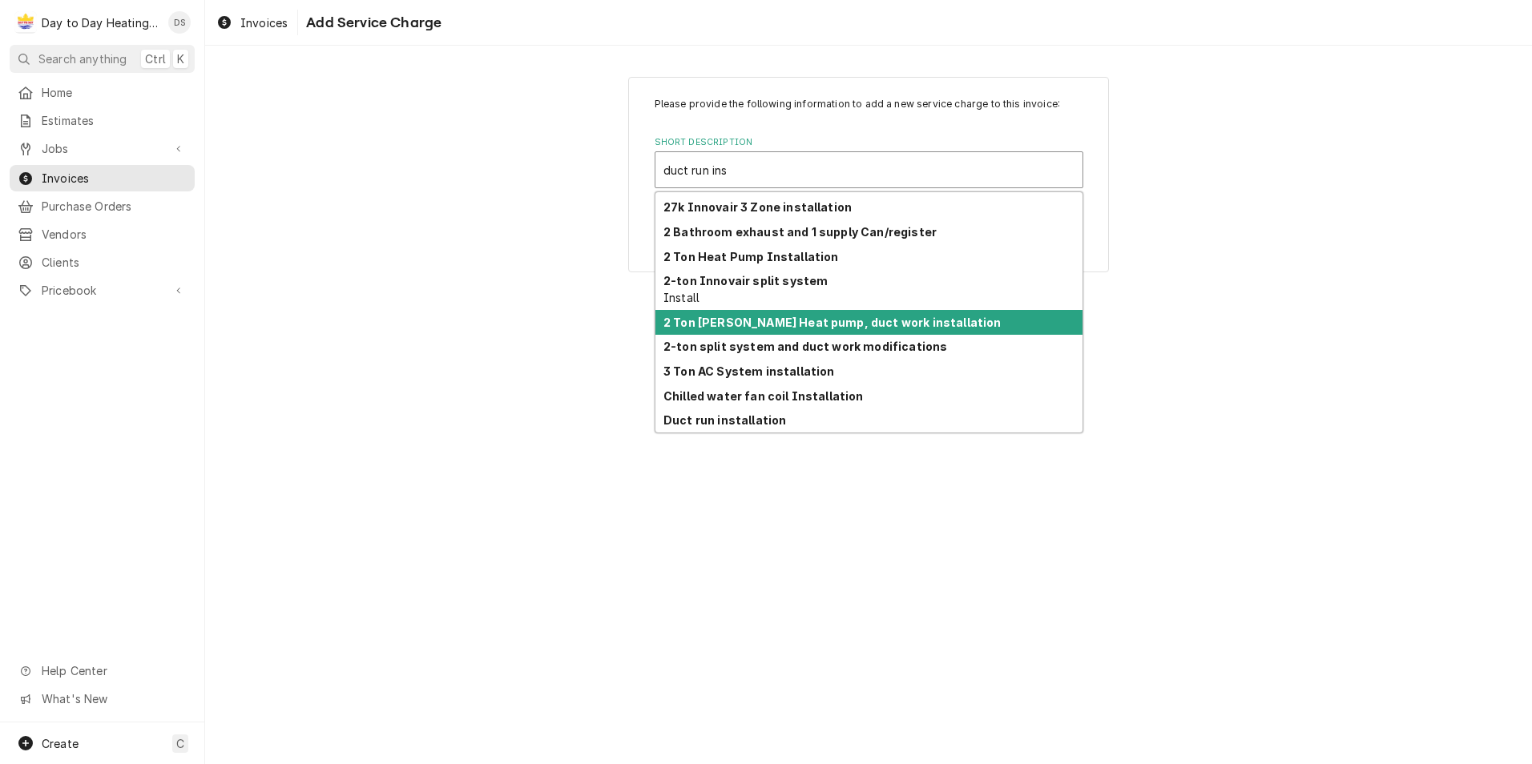
scroll to position [46, 0]
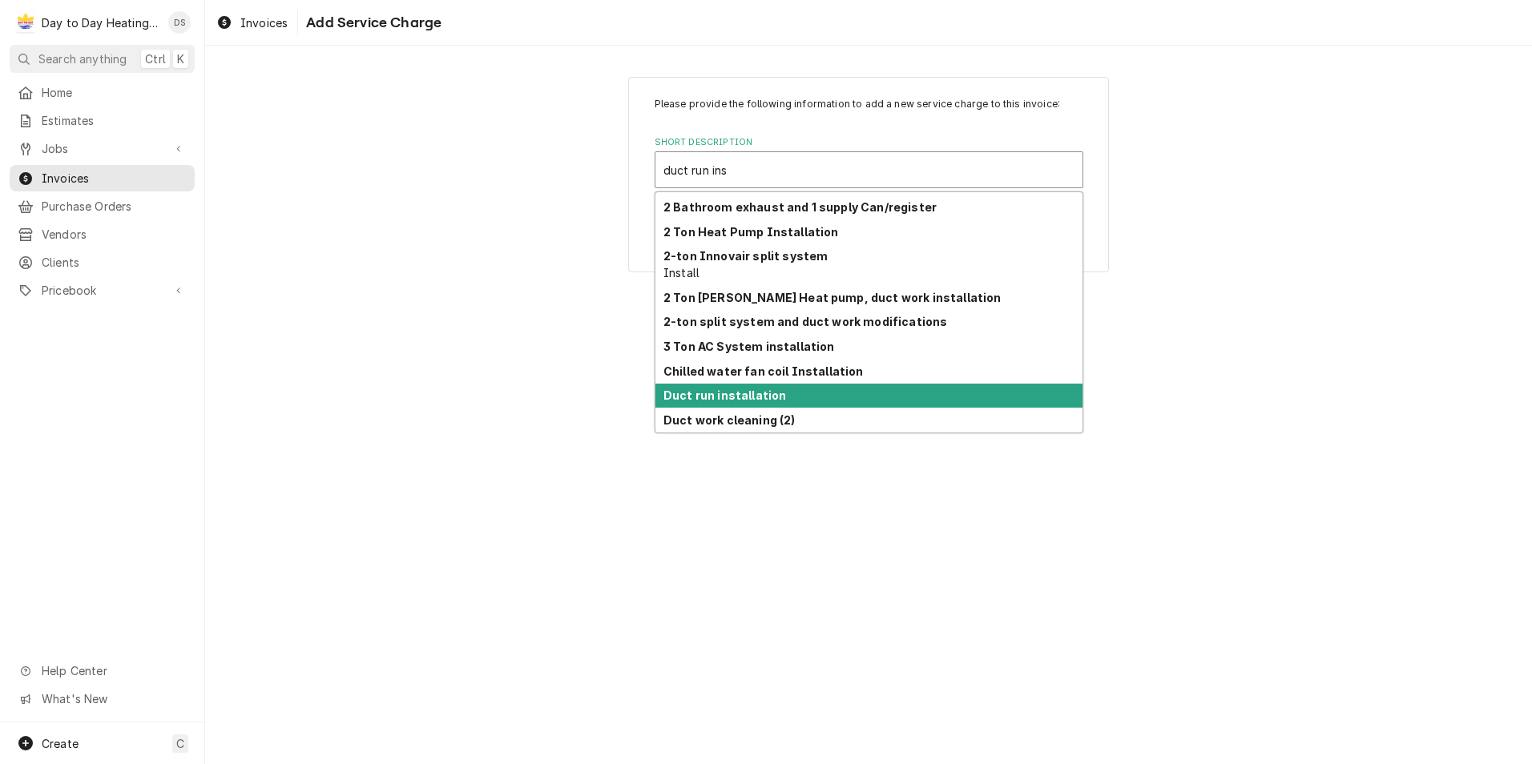
click at [784, 397] on div "Duct run installation" at bounding box center [868, 396] width 427 height 25
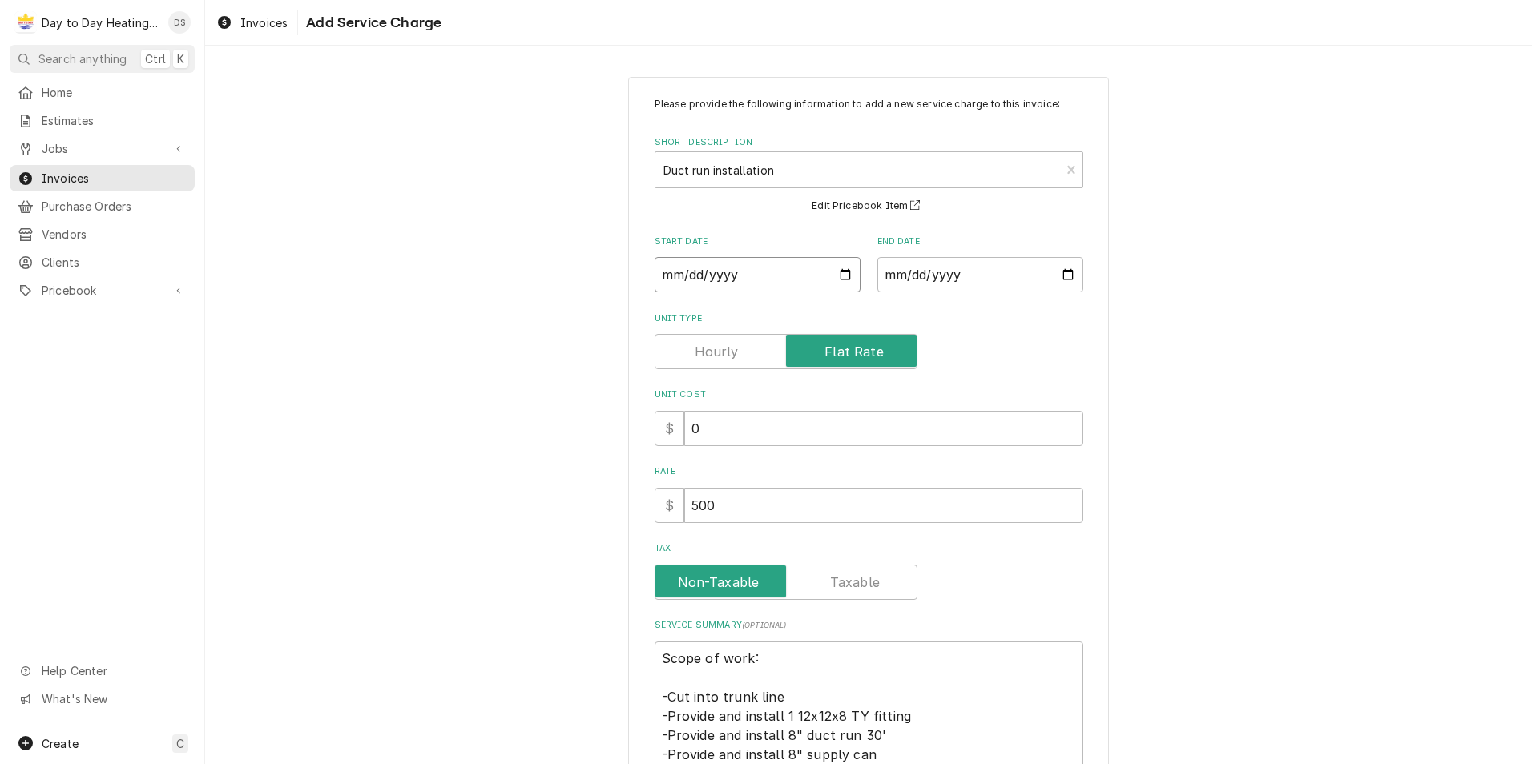
click at [843, 272] on input "Start Date" at bounding box center [758, 274] width 206 height 35
type textarea "x"
type input "2025-08-25"
click at [1064, 274] on input "End Date" at bounding box center [980, 274] width 206 height 35
type input "2025-08-25"
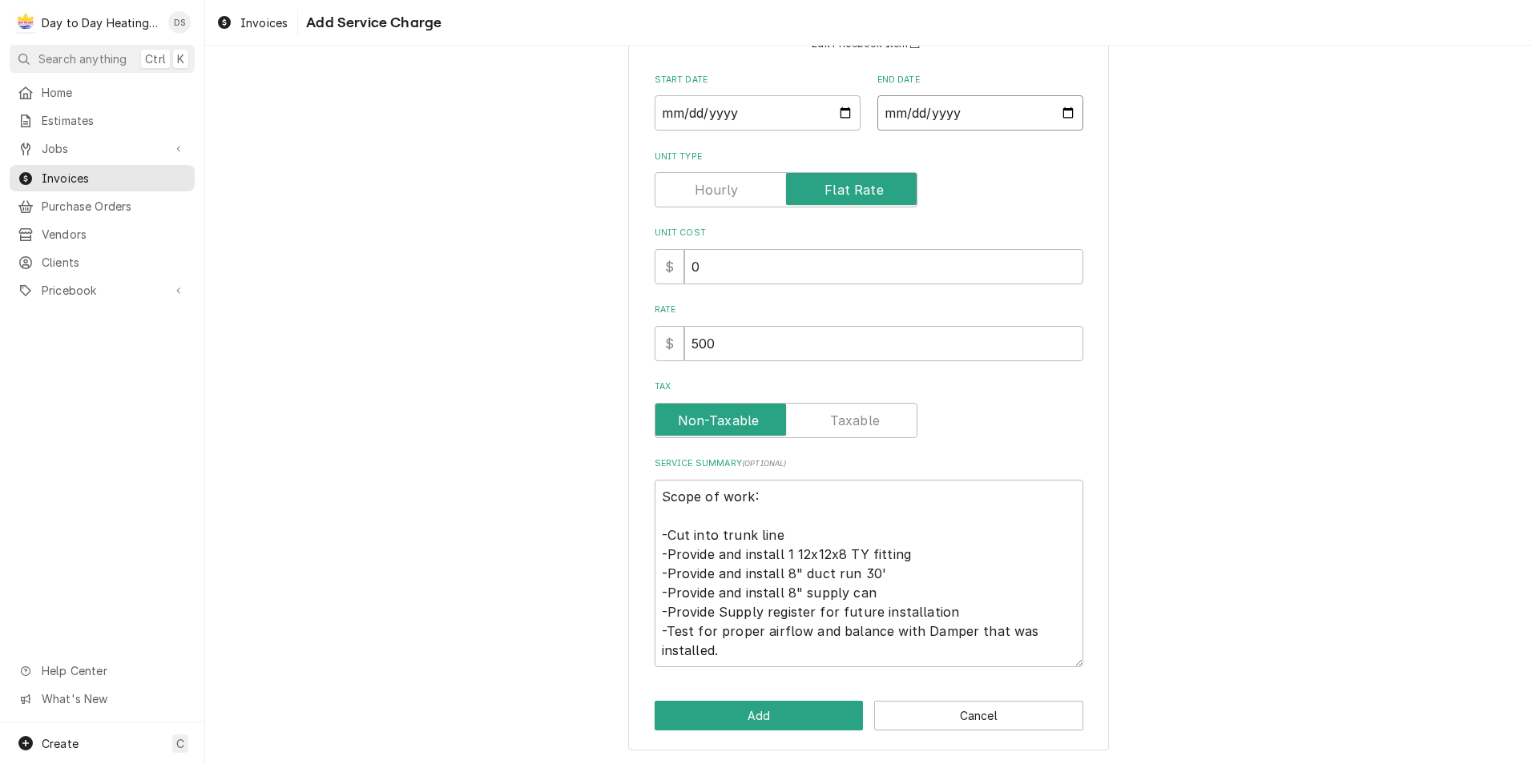
scroll to position [163, 0]
click at [783, 708] on button "Add" at bounding box center [759, 715] width 209 height 30
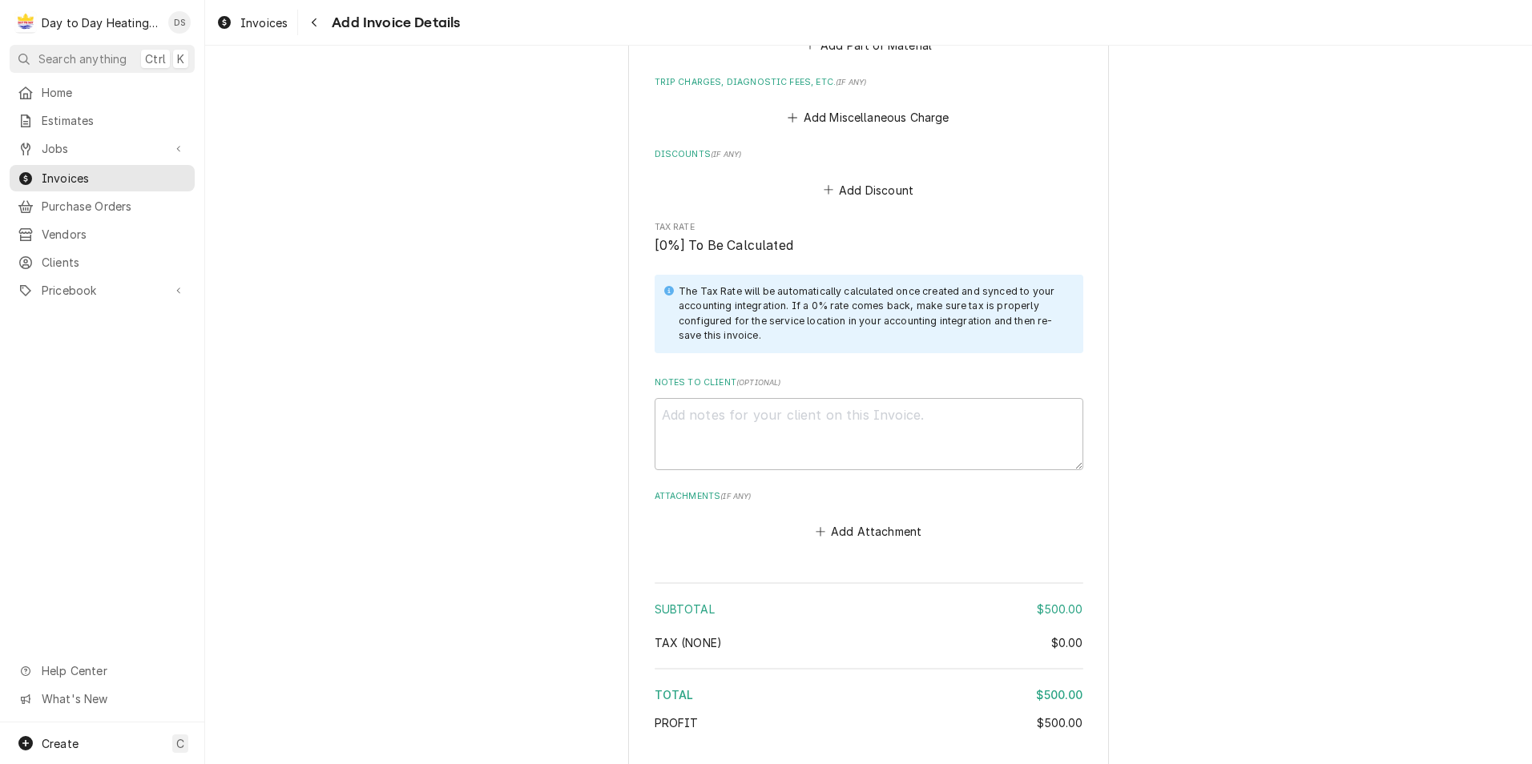
scroll to position [1974, 0]
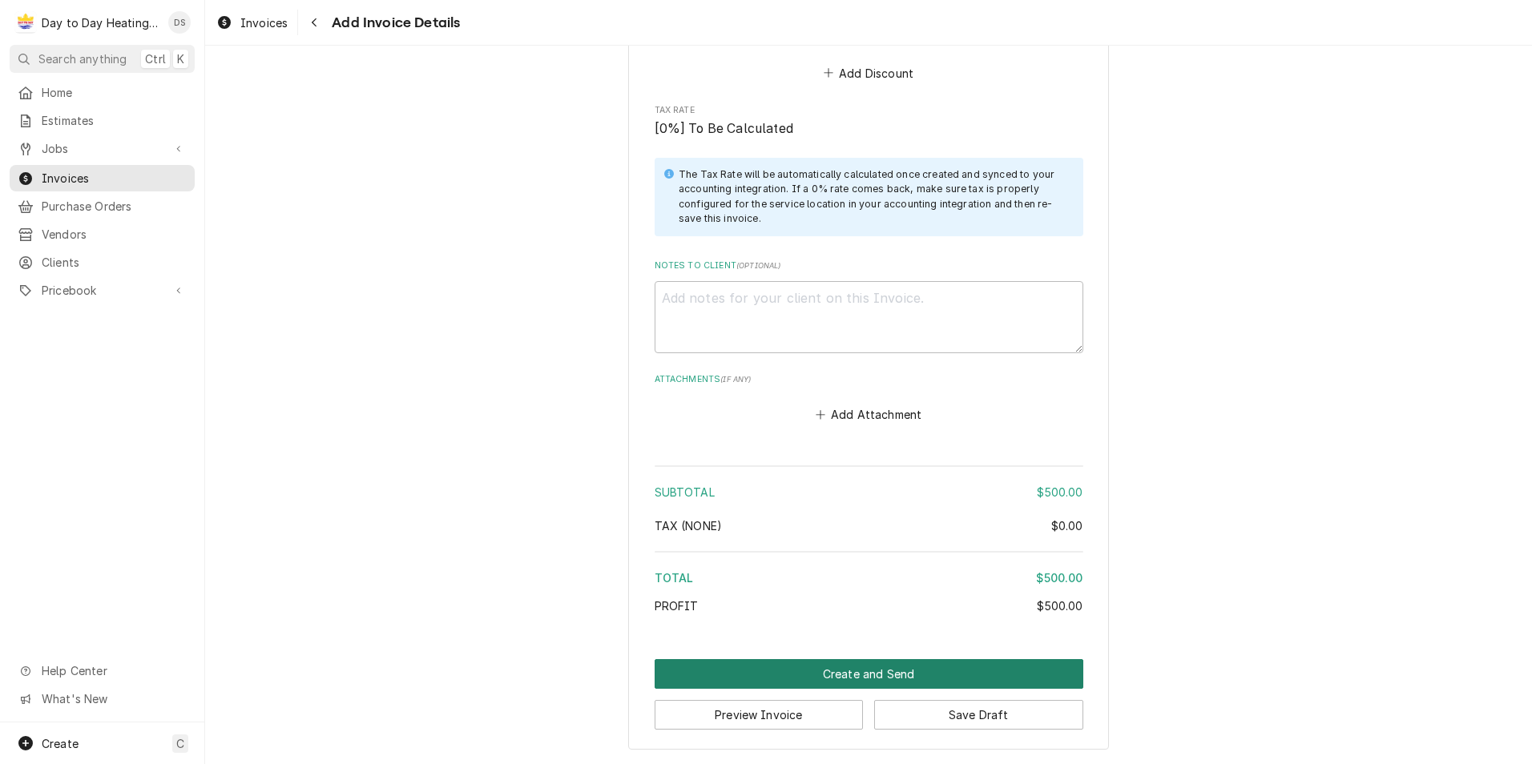
click at [890, 679] on button "Create and Send" at bounding box center [869, 674] width 429 height 30
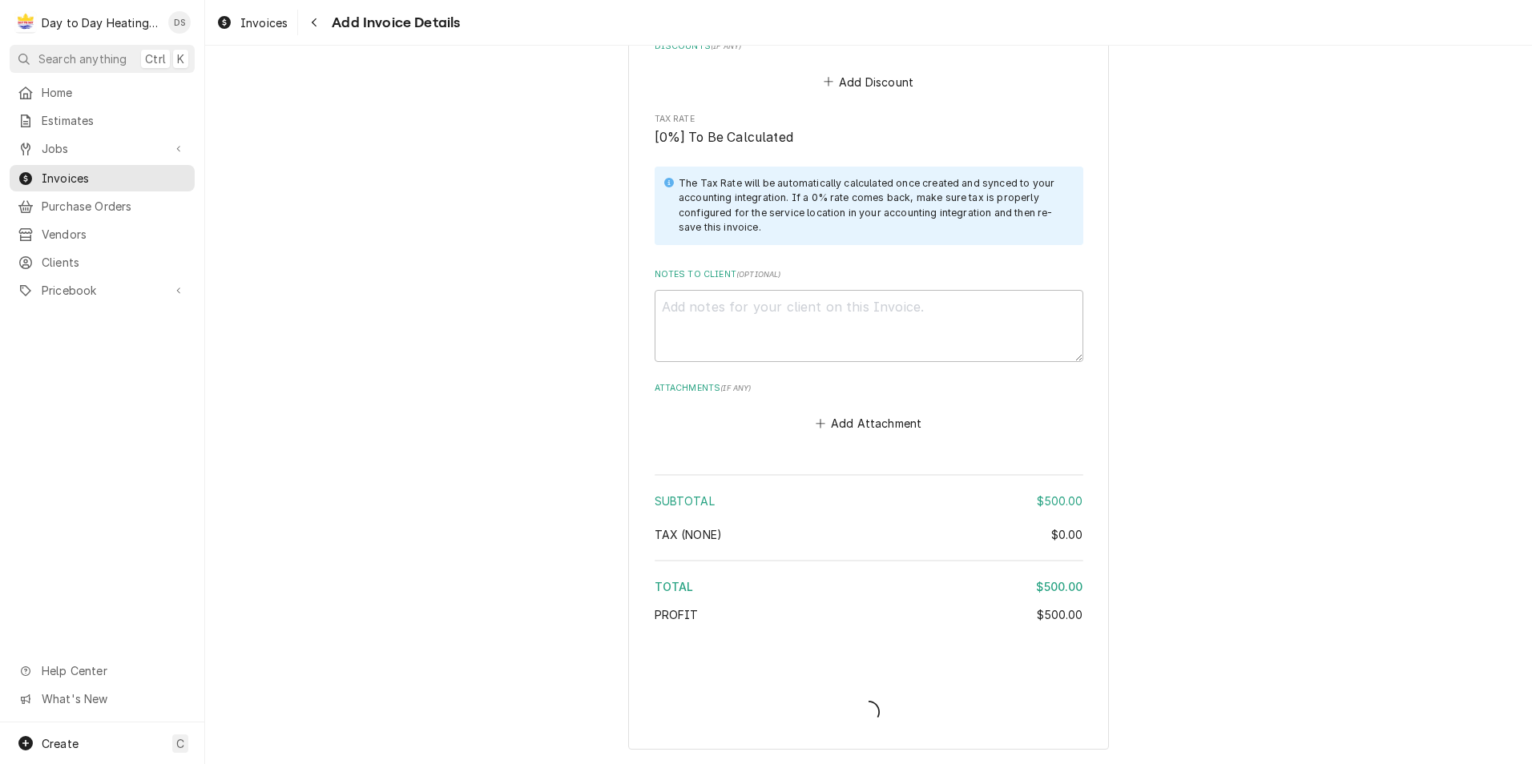
type textarea "x"
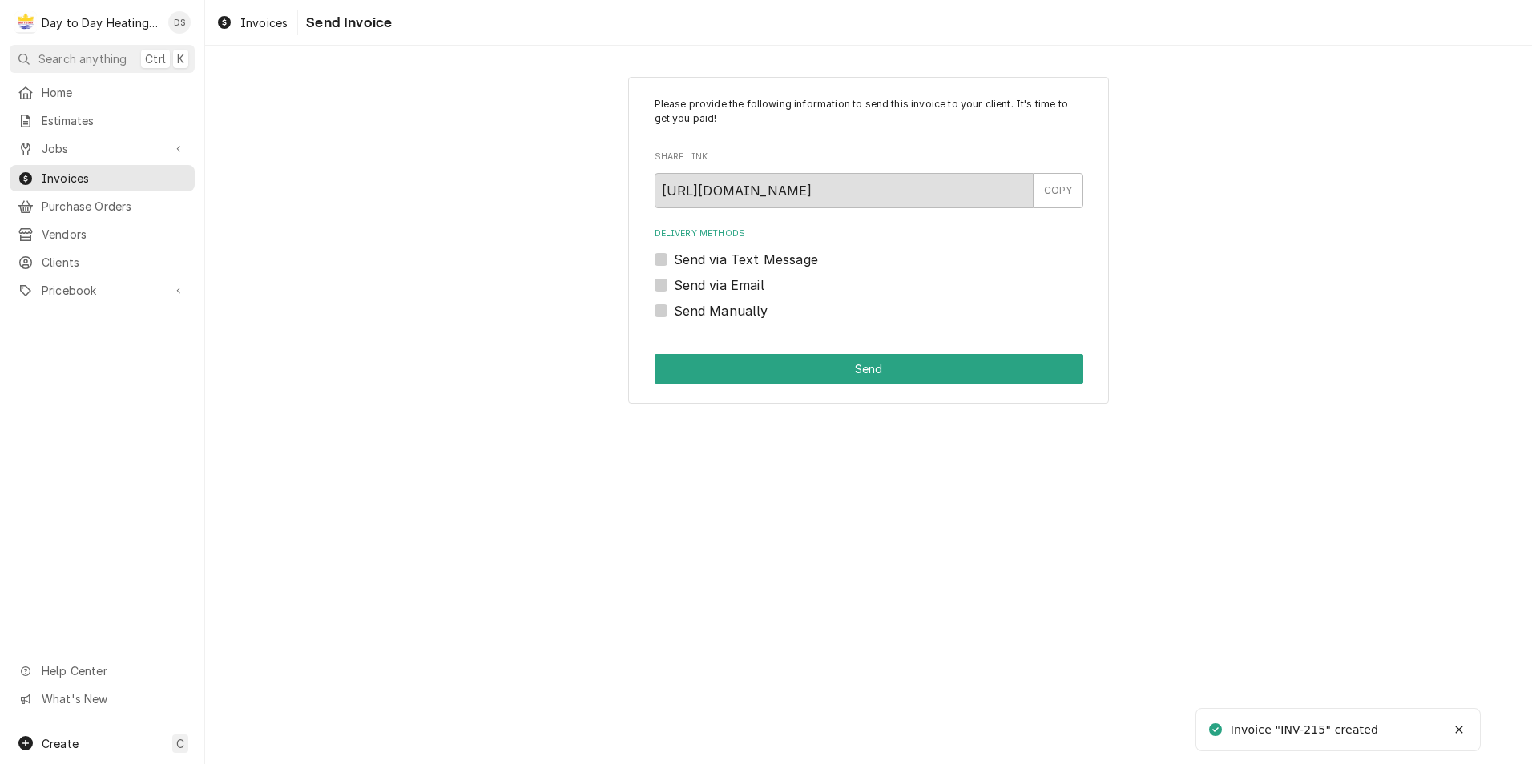
click at [748, 279] on label "Send via Email" at bounding box center [719, 285] width 91 height 19
click at [748, 279] on input "Send via Email" at bounding box center [888, 293] width 429 height 35
checkbox input "true"
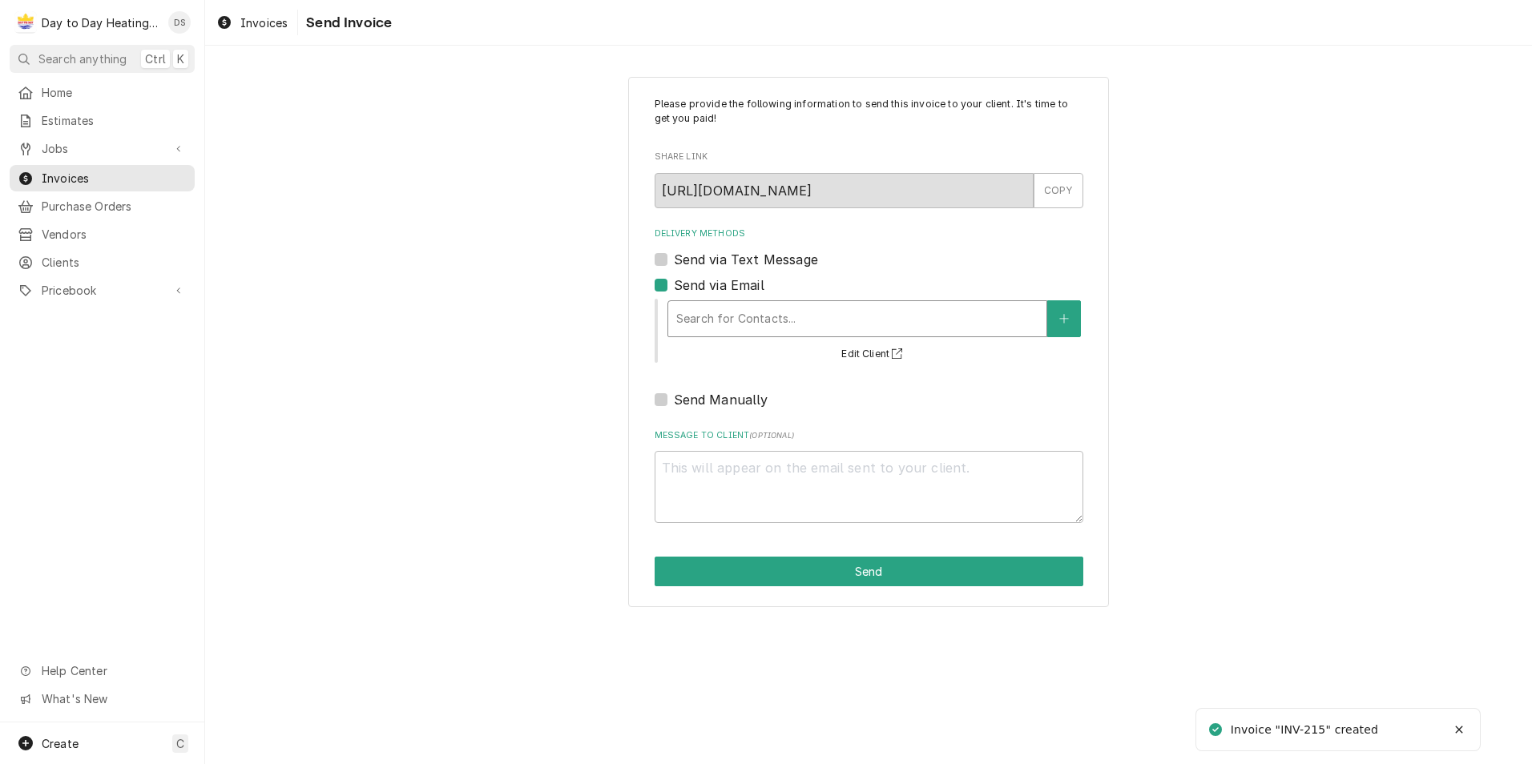
click at [738, 312] on div "Delivery Methods" at bounding box center [857, 318] width 362 height 29
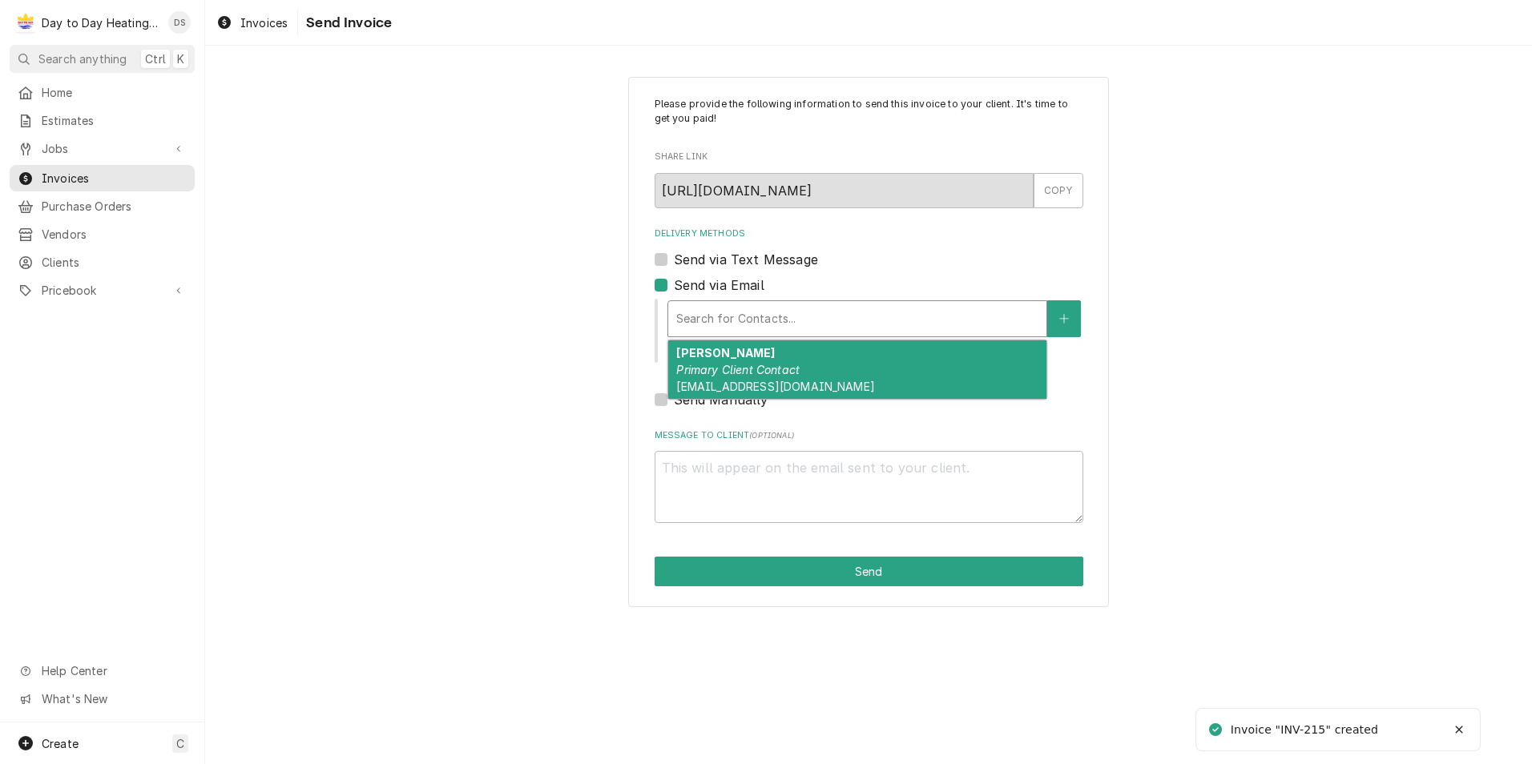
click at [742, 354] on div "David Primary Client Contact foxridgecon@gmail.com" at bounding box center [857, 369] width 378 height 58
type textarea "x"
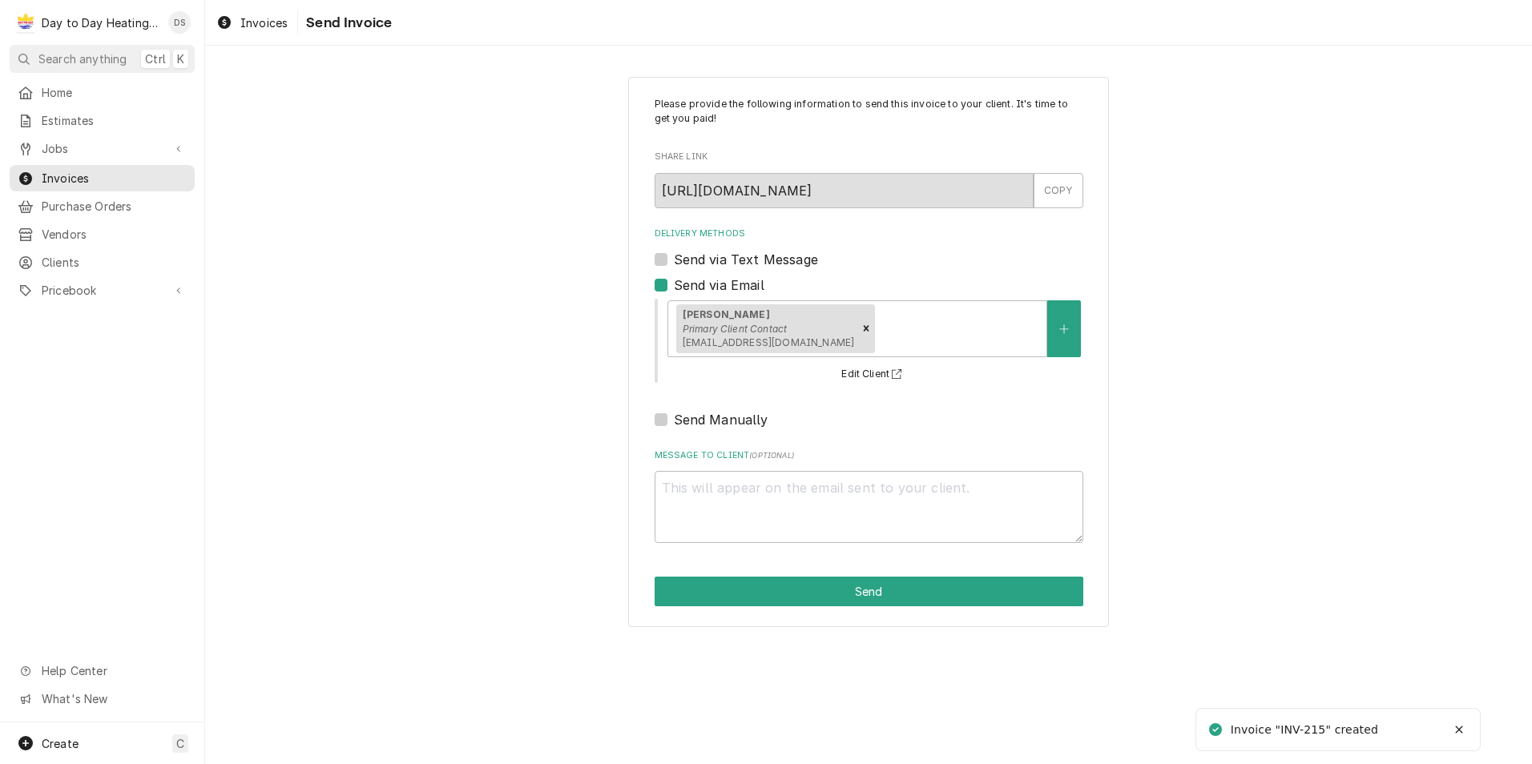
click at [758, 260] on label "Send via Text Message" at bounding box center [746, 259] width 144 height 19
click at [758, 260] on input "Send via Text Message" at bounding box center [888, 267] width 429 height 35
checkbox input "true"
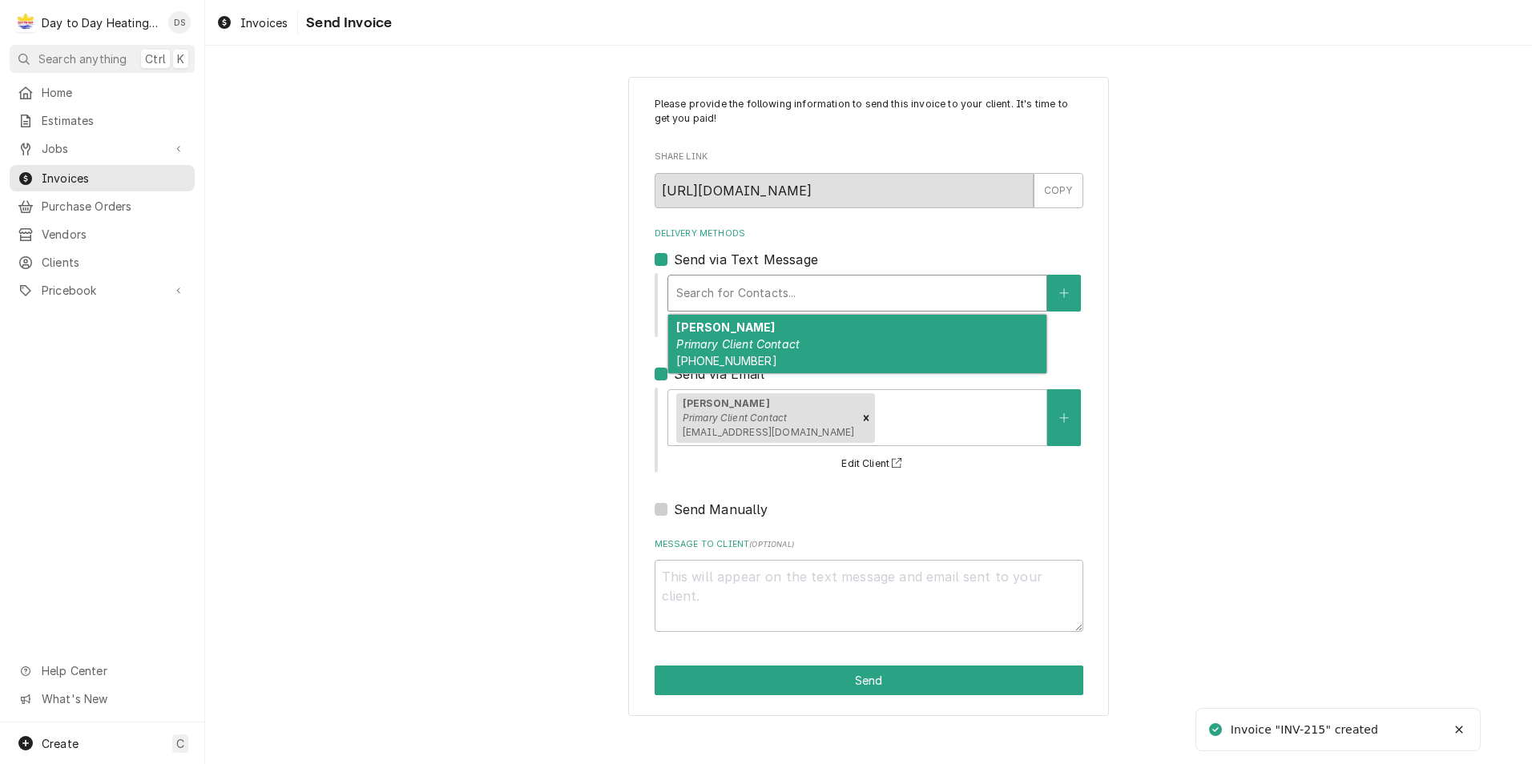
click at [751, 294] on div "Delivery Methods" at bounding box center [857, 293] width 362 height 29
click at [748, 332] on div "David Primary Client Contact (619) 764-1160" at bounding box center [857, 344] width 378 height 58
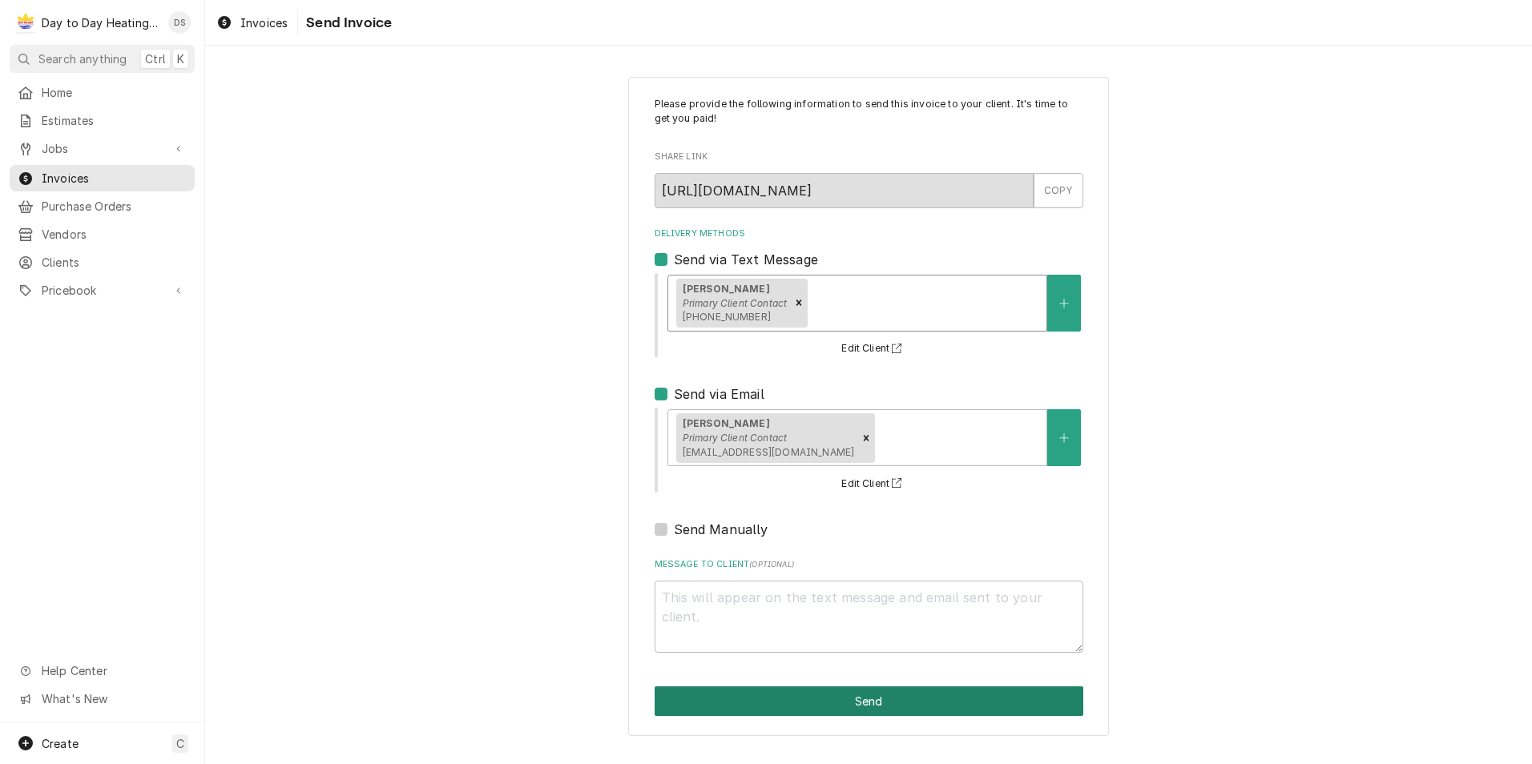
click at [902, 704] on button "Send" at bounding box center [869, 702] width 429 height 30
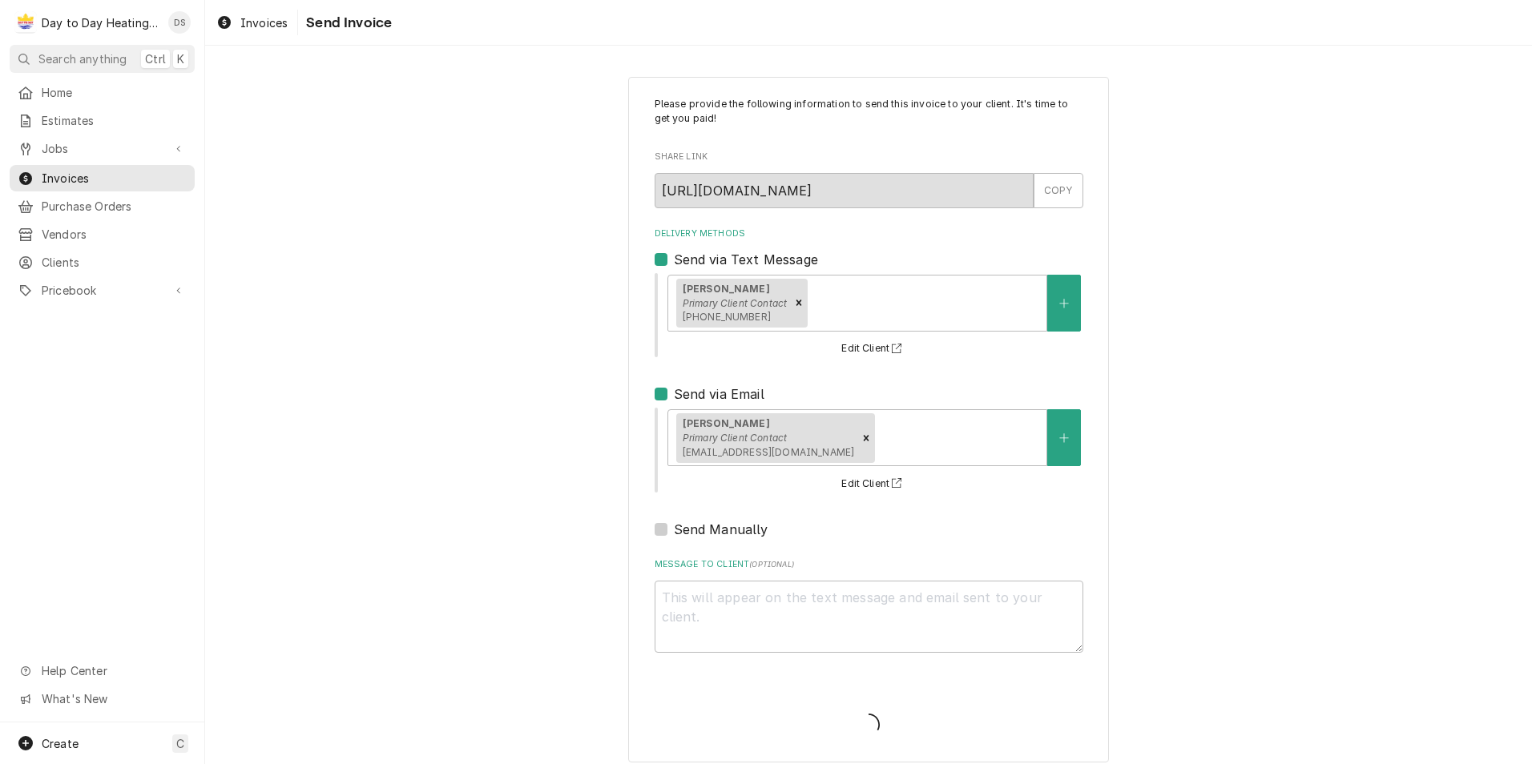
type textarea "x"
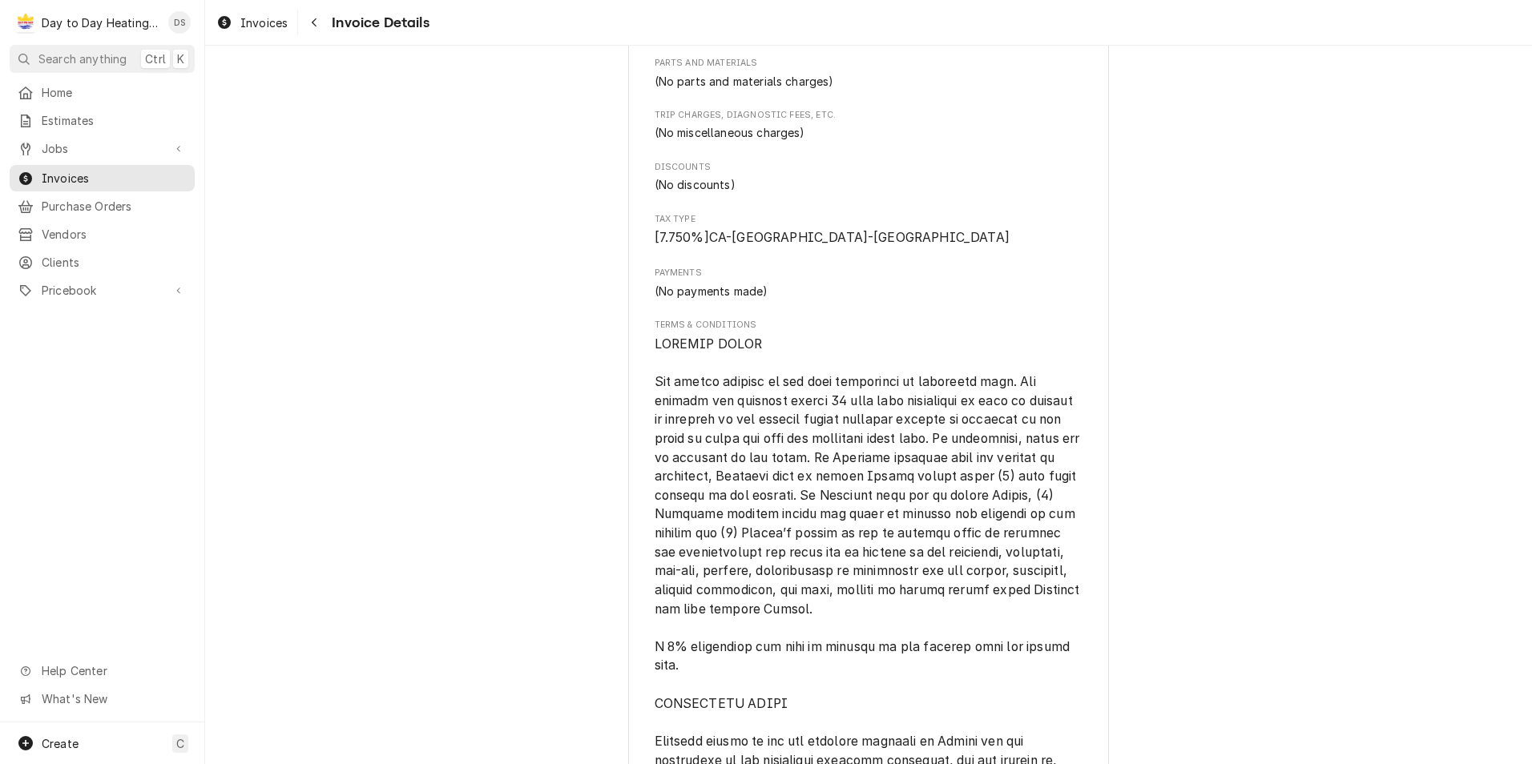
scroll to position [1041, 0]
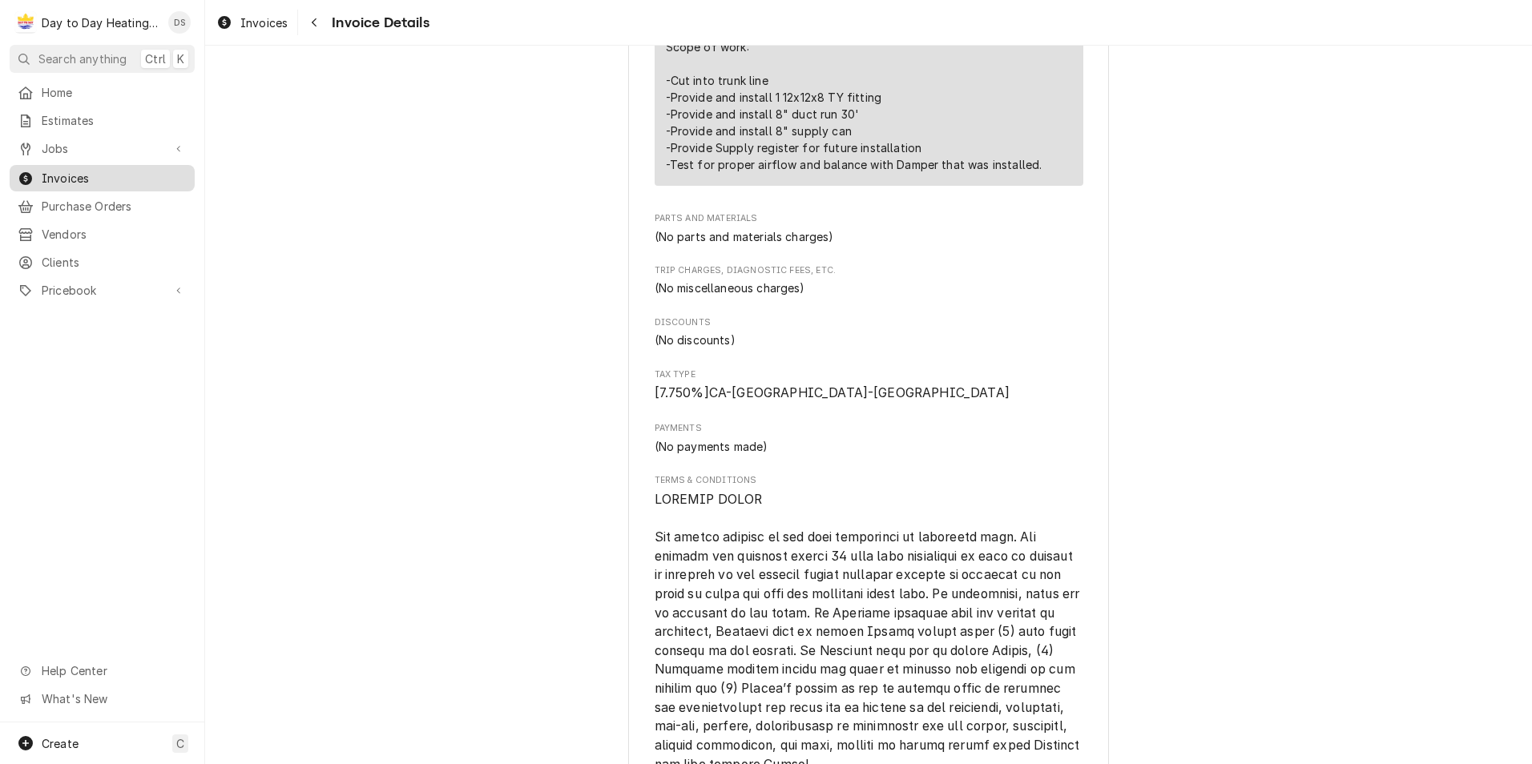
click at [85, 172] on span "Invoices" at bounding box center [114, 178] width 145 height 17
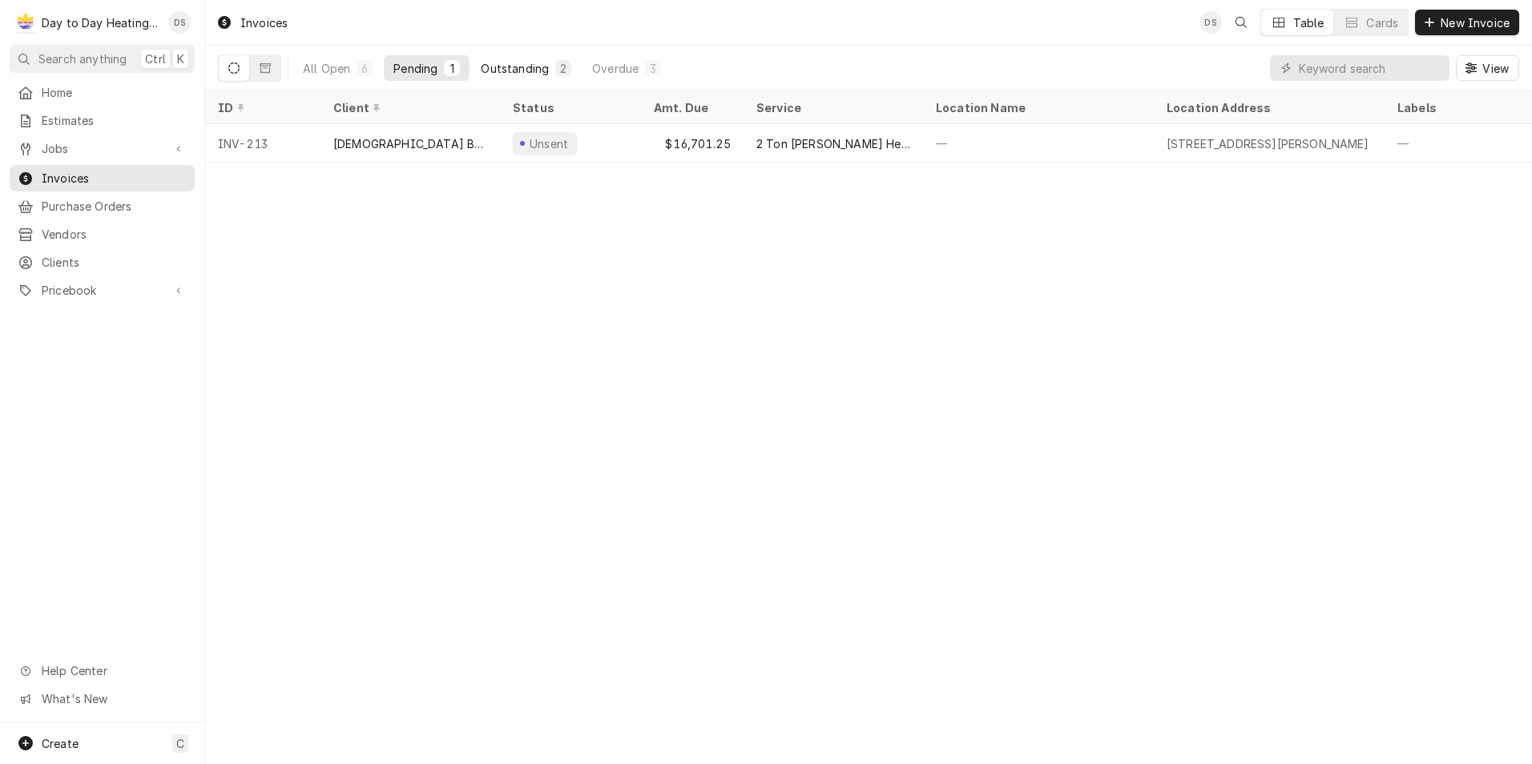
click at [518, 66] on div "Outstanding" at bounding box center [515, 68] width 68 height 17
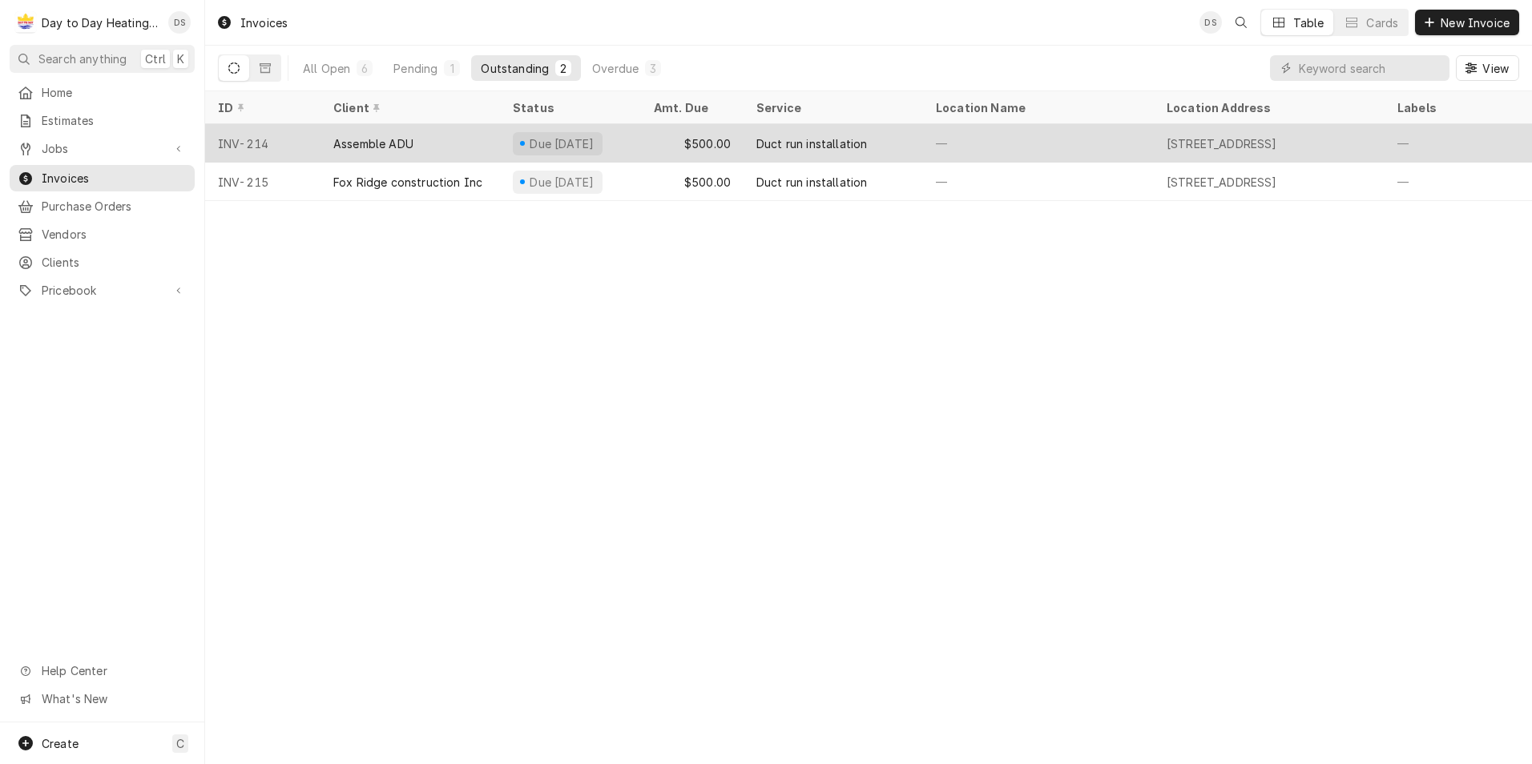
click at [409, 137] on div "Assemble ADU" at bounding box center [373, 143] width 80 height 17
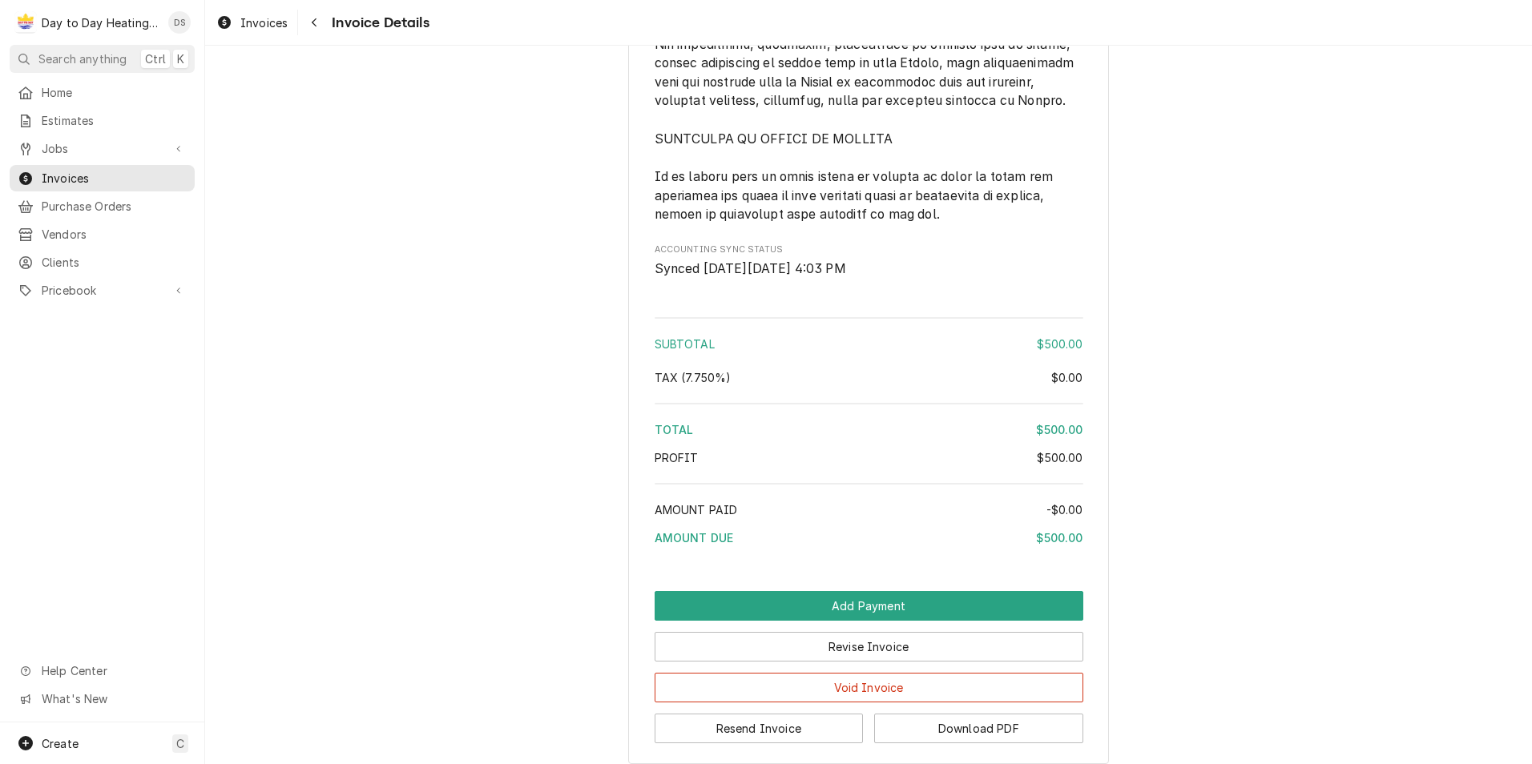
scroll to position [3829, 0]
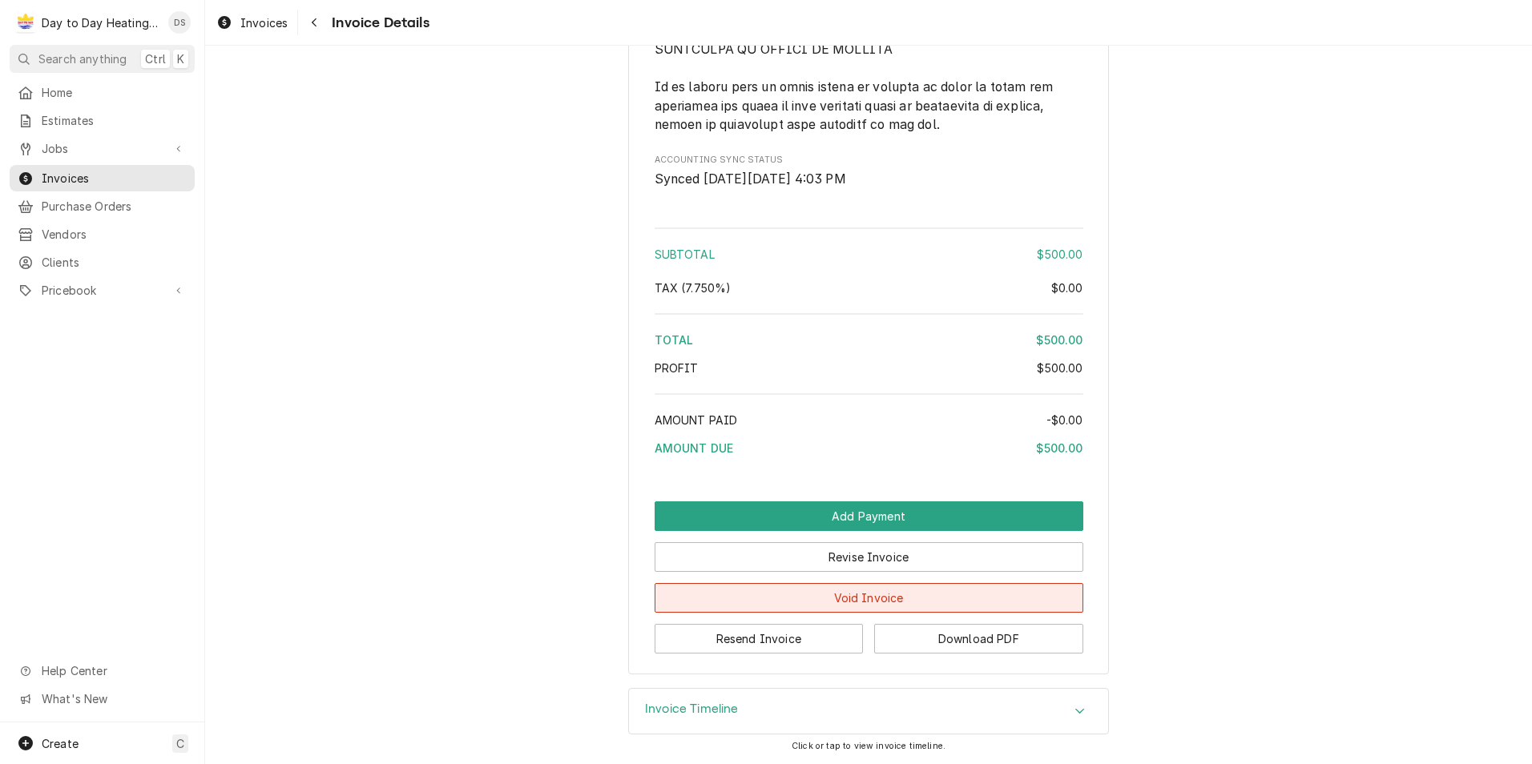
click at [866, 603] on button "Void Invoice" at bounding box center [869, 598] width 429 height 30
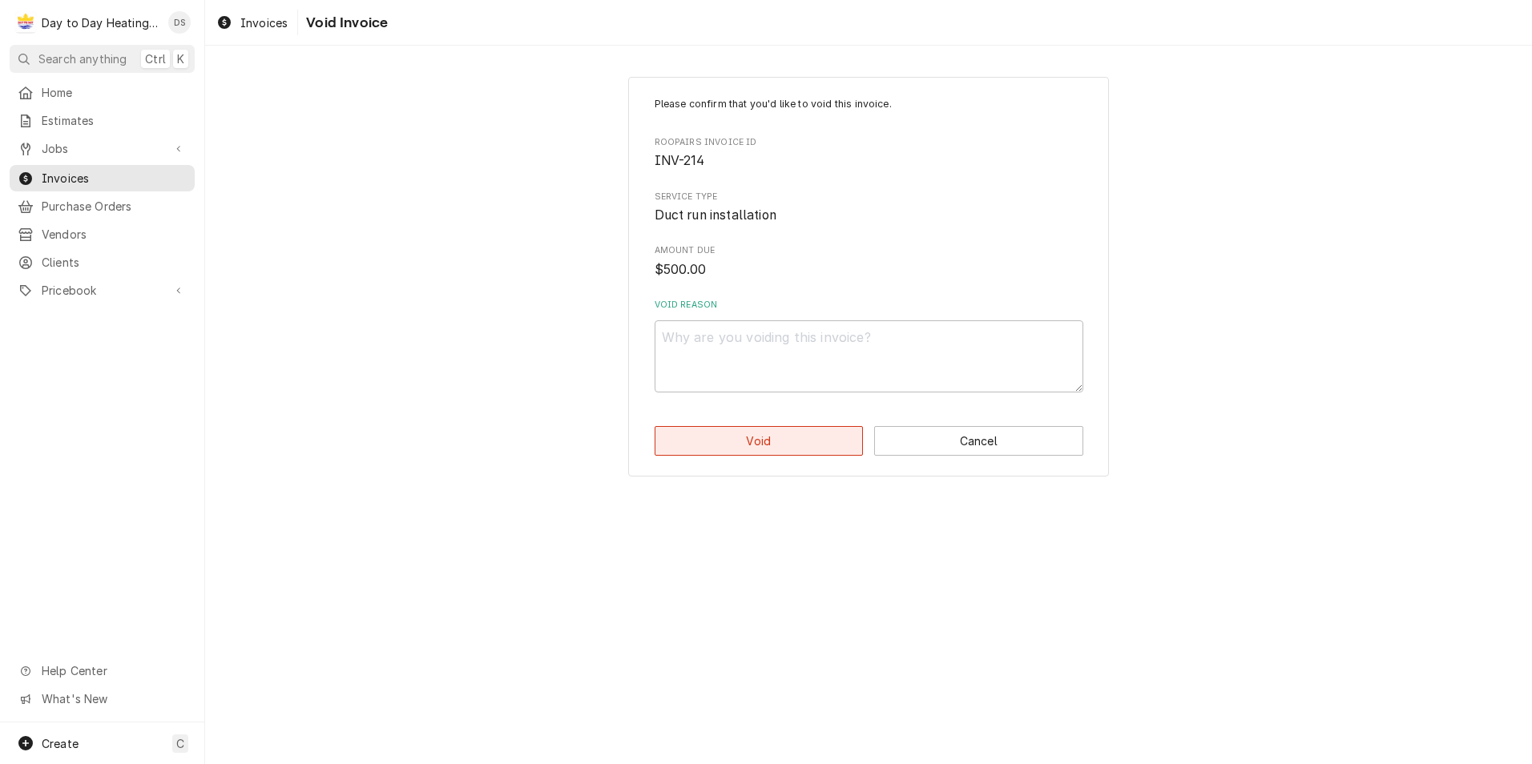
click at [767, 444] on button "Void" at bounding box center [759, 441] width 209 height 30
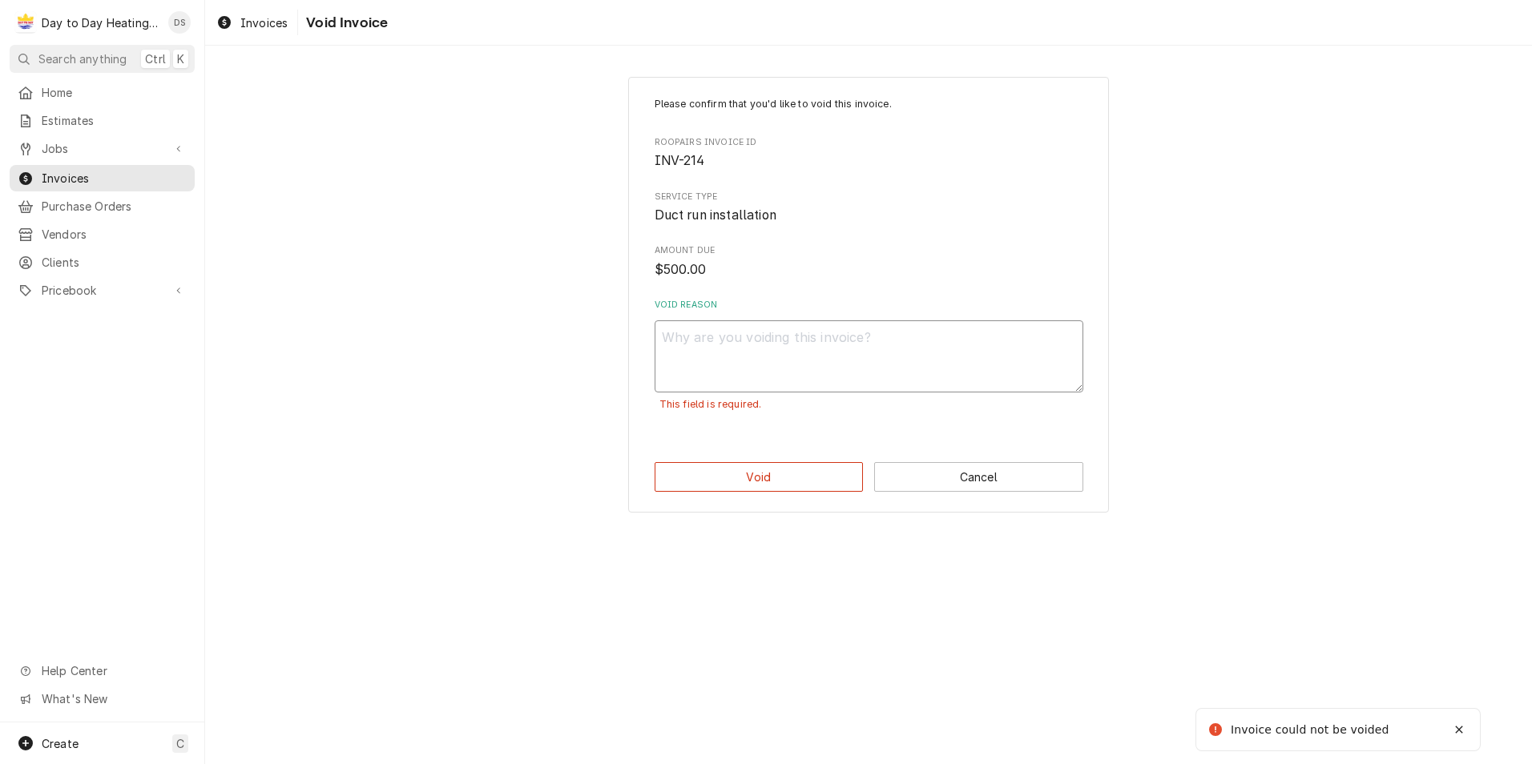
click at [750, 361] on textarea "Void Reason" at bounding box center [869, 356] width 429 height 72
type textarea "x"
type textarea "d"
click at [763, 479] on button "Void" at bounding box center [759, 477] width 209 height 30
type textarea "x"
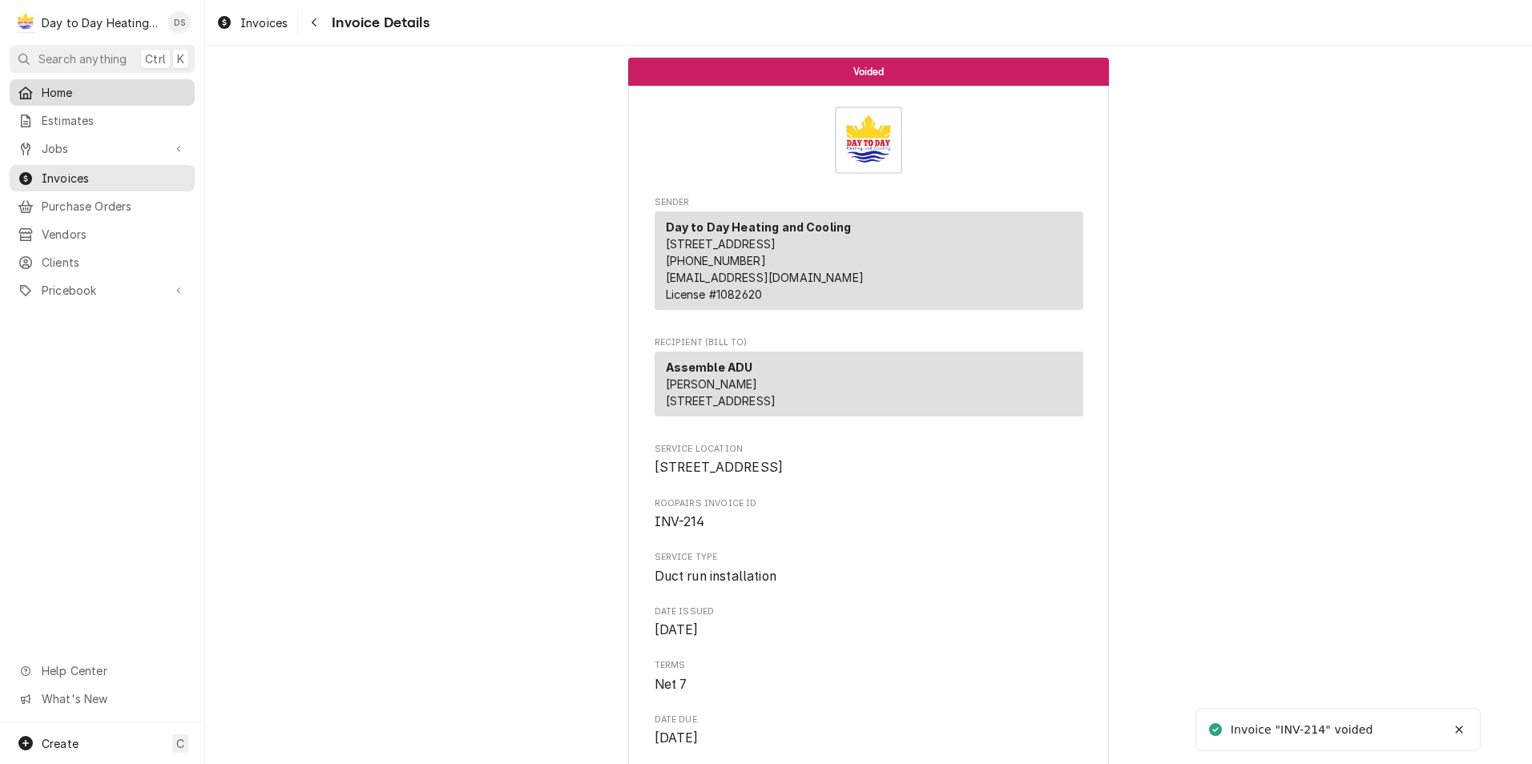
click at [71, 89] on span "Home" at bounding box center [114, 92] width 145 height 17
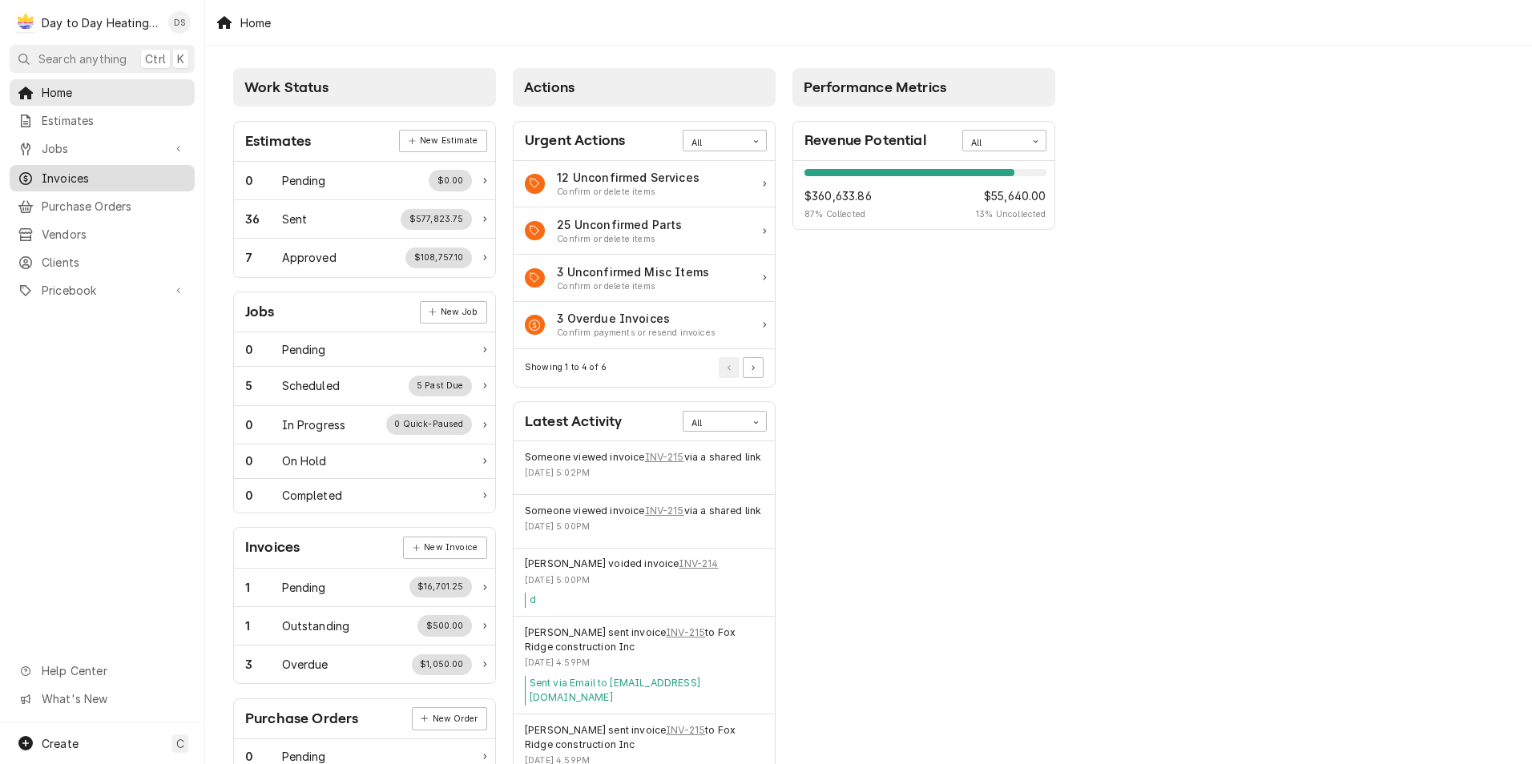
click at [103, 170] on span "Invoices" at bounding box center [114, 178] width 145 height 17
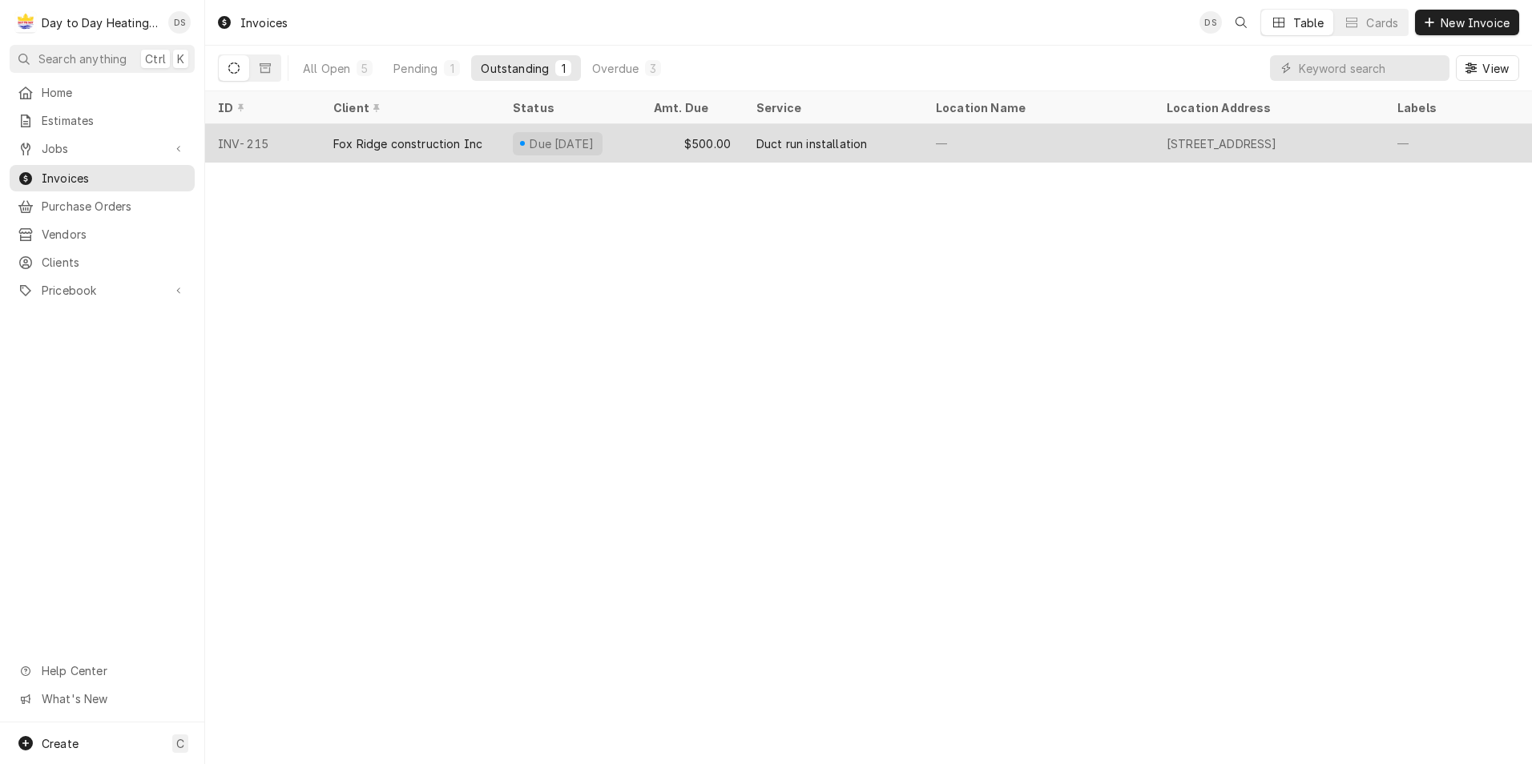
click at [376, 139] on div "Fox Ridge construction Inc" at bounding box center [407, 143] width 149 height 17
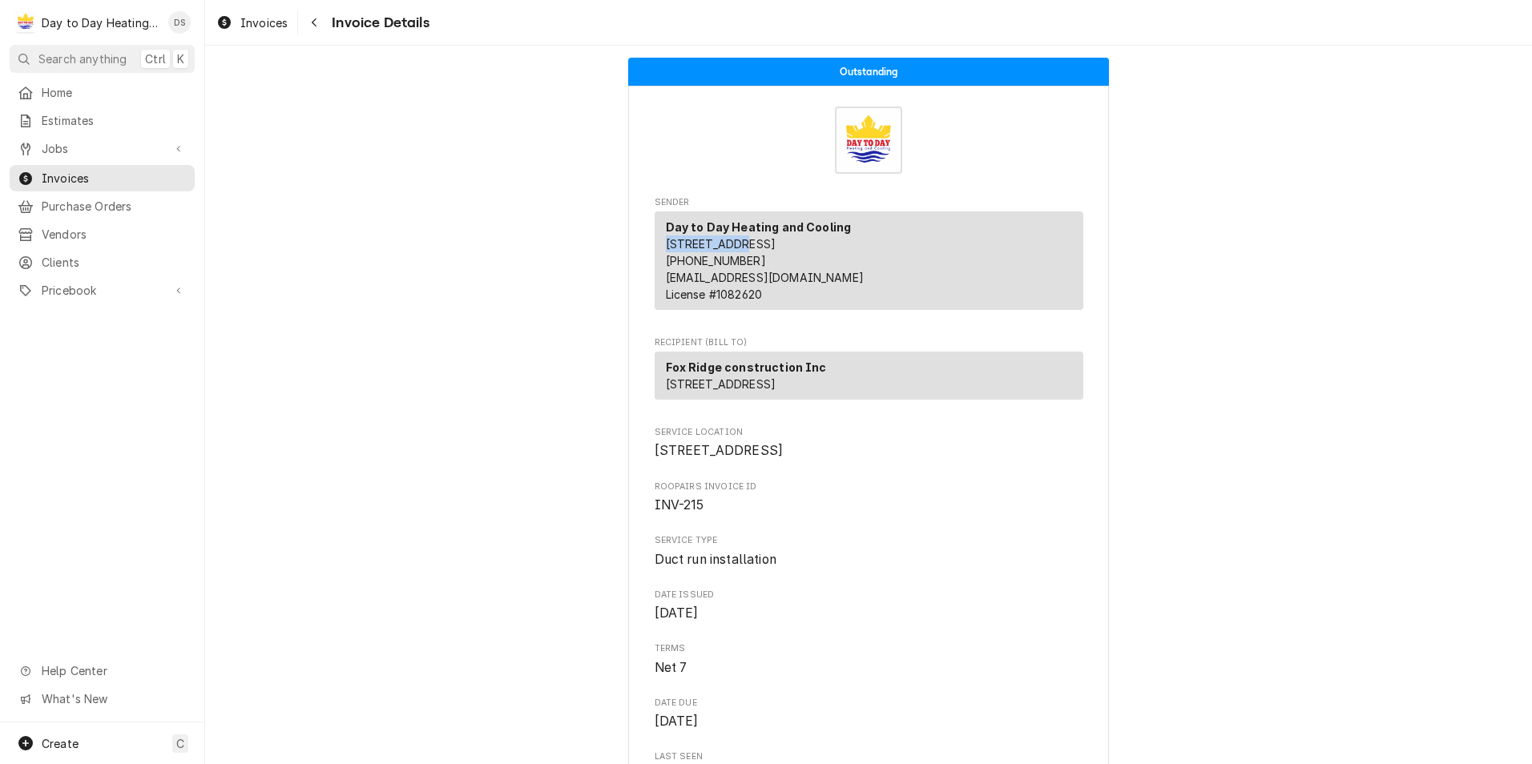
drag, startPoint x: 659, startPoint y: 241, endPoint x: 735, endPoint y: 245, distance: 76.2
click at [735, 245] on div "Day to Day Heating and Cooling [STREET_ADDRESS] (888) 212-5616 [EMAIL_ADDRESS][…" at bounding box center [869, 260] width 429 height 99
click at [737, 245] on span "[STREET_ADDRESS]" at bounding box center [721, 244] width 111 height 14
click at [809, 252] on p "Day to Day Heating and Cooling [STREET_ADDRESS] (888) 212-5616 [EMAIL_ADDRESS][…" at bounding box center [765, 261] width 198 height 84
drag, startPoint x: 655, startPoint y: 243, endPoint x: 779, endPoint y: 262, distance: 125.7
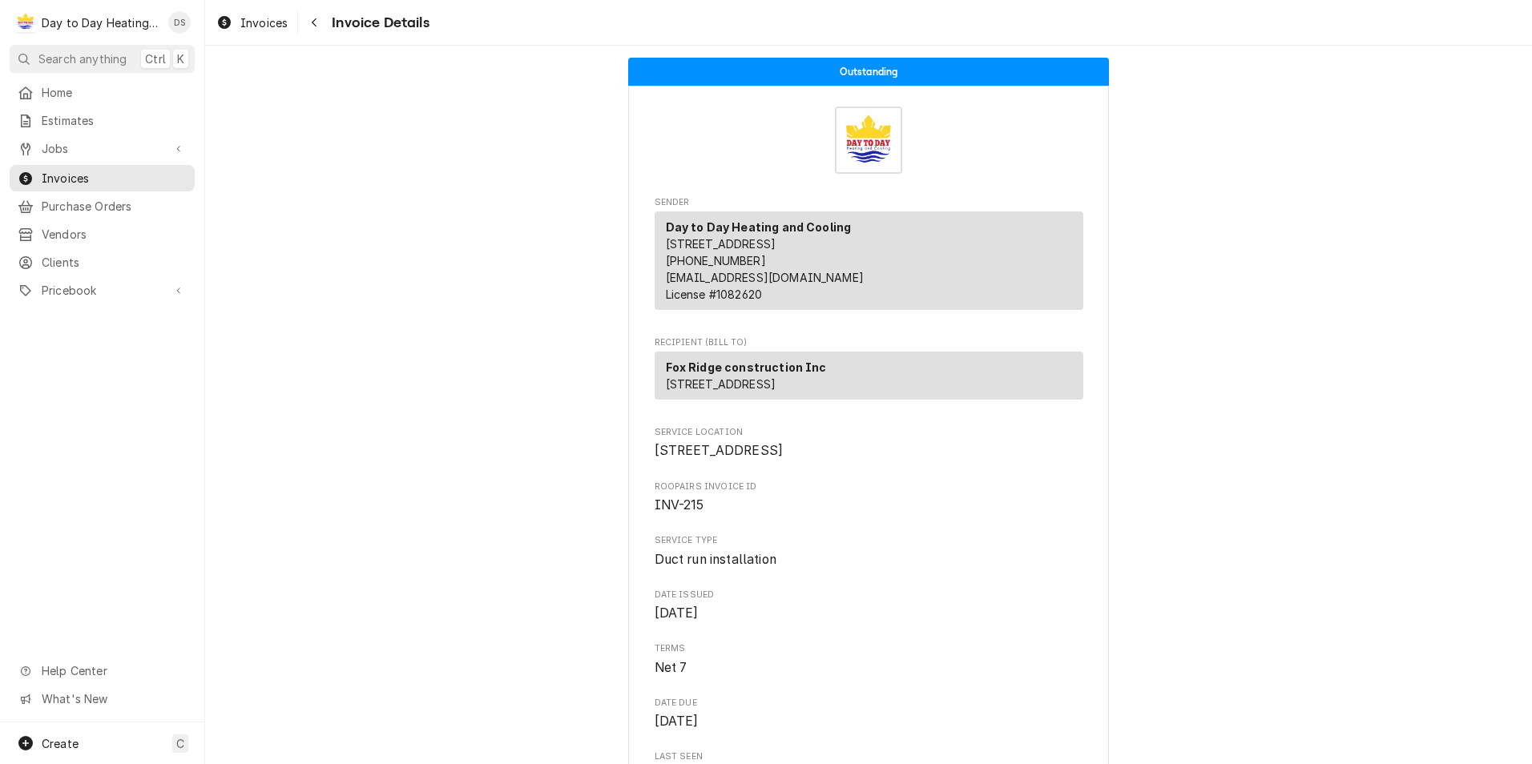
click at [779, 262] on div "Day to Day Heating and Cooling [STREET_ADDRESS] (888) 212-5616 [EMAIL_ADDRESS][…" at bounding box center [869, 260] width 429 height 99
drag, startPoint x: 779, startPoint y: 262, endPoint x: 756, endPoint y: 262, distance: 23.2
copy span "[STREET_ADDRESS]"
